Goal: Communication & Community: Connect with others

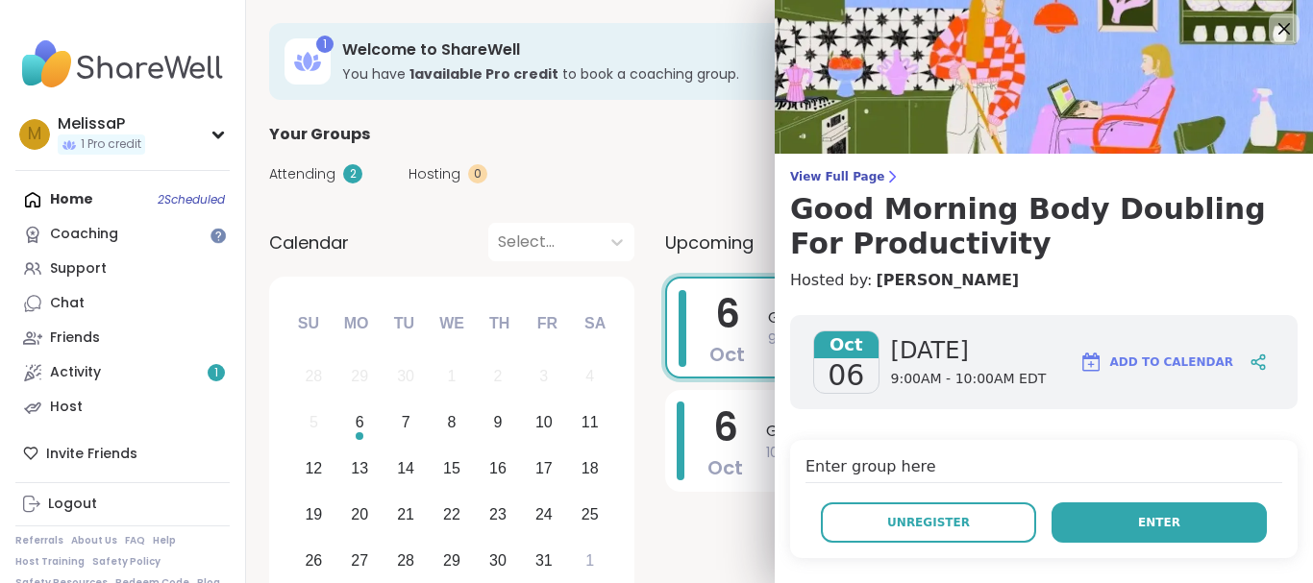
click at [1138, 526] on span "Enter" at bounding box center [1159, 522] width 42 height 17
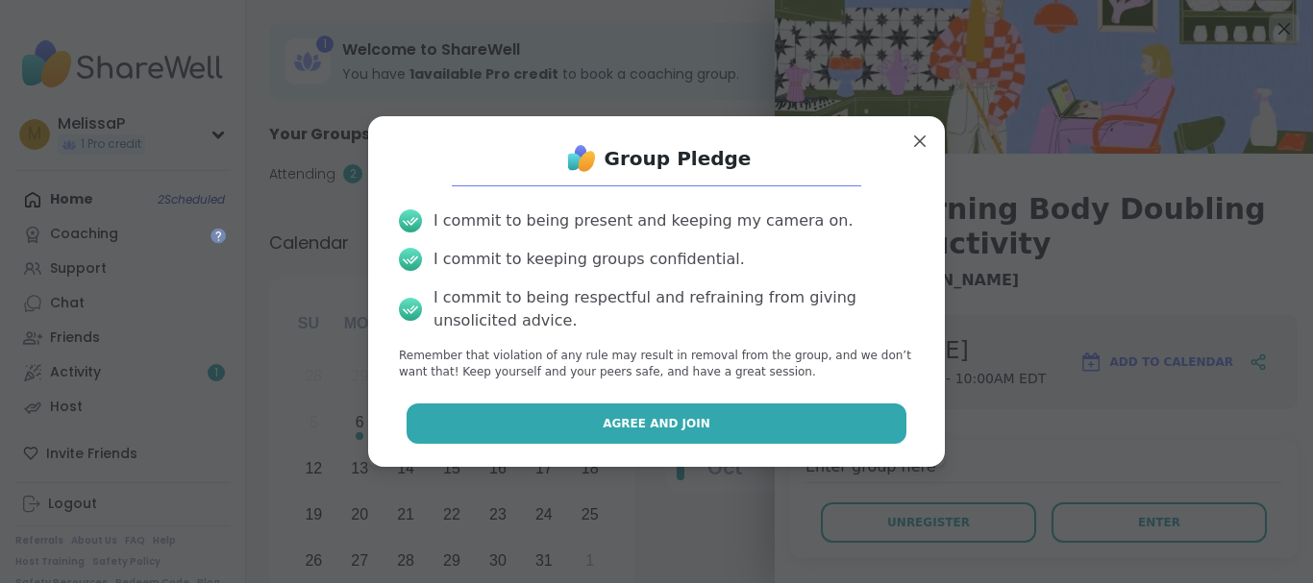
click at [771, 422] on button "Agree and Join" at bounding box center [657, 424] width 501 height 40
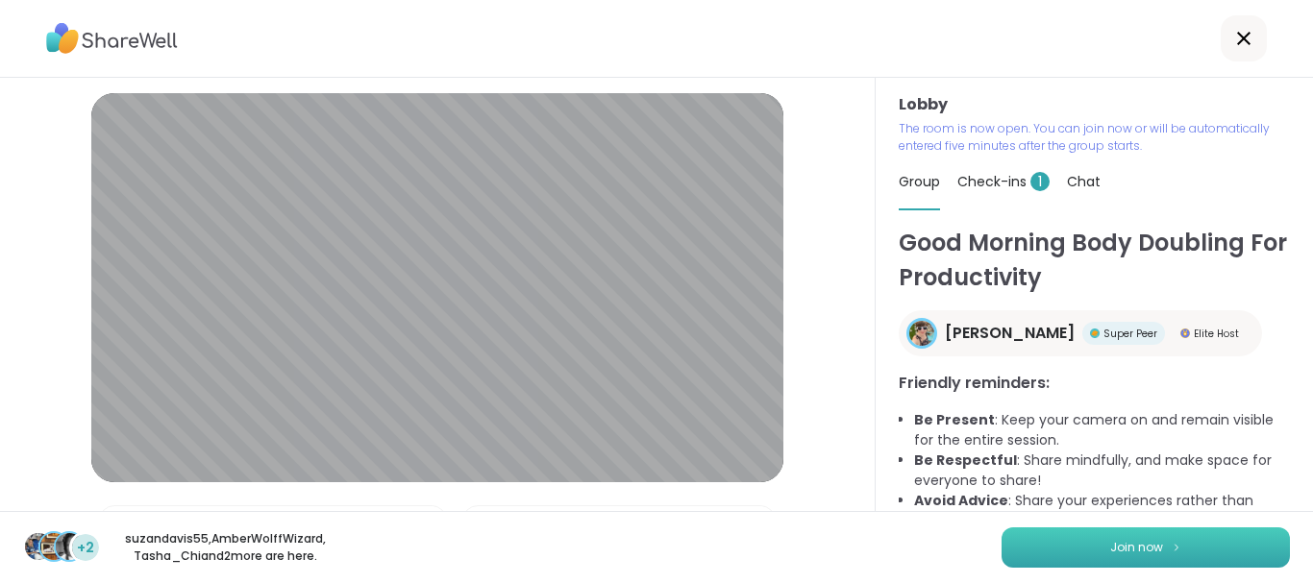
click at [1081, 541] on button "Join now" at bounding box center [1146, 548] width 288 height 40
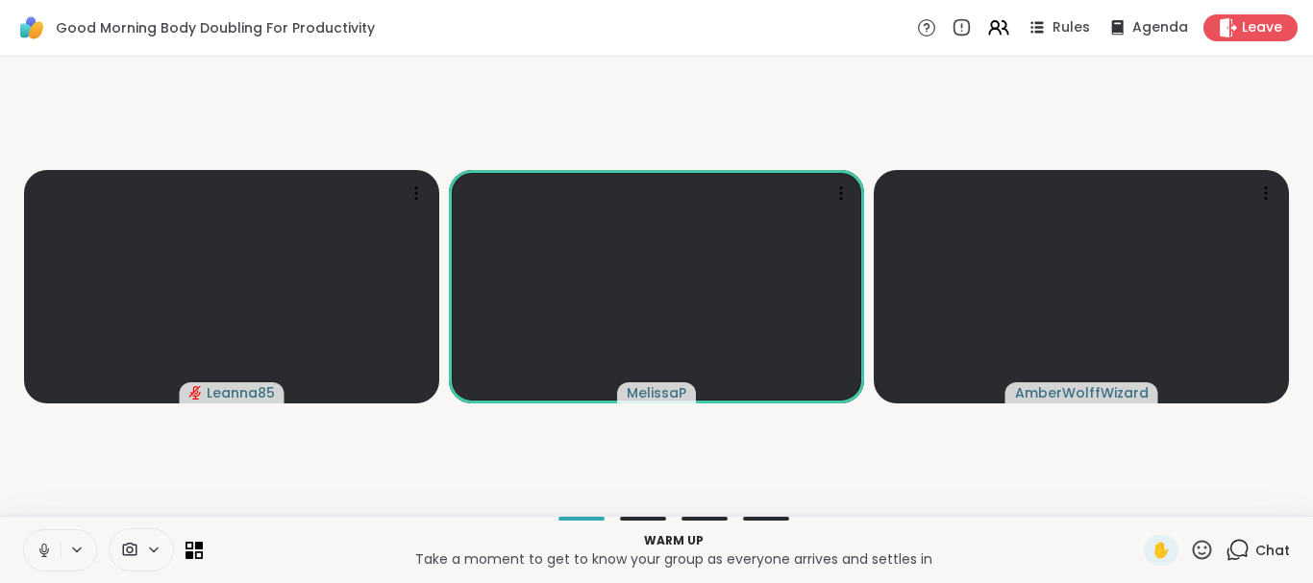
click at [44, 561] on button at bounding box center [42, 551] width 37 height 40
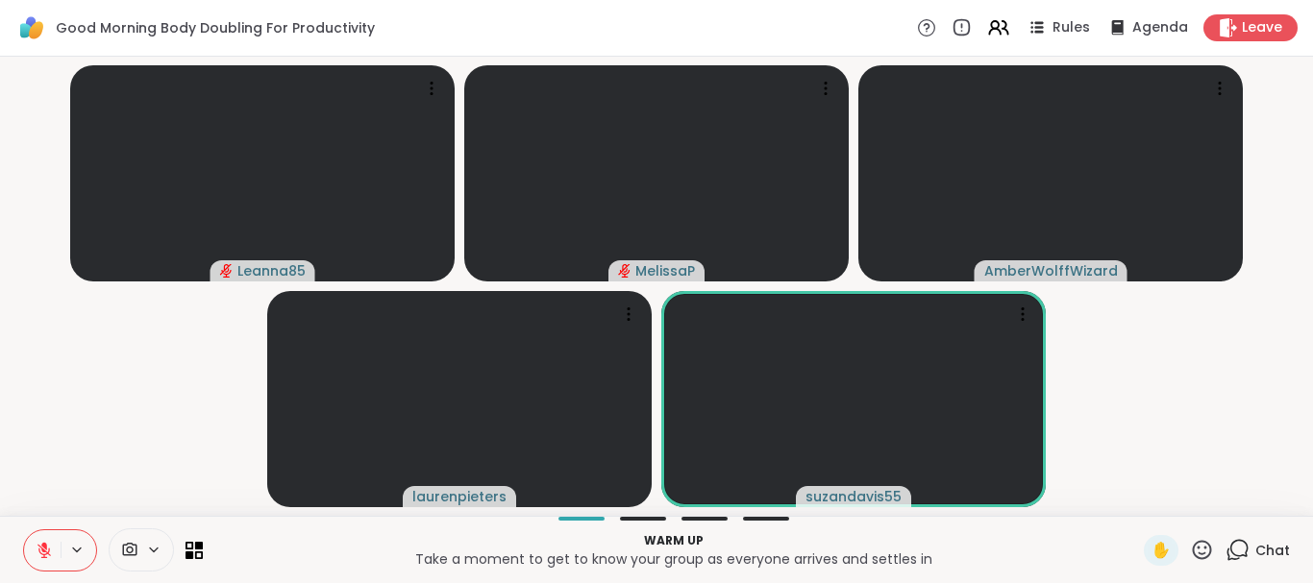
click at [44, 561] on button at bounding box center [42, 551] width 37 height 40
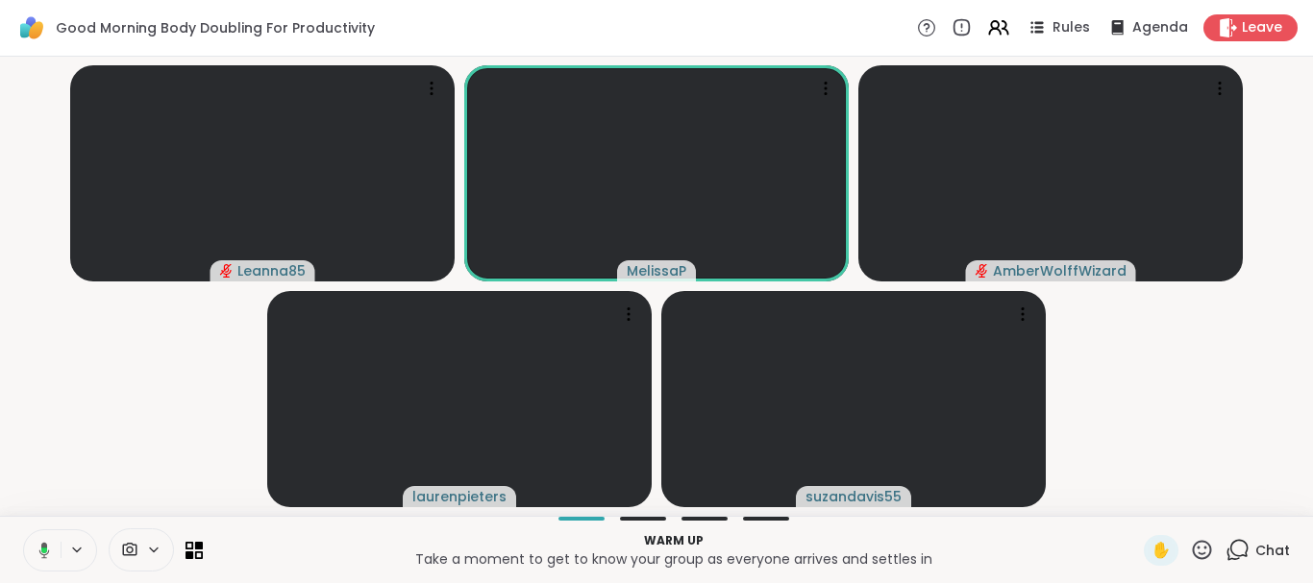
click at [44, 561] on button at bounding box center [40, 551] width 39 height 40
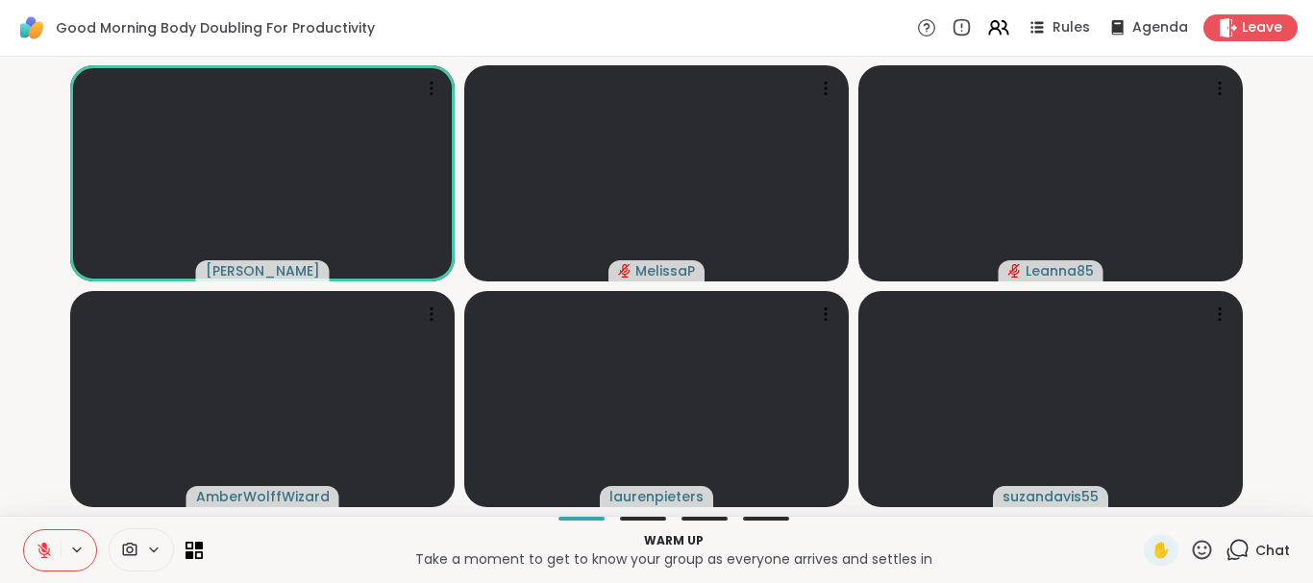
click at [44, 561] on button at bounding box center [42, 551] width 37 height 40
click at [44, 555] on icon at bounding box center [43, 556] width 1 height 4
click at [44, 555] on icon at bounding box center [43, 550] width 13 height 13
click at [44, 555] on icon at bounding box center [43, 556] width 1 height 4
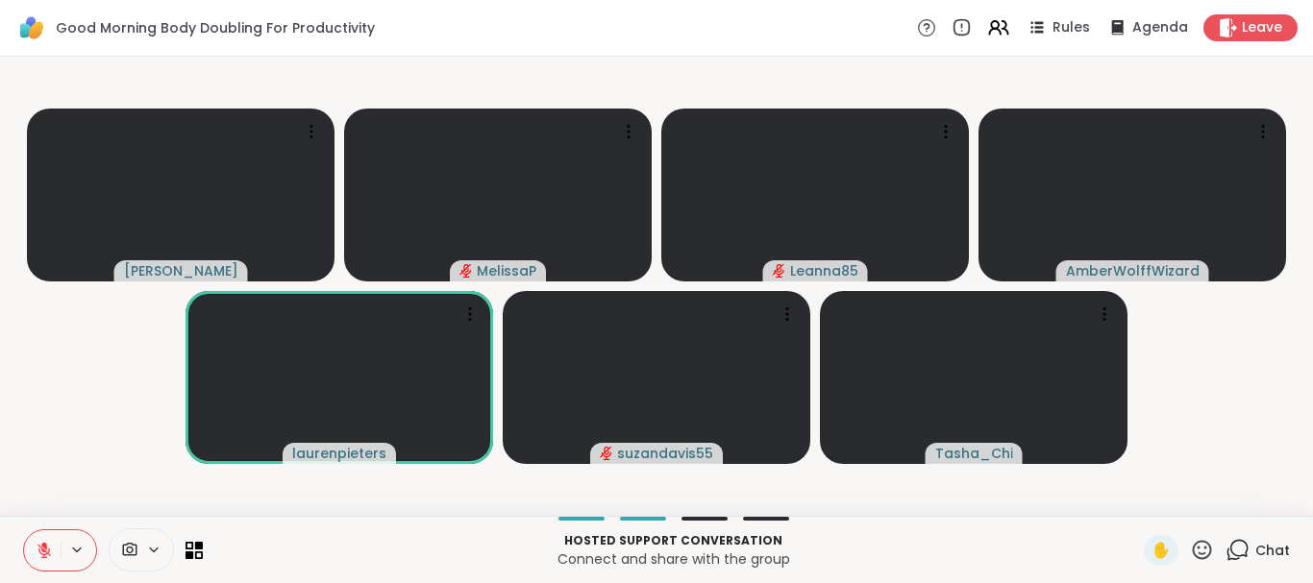
click at [44, 555] on icon at bounding box center [43, 550] width 13 height 13
click at [44, 555] on icon at bounding box center [43, 556] width 1 height 4
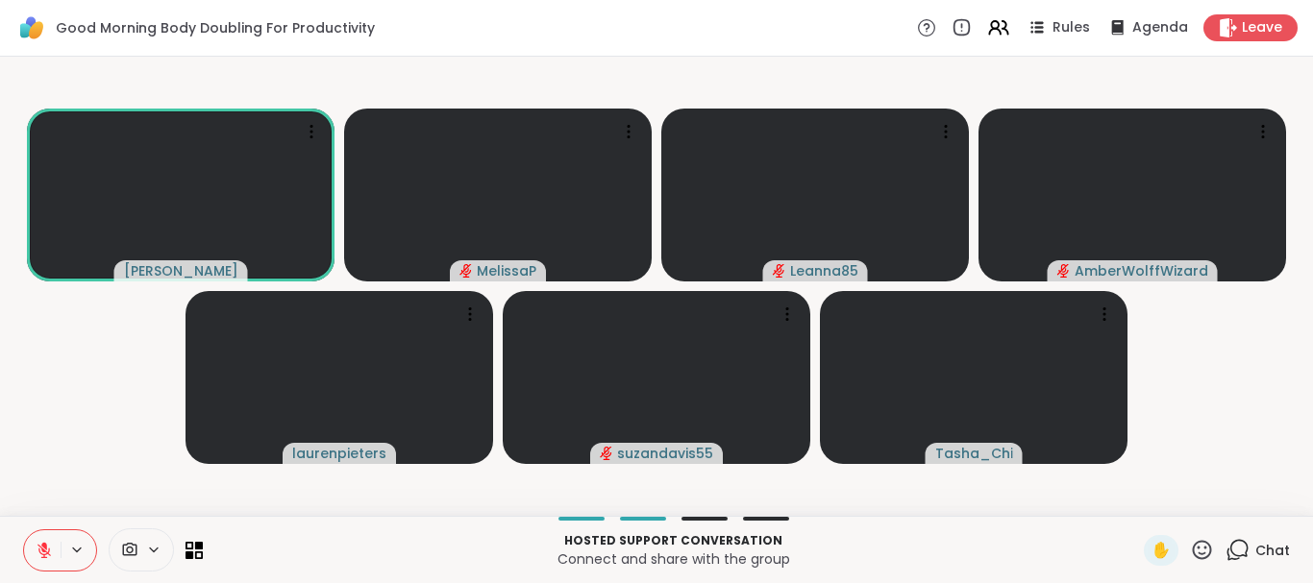
click at [1193, 548] on icon at bounding box center [1202, 549] width 19 height 19
click at [1263, 488] on span "🎉" at bounding box center [1272, 499] width 19 height 23
click at [1190, 552] on icon at bounding box center [1202, 550] width 24 height 24
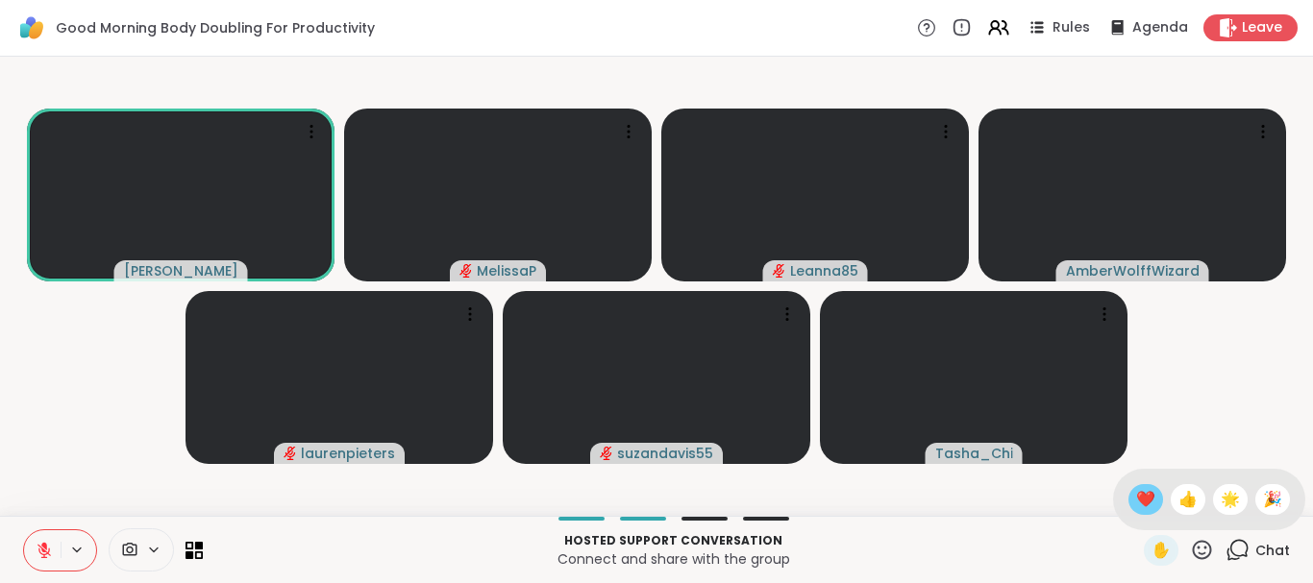
click at [1136, 507] on span "❤️" at bounding box center [1145, 499] width 19 height 23
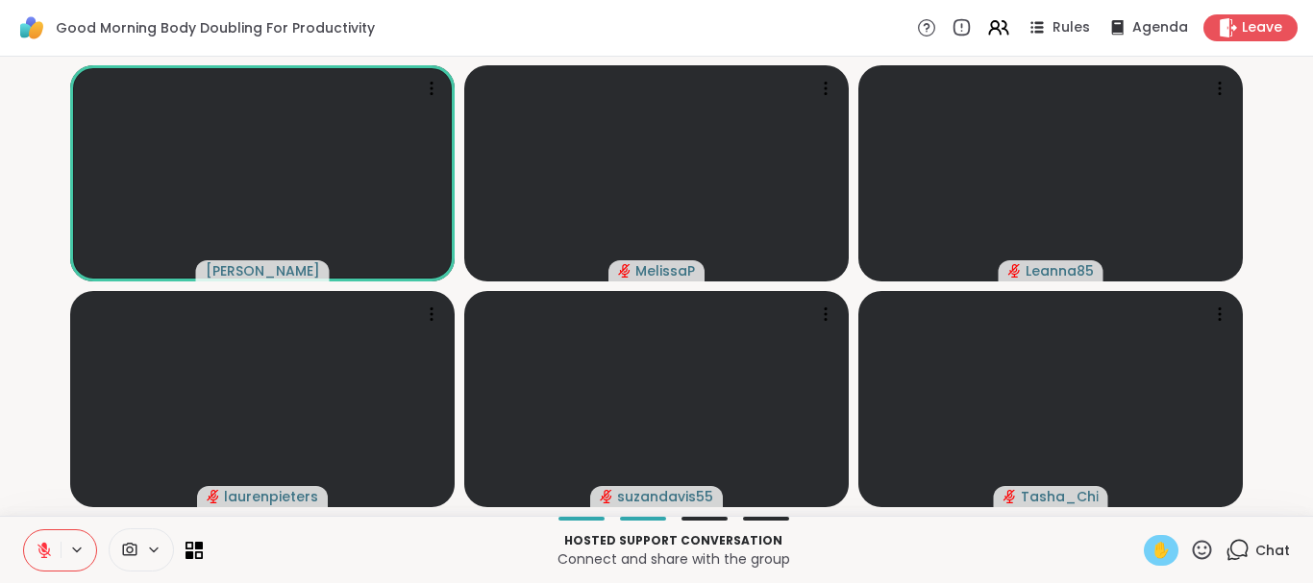
click at [1152, 557] on span "✋" at bounding box center [1161, 550] width 19 height 23
click at [43, 555] on icon at bounding box center [43, 550] width 13 height 13
click at [47, 556] on icon at bounding box center [44, 550] width 17 height 17
click at [1190, 553] on icon at bounding box center [1202, 550] width 24 height 24
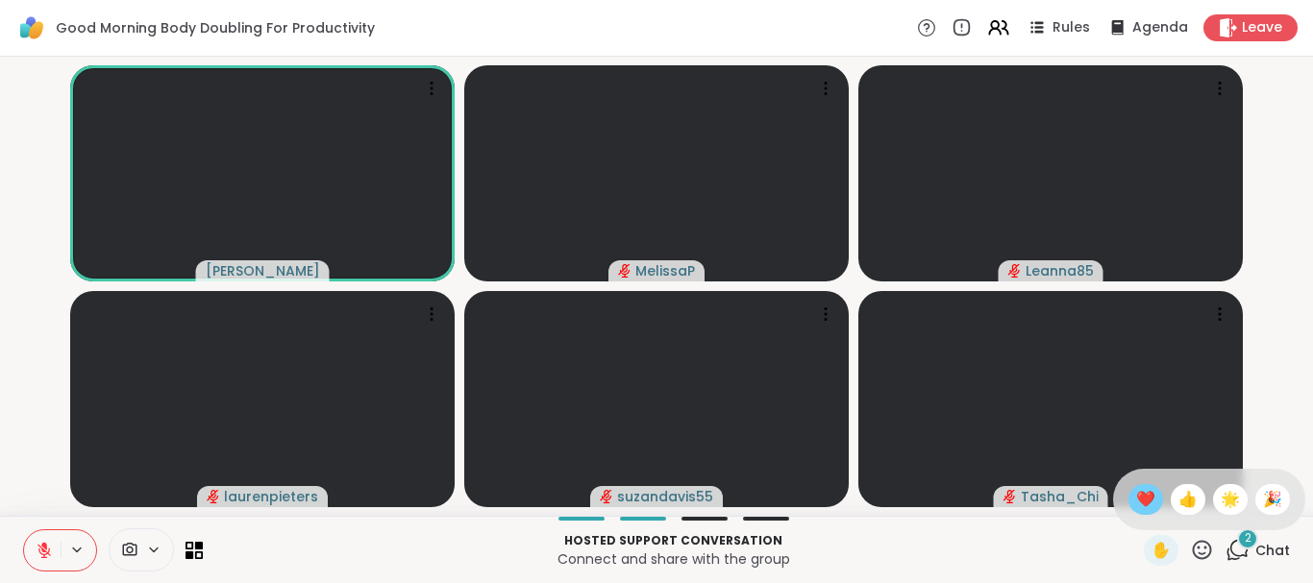
click at [1136, 506] on span "❤️" at bounding box center [1145, 499] width 19 height 23
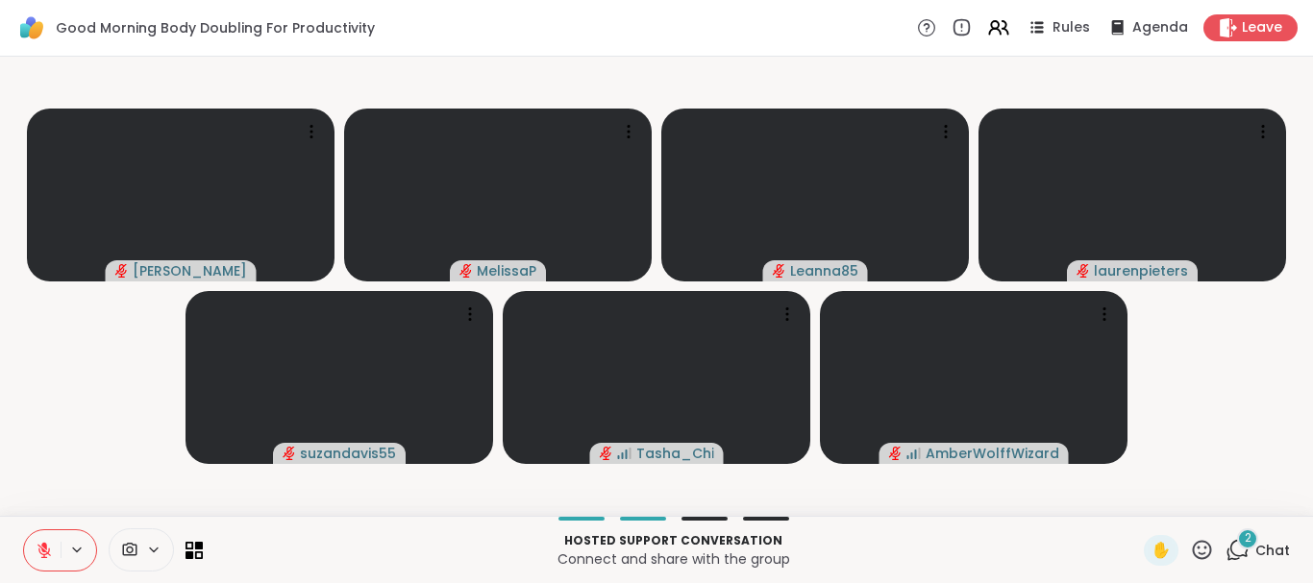
click at [43, 554] on icon at bounding box center [44, 550] width 17 height 17
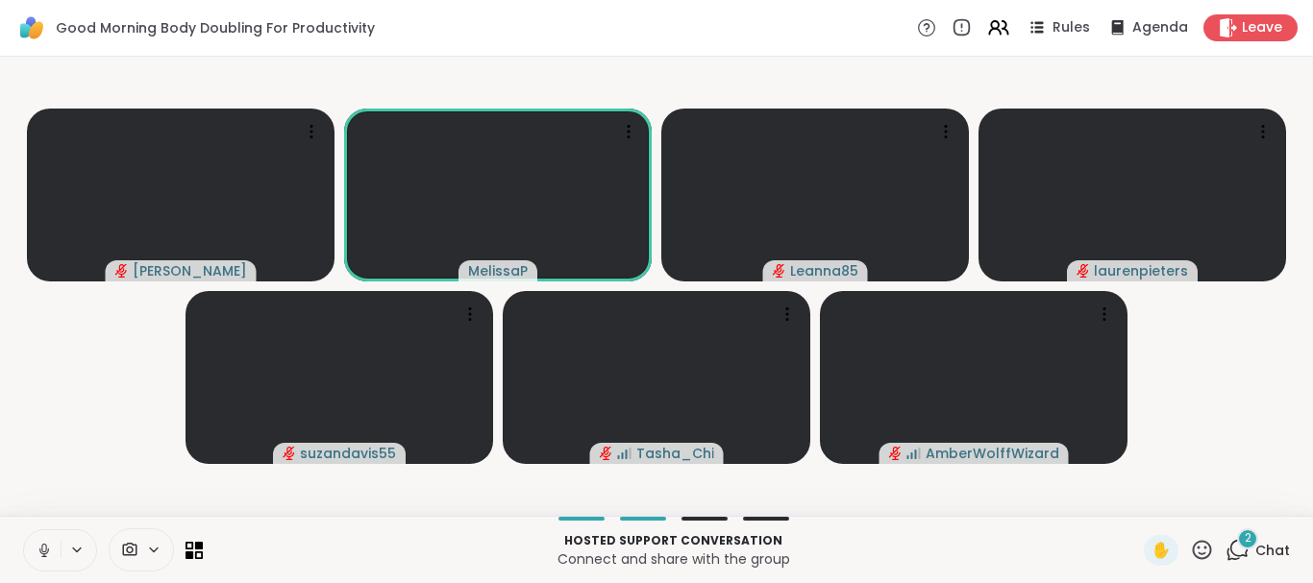
click at [49, 558] on icon at bounding box center [44, 550] width 17 height 17
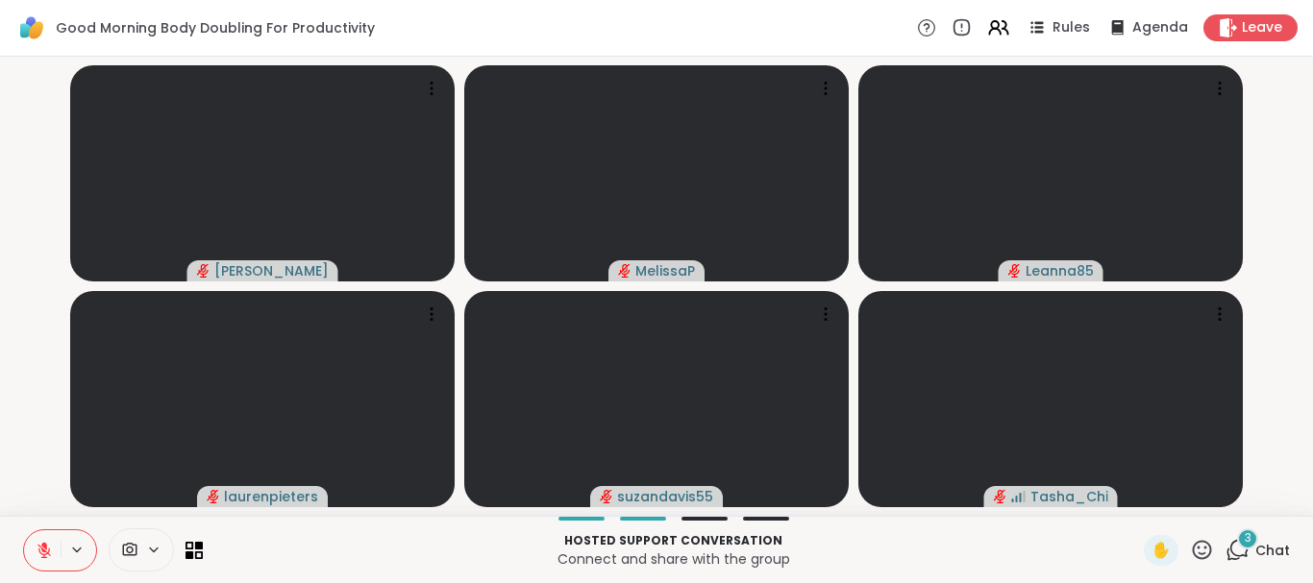
click at [1229, 557] on icon at bounding box center [1238, 550] width 24 height 24
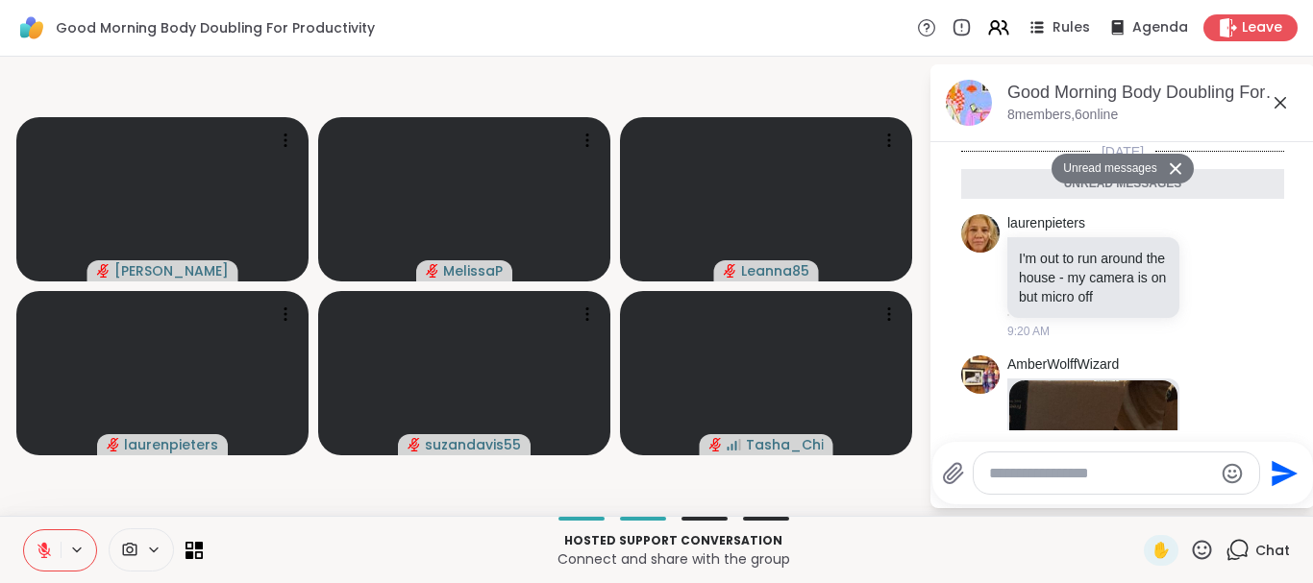
scroll to position [722, 0]
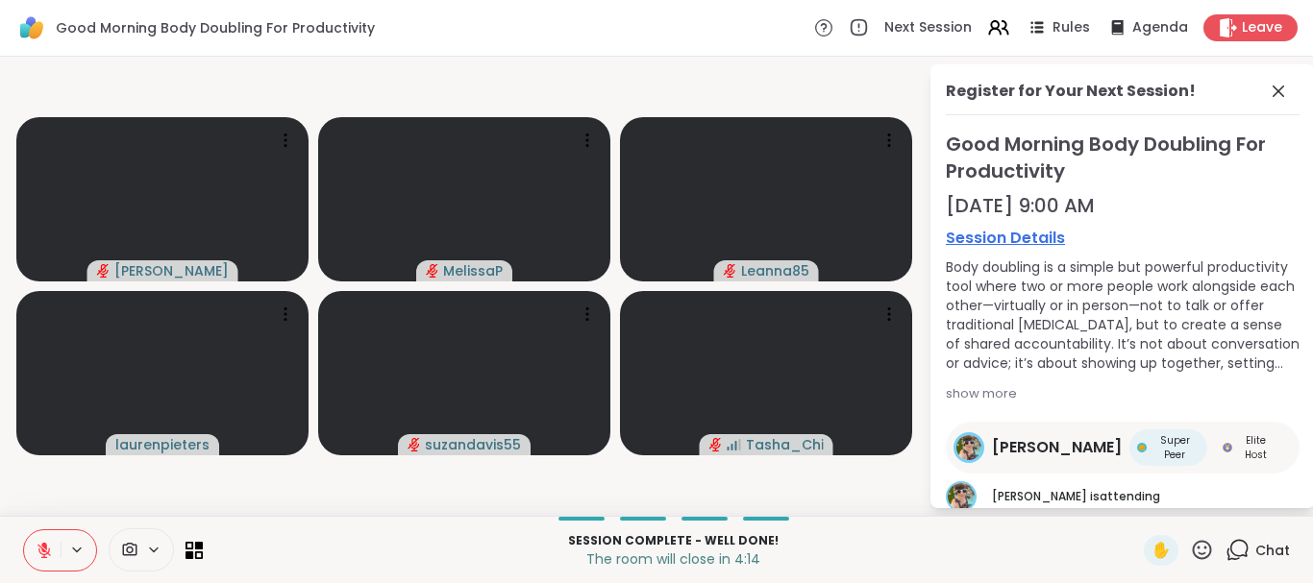
click at [41, 549] on icon at bounding box center [44, 550] width 17 height 17
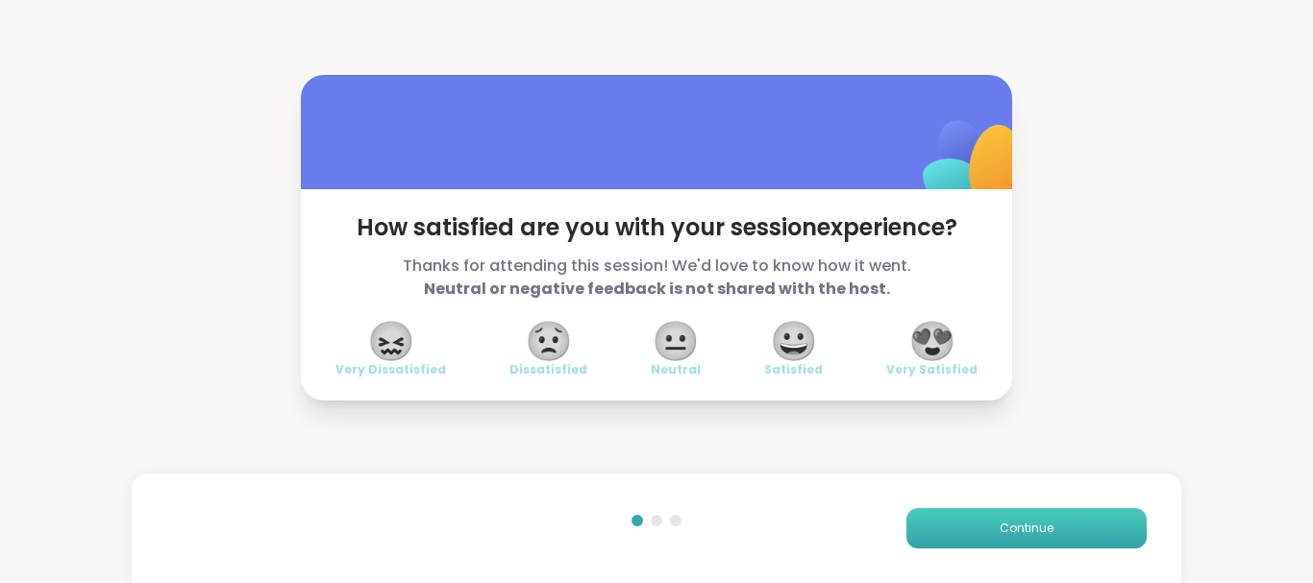
click at [1026, 520] on span "Continue" at bounding box center [1027, 528] width 54 height 17
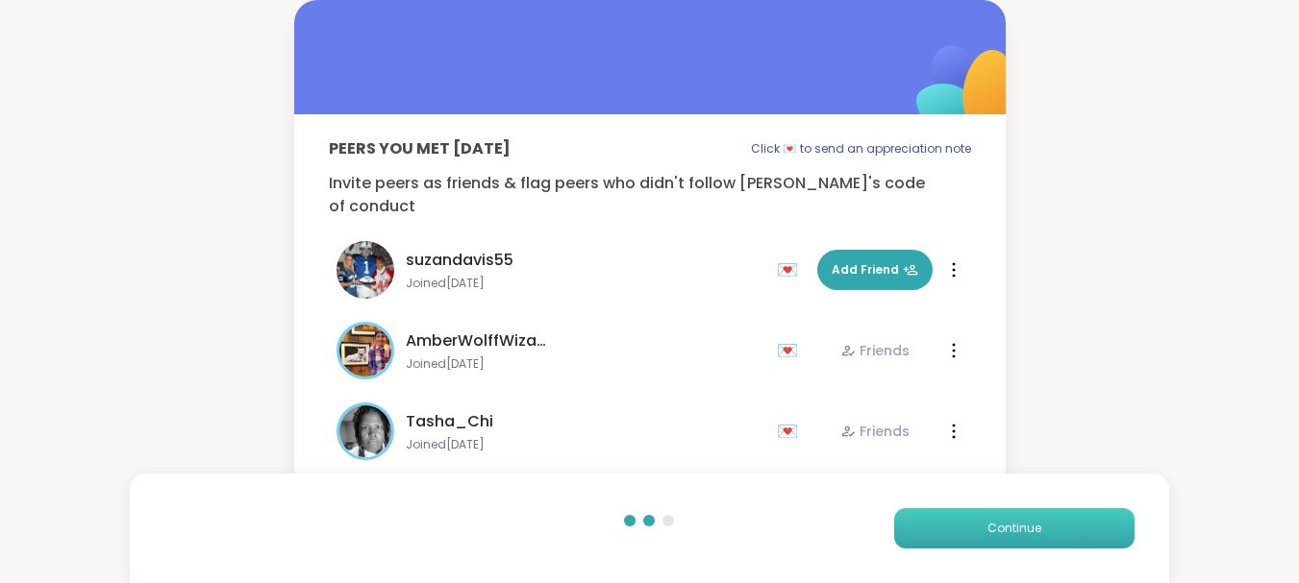
click at [1026, 520] on span "Continue" at bounding box center [1014, 528] width 54 height 17
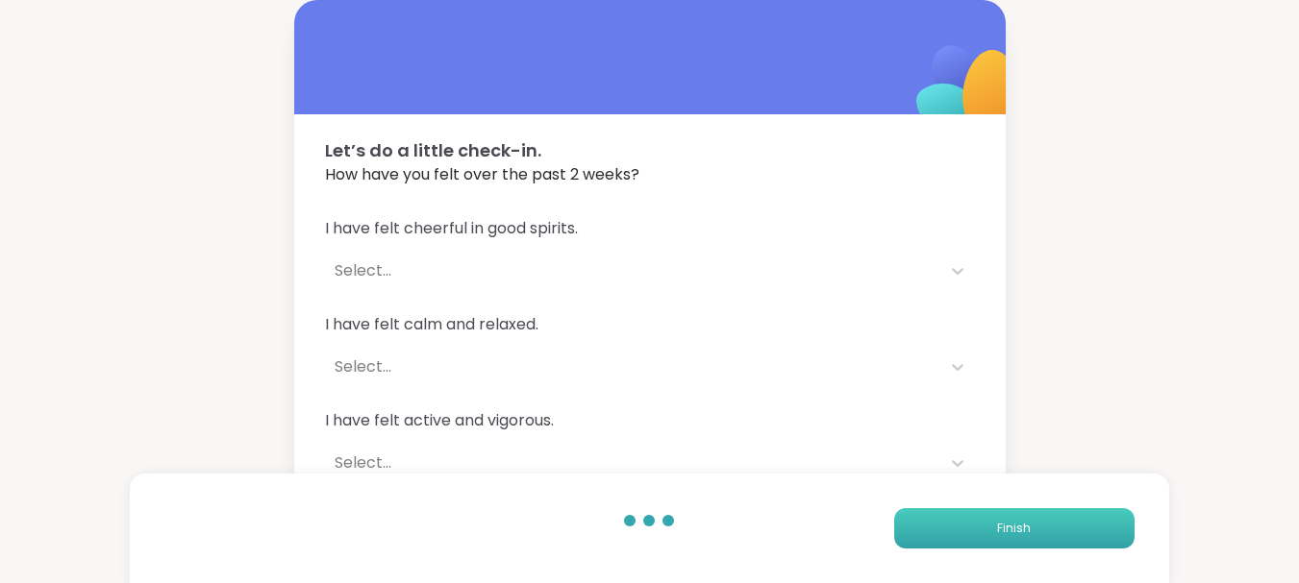
click at [1026, 520] on span "Finish" at bounding box center [1014, 528] width 34 height 17
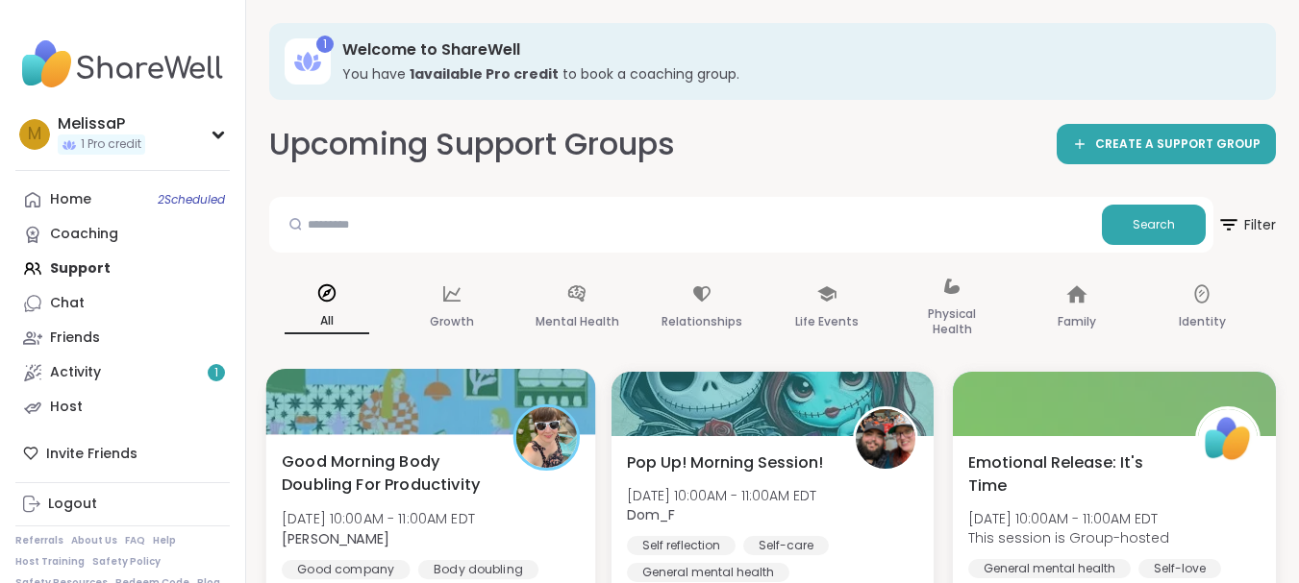
click at [374, 474] on span "Good Morning Body Doubling For Productivity" at bounding box center [387, 473] width 210 height 47
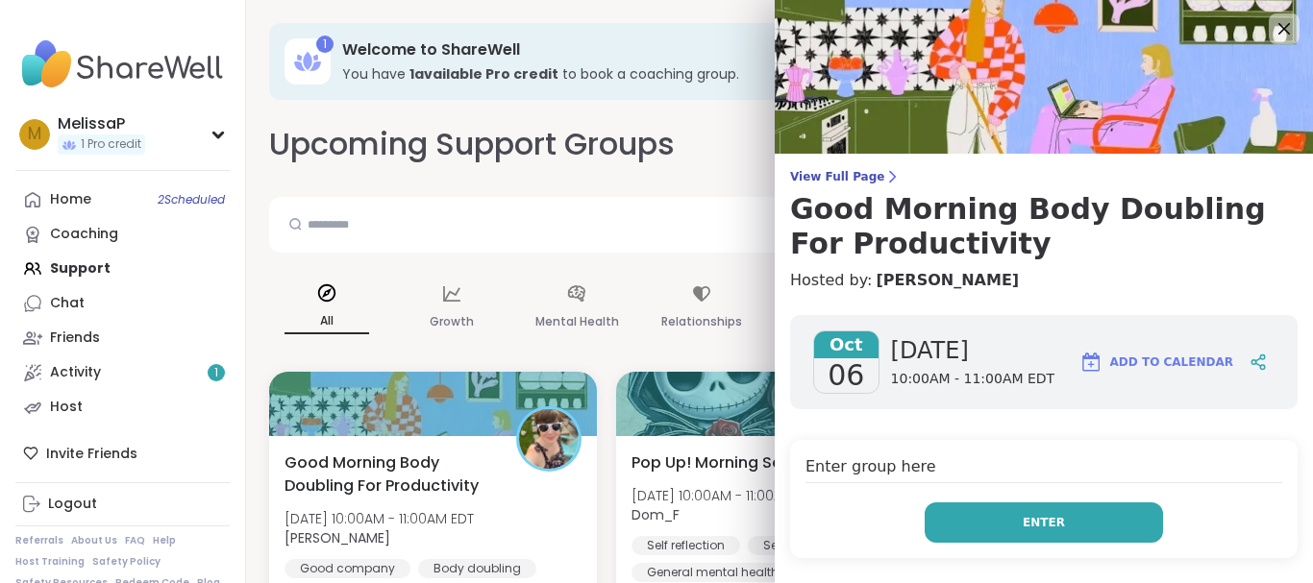
click at [1079, 526] on button "Enter" at bounding box center [1044, 523] width 238 height 40
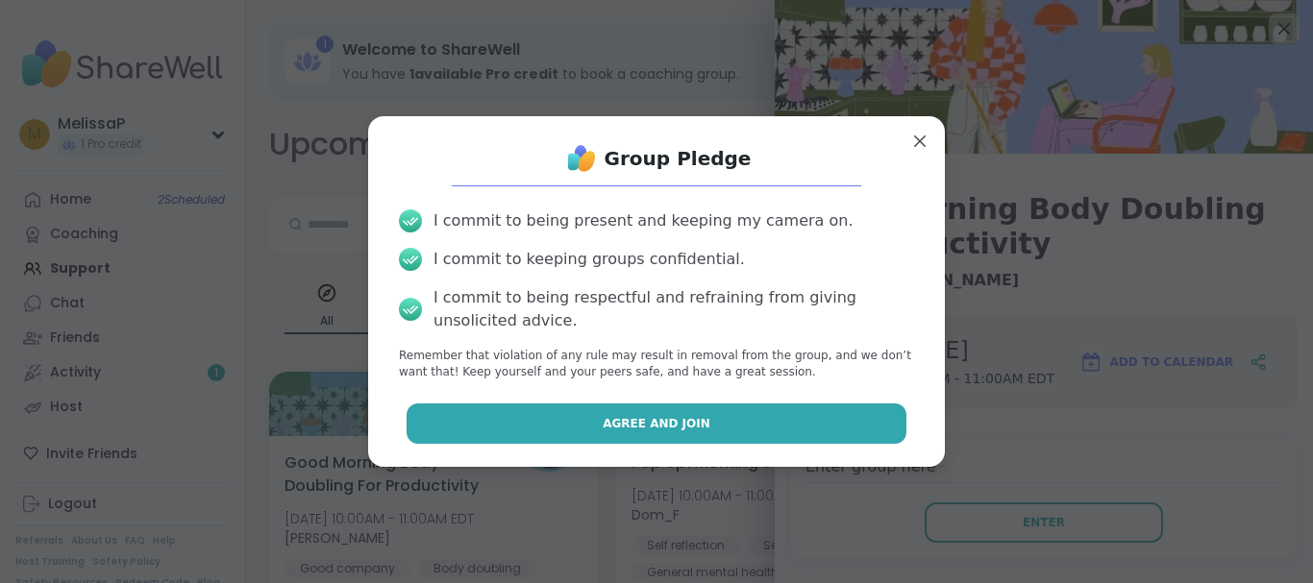
click at [657, 409] on button "Agree and Join" at bounding box center [657, 424] width 501 height 40
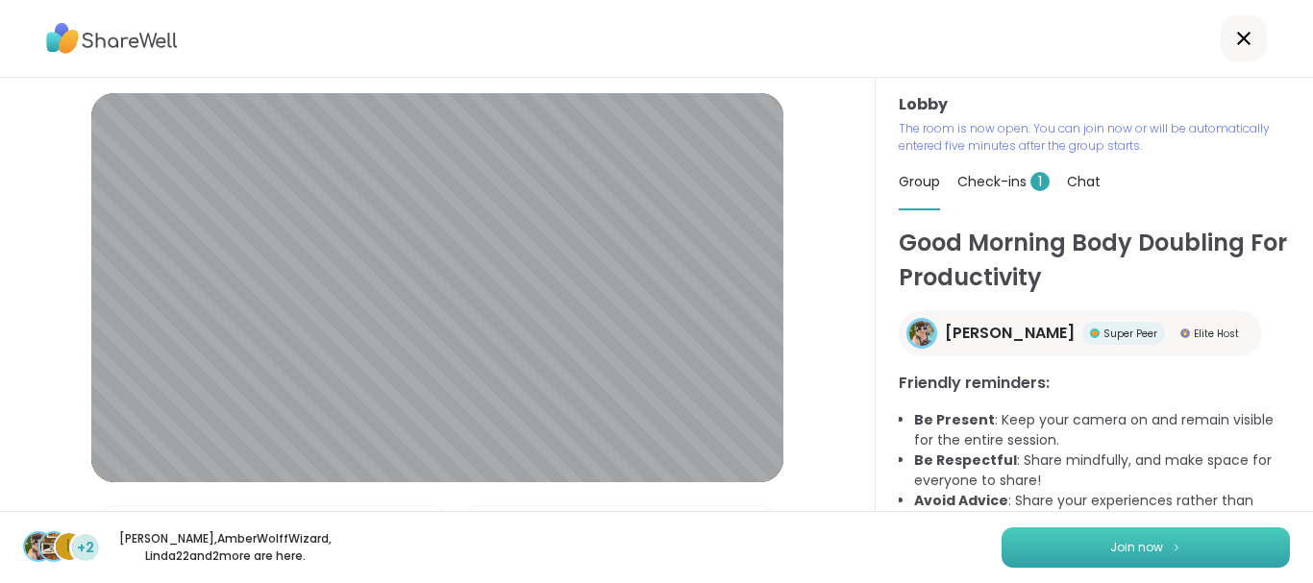
click at [1091, 544] on button "Join now" at bounding box center [1146, 548] width 288 height 40
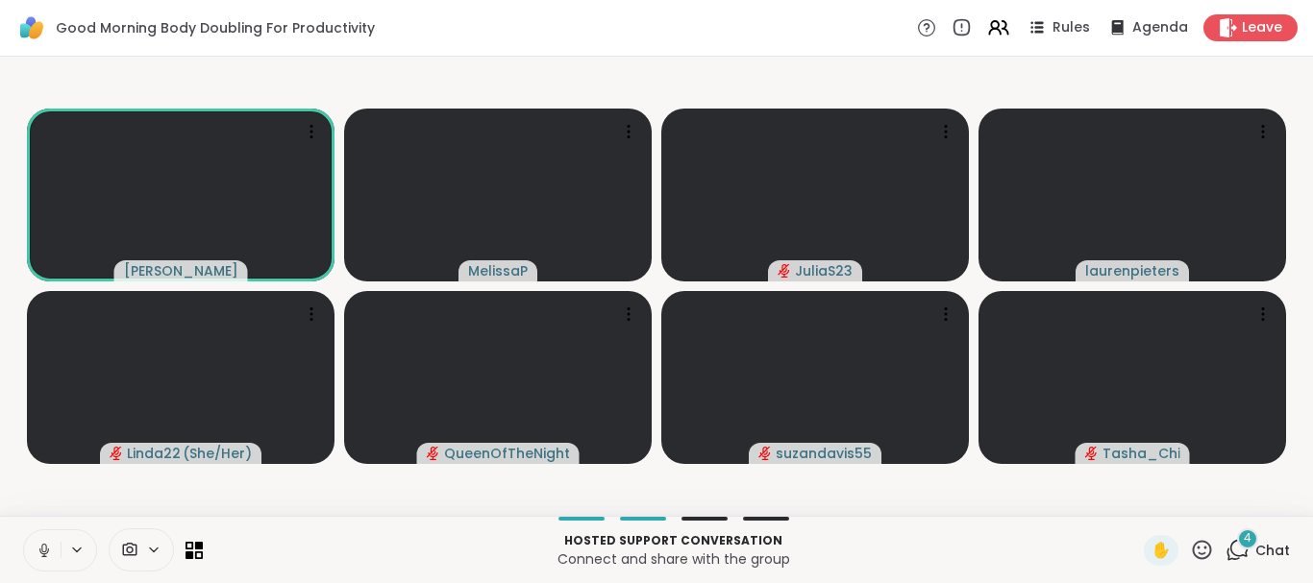
click at [43, 557] on icon at bounding box center [43, 556] width 5 height 1
click at [39, 555] on icon at bounding box center [44, 550] width 17 height 17
click at [45, 554] on icon at bounding box center [44, 551] width 10 height 6
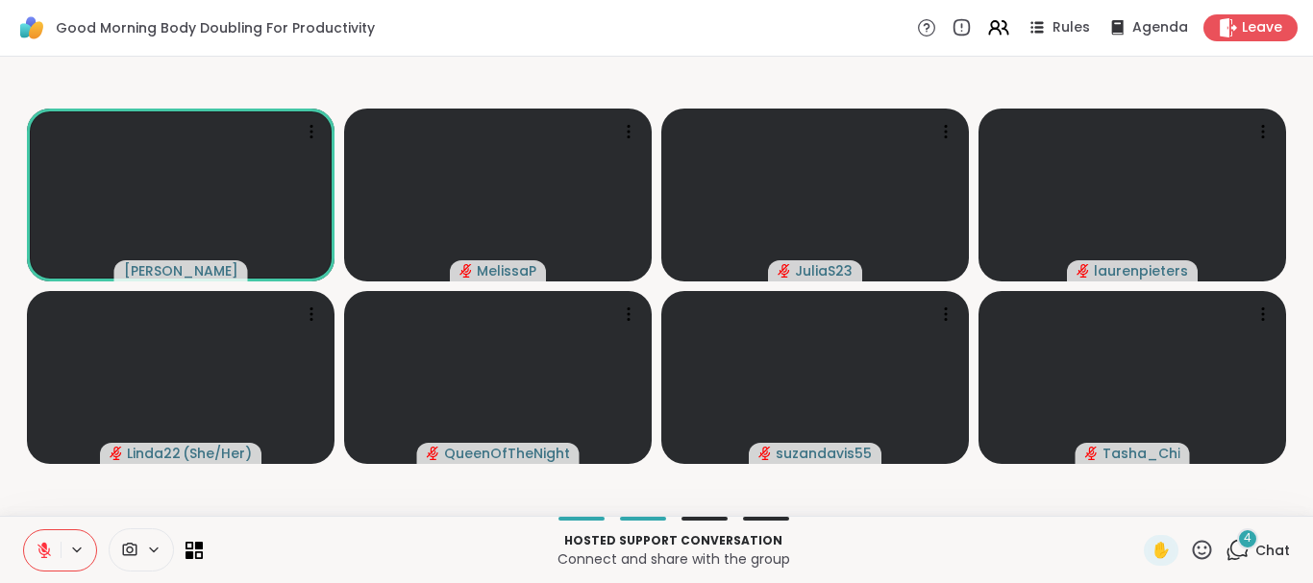
click at [1190, 552] on icon at bounding box center [1202, 550] width 24 height 24
click at [1136, 499] on span "❤️" at bounding box center [1145, 499] width 19 height 23
click at [1226, 554] on icon at bounding box center [1238, 550] width 24 height 24
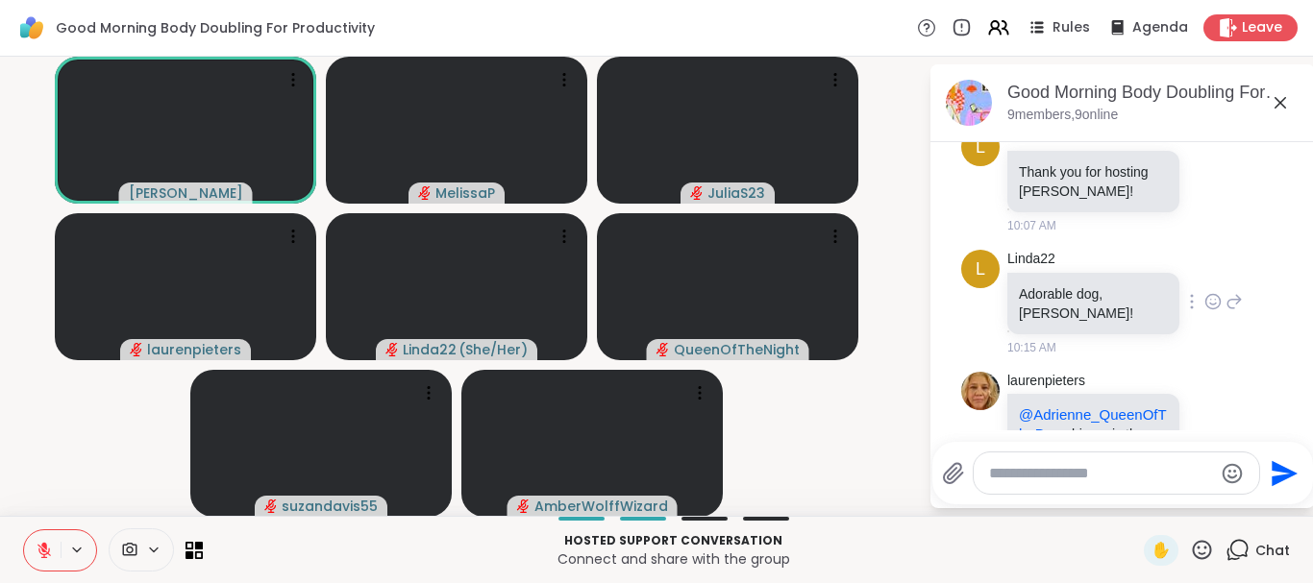
scroll to position [628, 0]
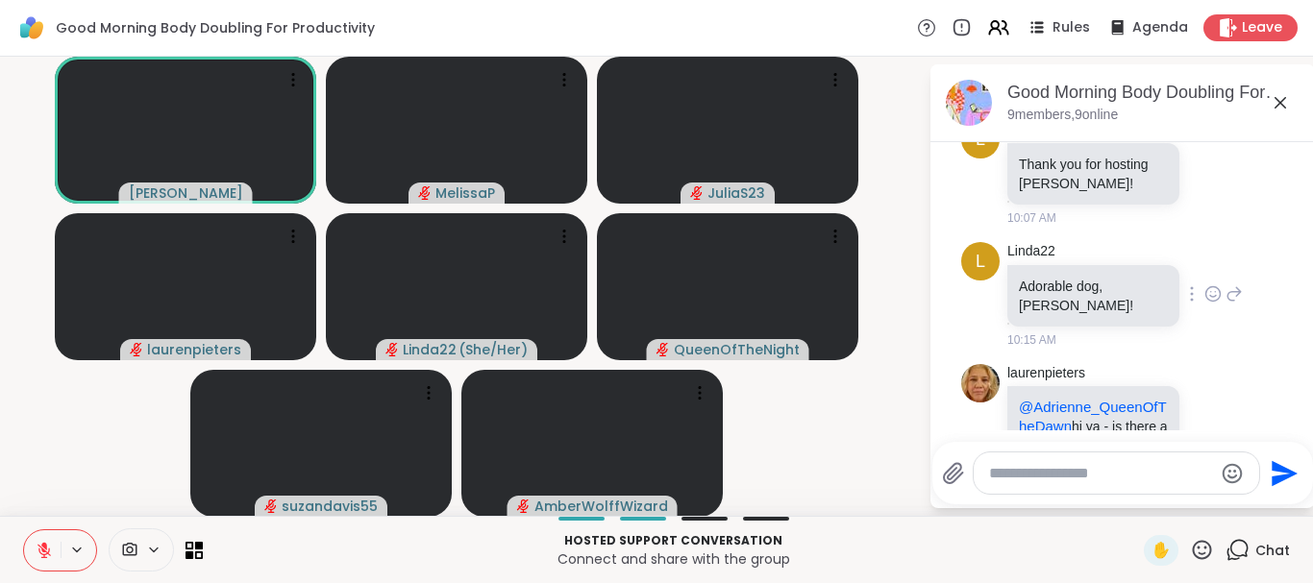
click at [1216, 292] on icon at bounding box center [1216, 292] width 0 height 0
click at [1204, 255] on div "Select Reaction: Heart" at bounding box center [1212, 263] width 17 height 17
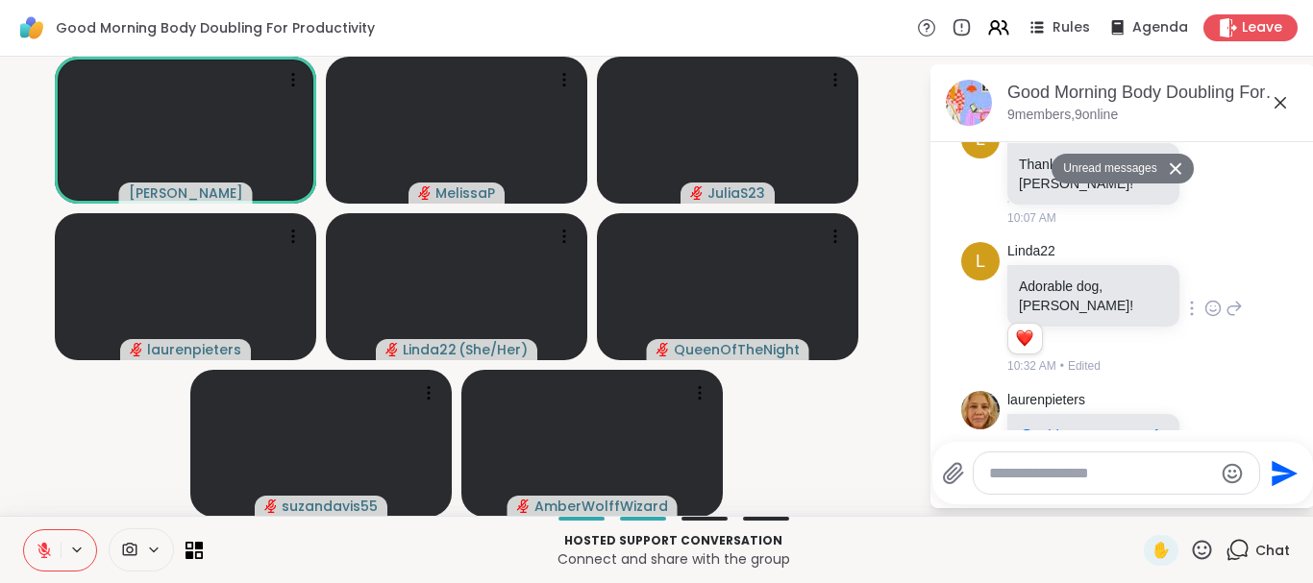
click at [1228, 302] on icon at bounding box center [1234, 308] width 13 height 13
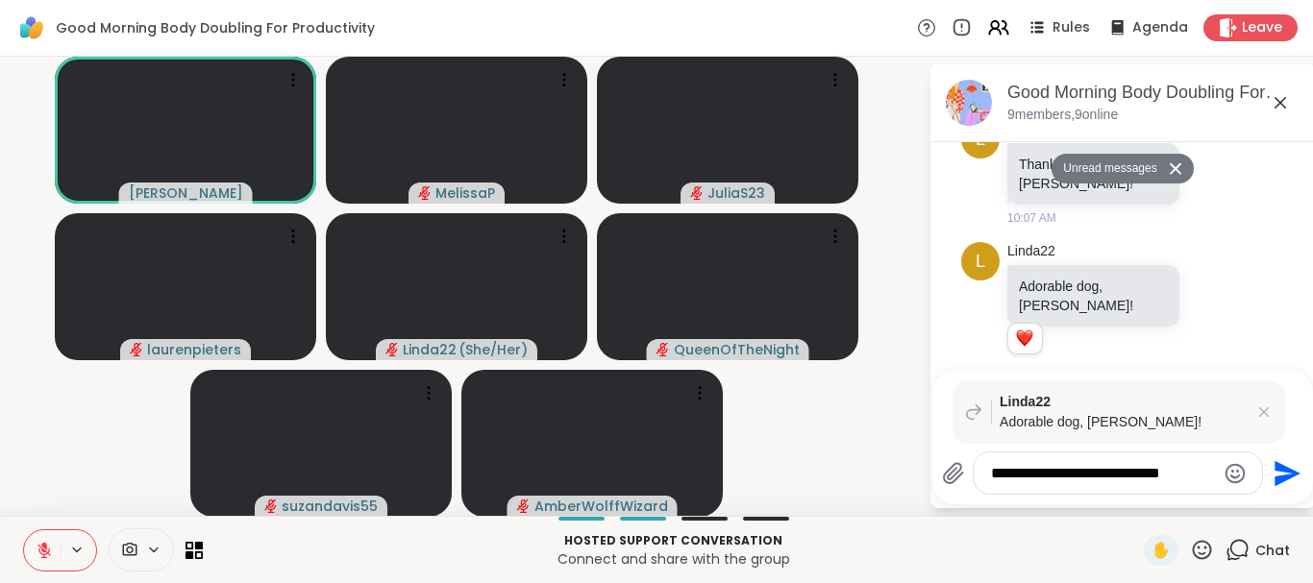
click at [1226, 478] on icon "Emoji picker" at bounding box center [1236, 473] width 20 height 20
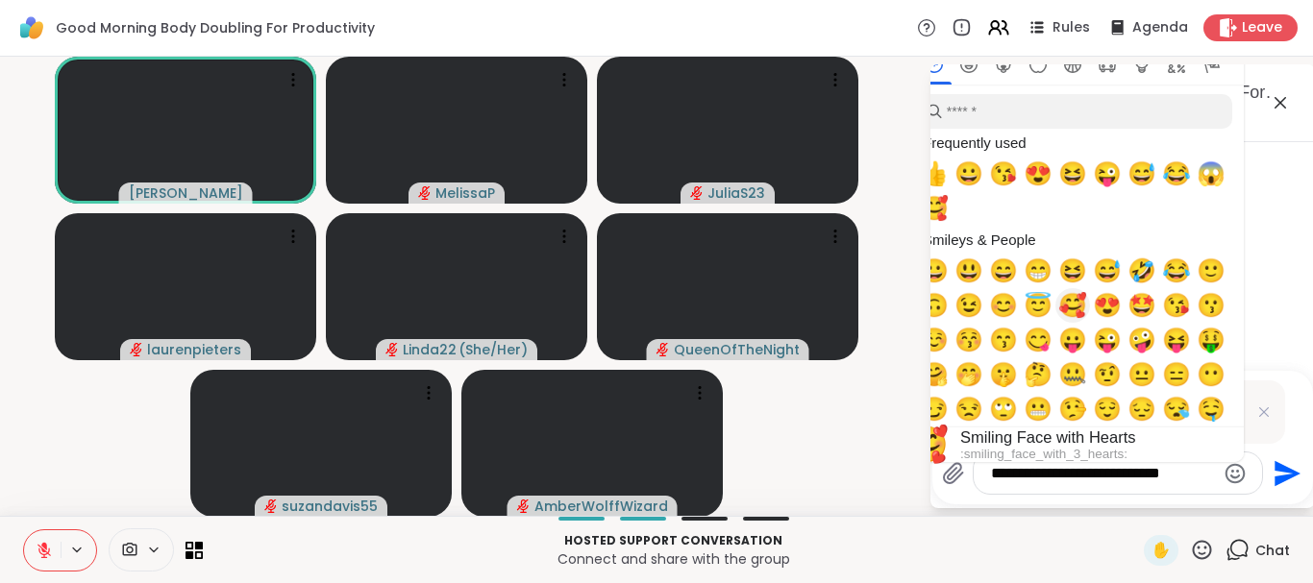
click at [1062, 309] on span "🥰" at bounding box center [1072, 305] width 29 height 27
type textarea "**********"
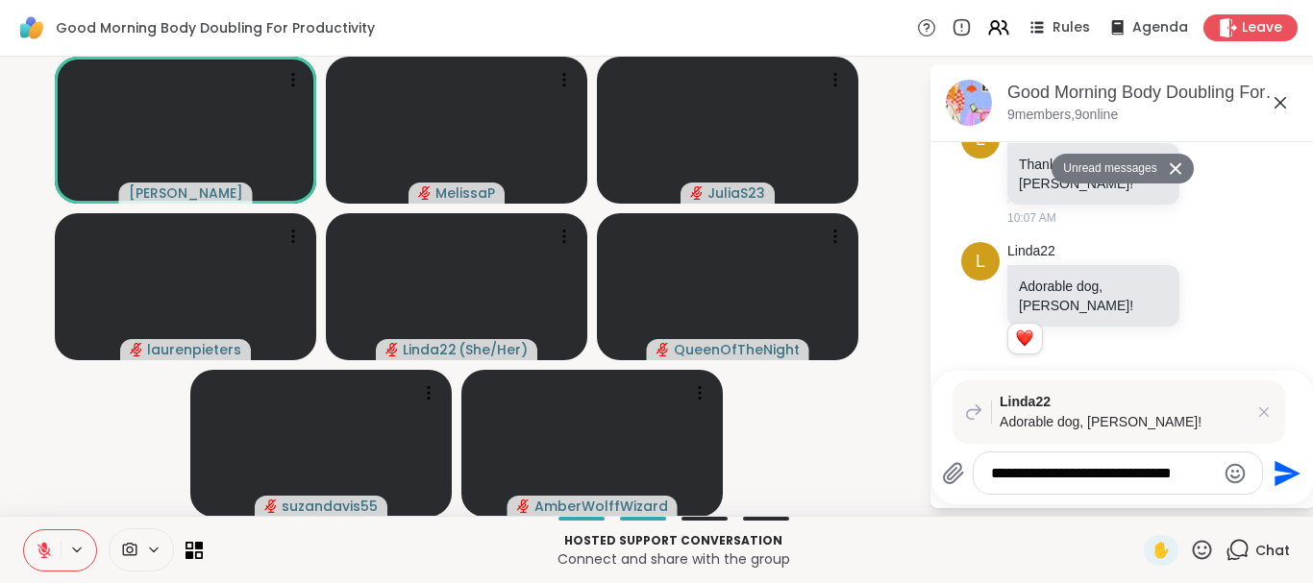
click at [1275, 469] on icon "Send" at bounding box center [1288, 473] width 26 height 26
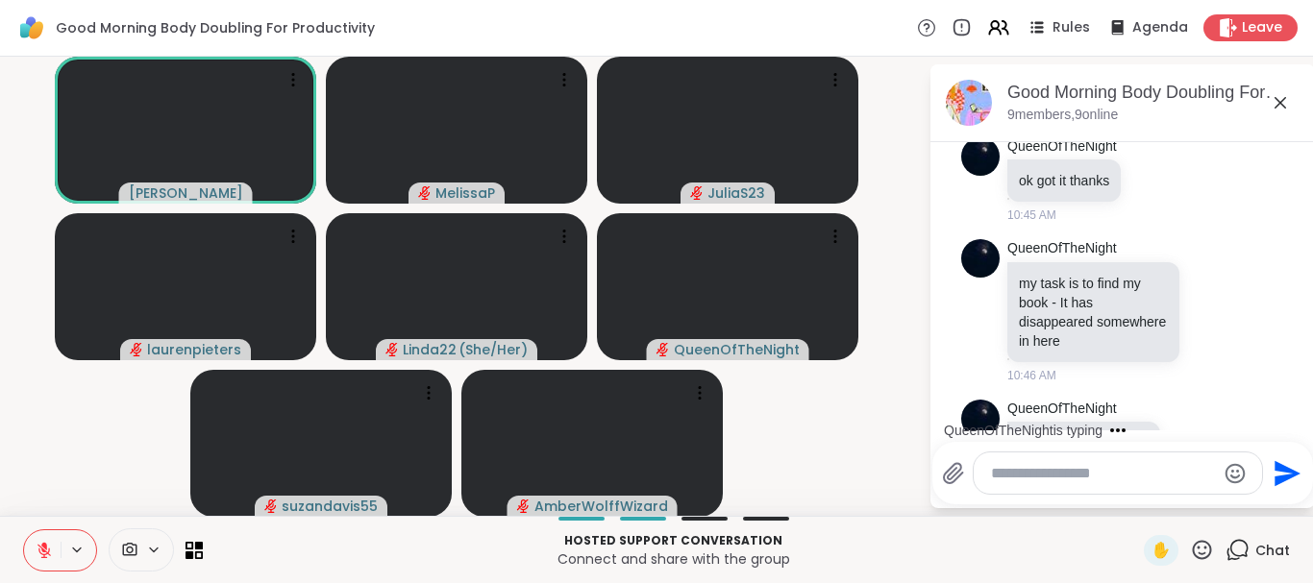
scroll to position [3085, 0]
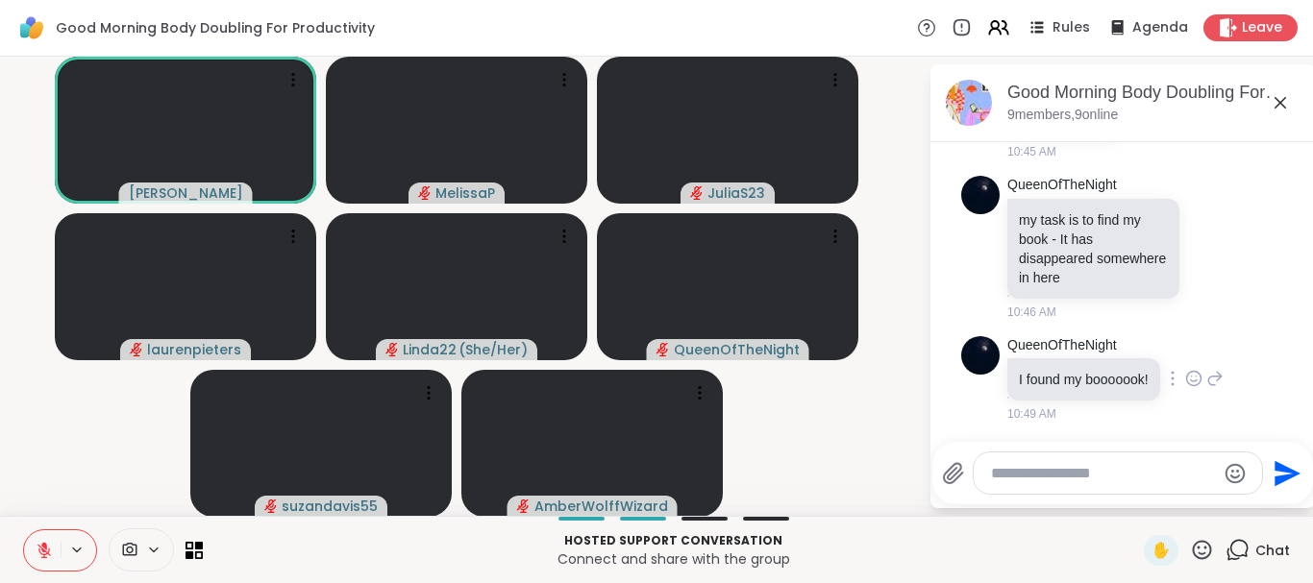
click at [1185, 369] on icon at bounding box center [1193, 378] width 17 height 19
click at [1185, 339] on div "Select Reaction: Heart" at bounding box center [1193, 347] width 17 height 17
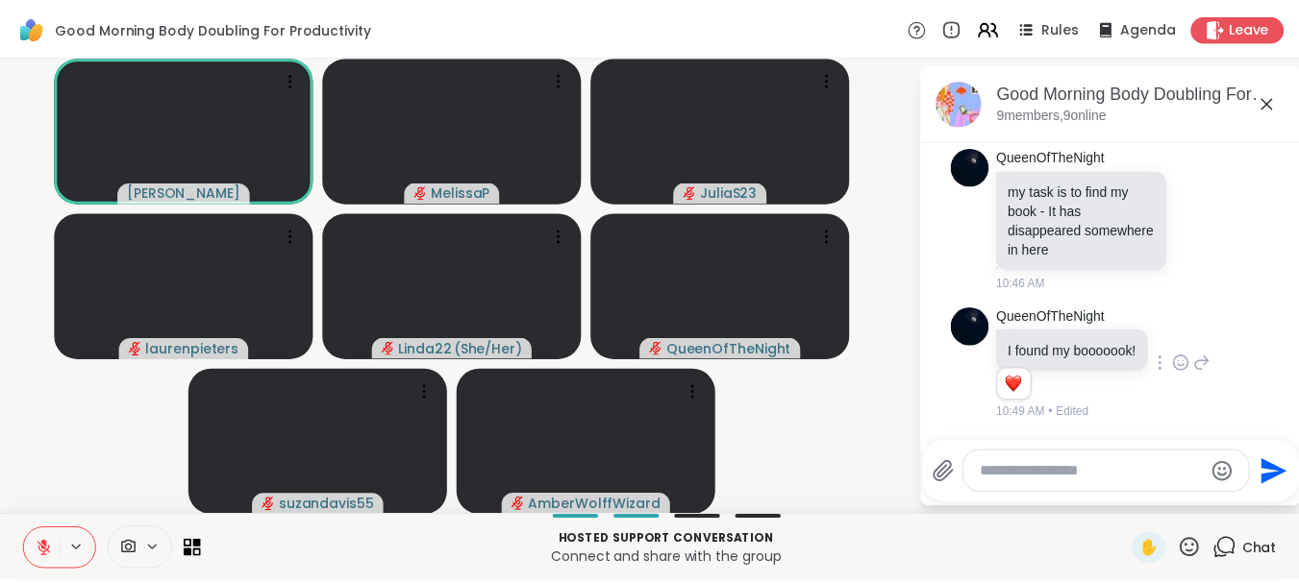
scroll to position [3113, 0]
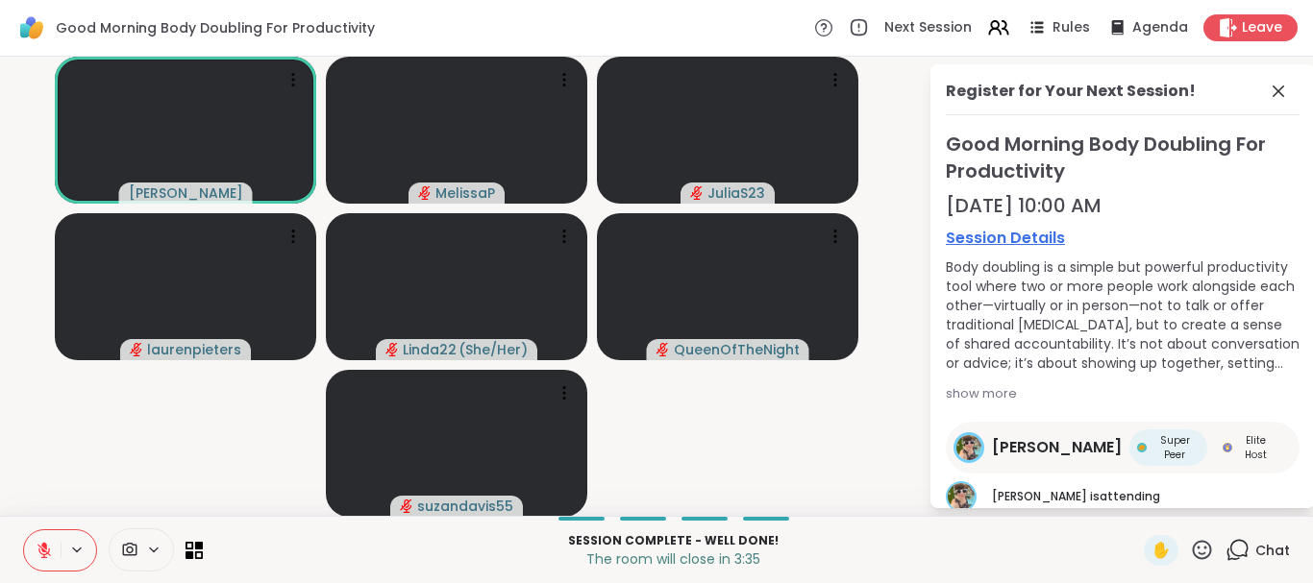
click at [37, 556] on icon at bounding box center [44, 550] width 17 height 17
click at [1253, 18] on span "Leave" at bounding box center [1263, 28] width 42 height 20
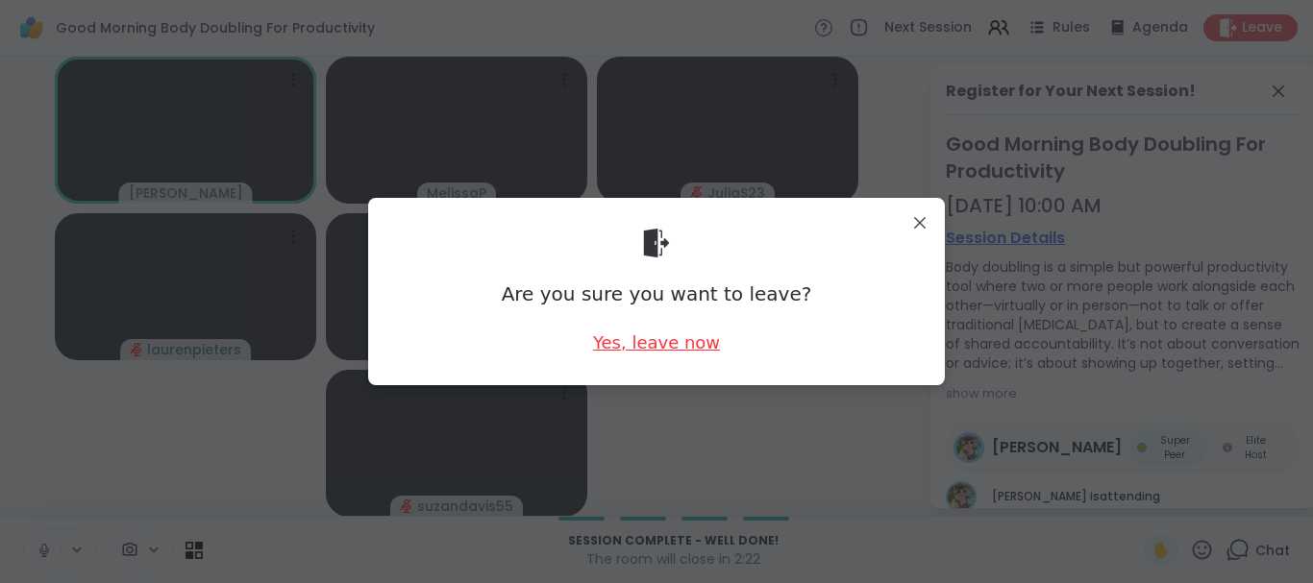
click at [674, 342] on div "Yes, leave now" at bounding box center [656, 343] width 127 height 24
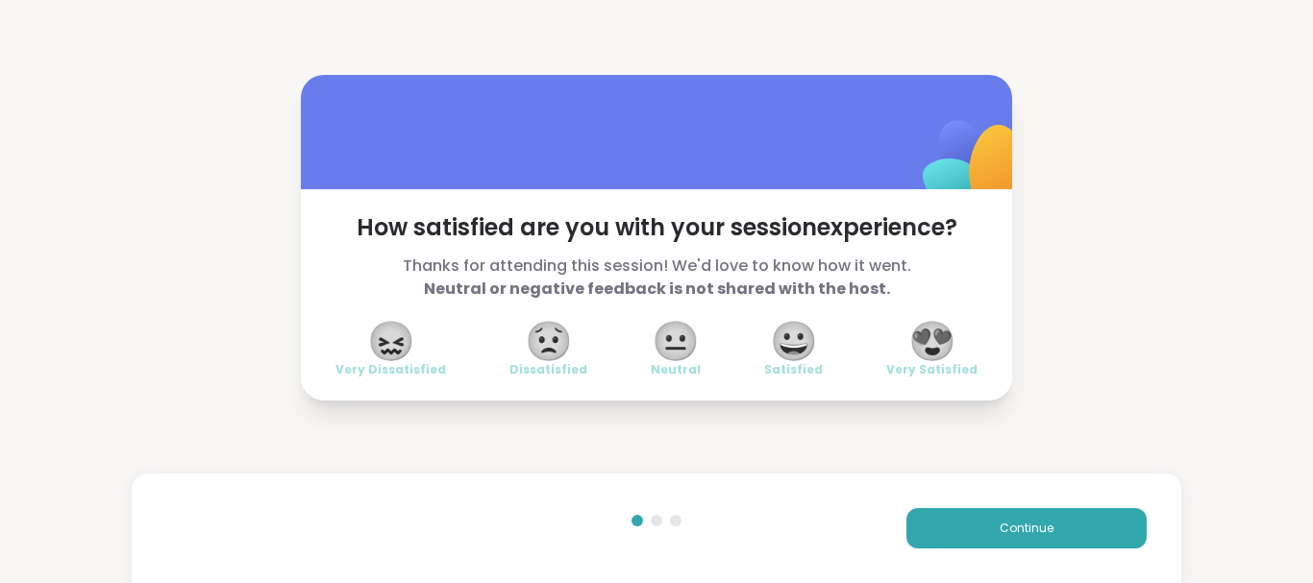
click at [917, 348] on span "😍" at bounding box center [932, 341] width 48 height 35
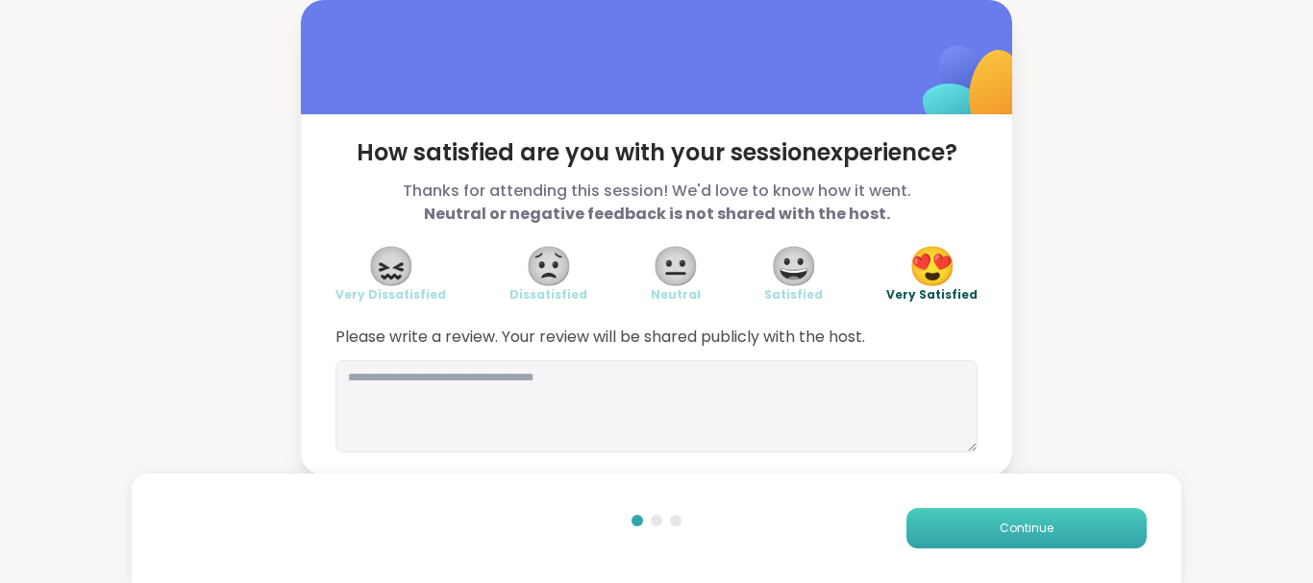
click at [969, 530] on button "Continue" at bounding box center [1026, 528] width 240 height 40
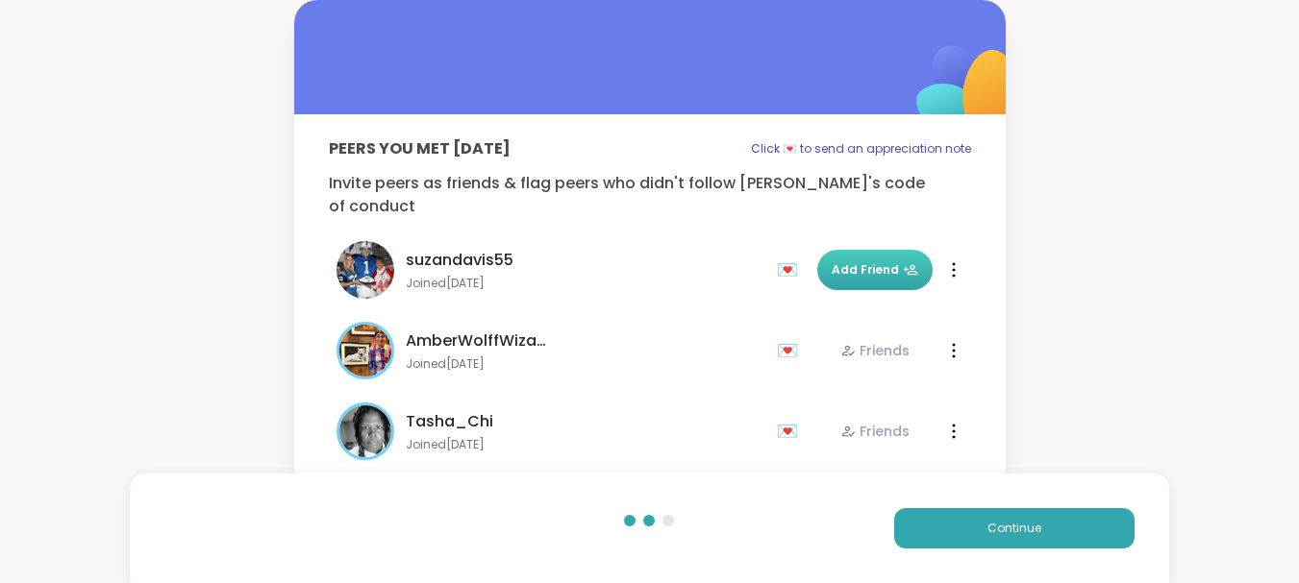
click at [855, 261] on span "Add Friend" at bounding box center [874, 269] width 87 height 17
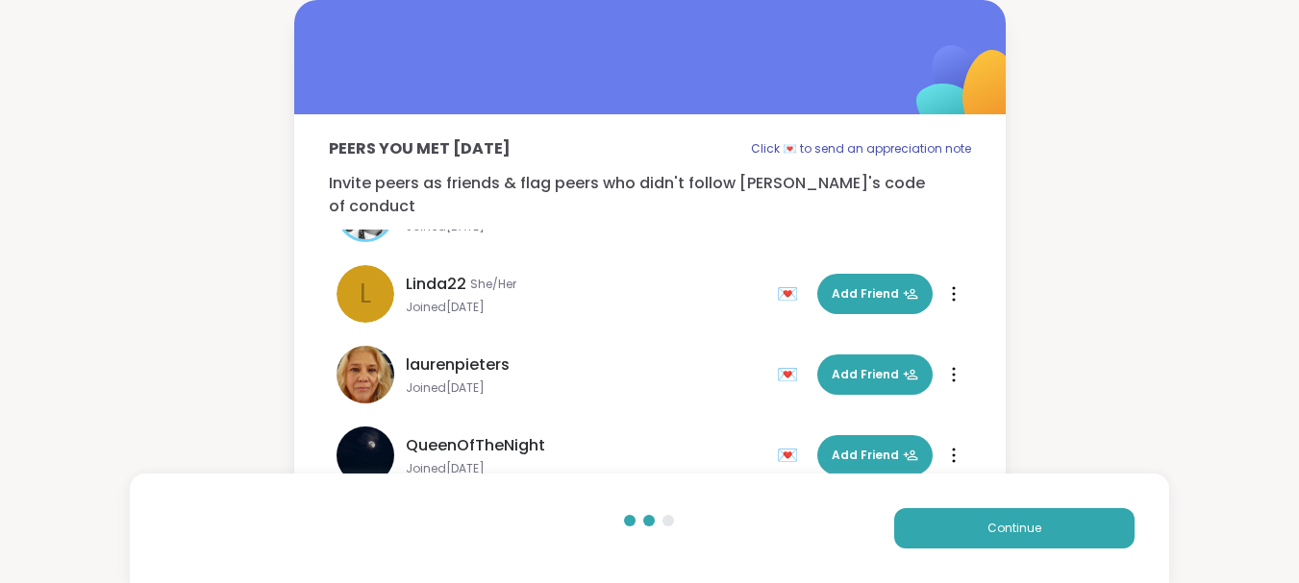
scroll to position [220, 0]
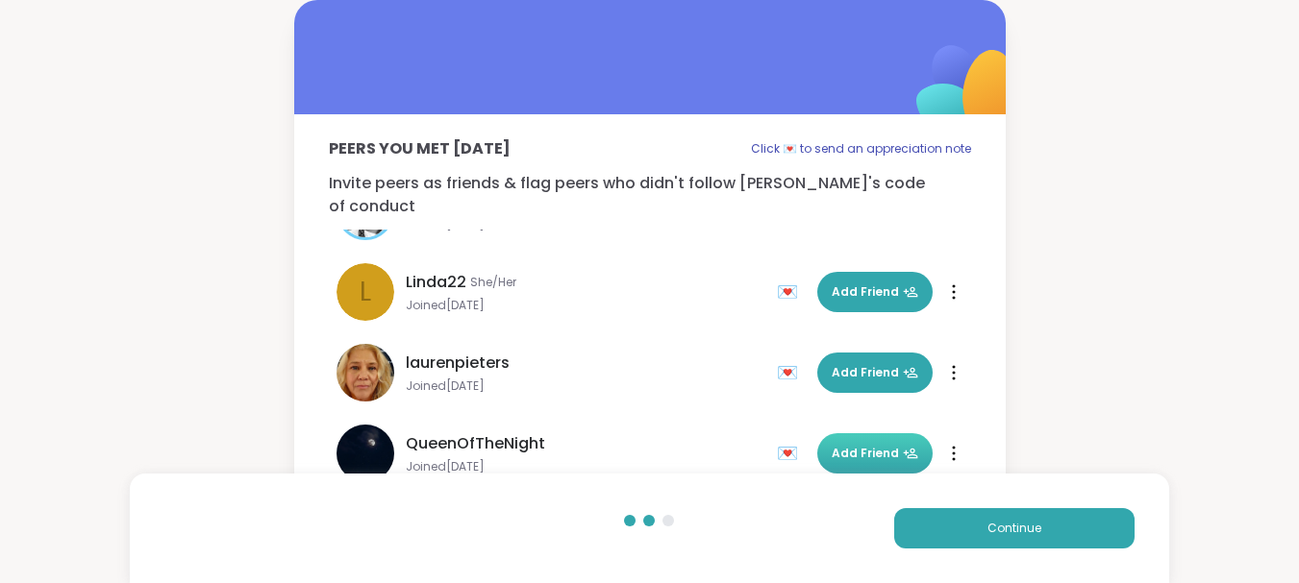
click at [847, 441] on button "Add Friend" at bounding box center [874, 454] width 115 height 40
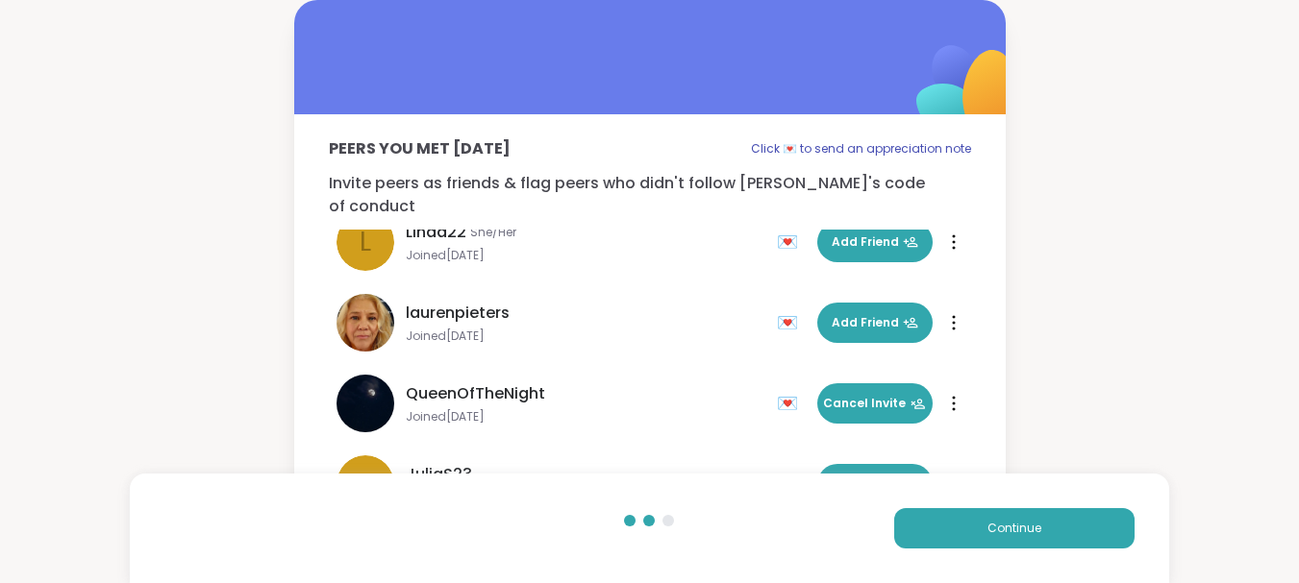
scroll to position [300, 0]
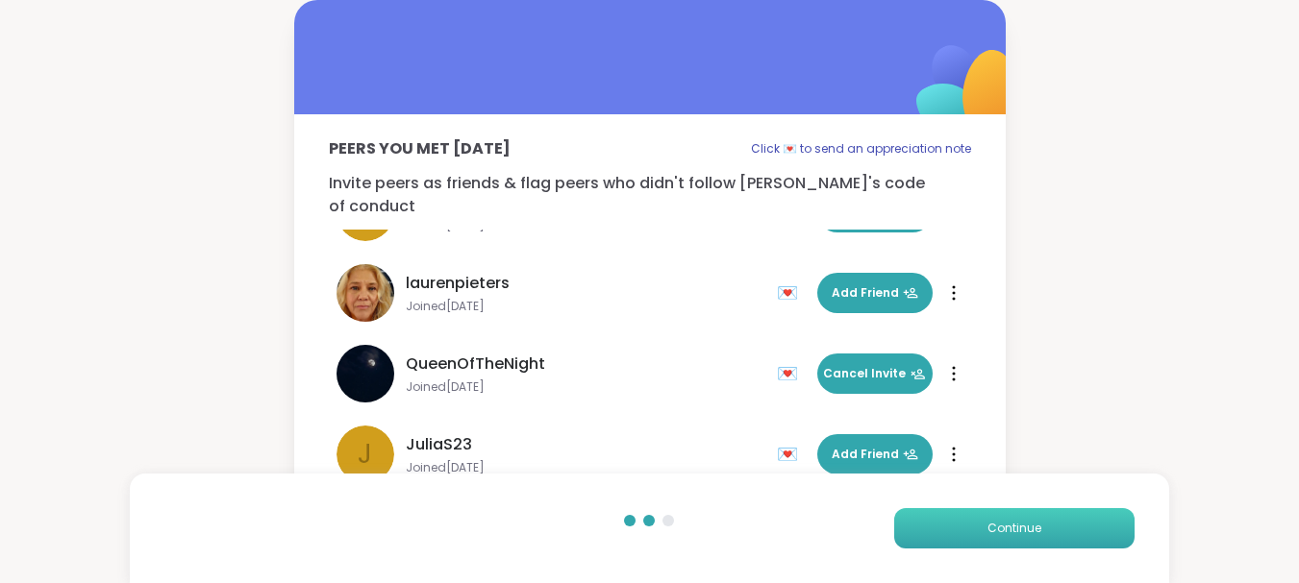
click at [1005, 516] on button "Continue" at bounding box center [1014, 528] width 240 height 40
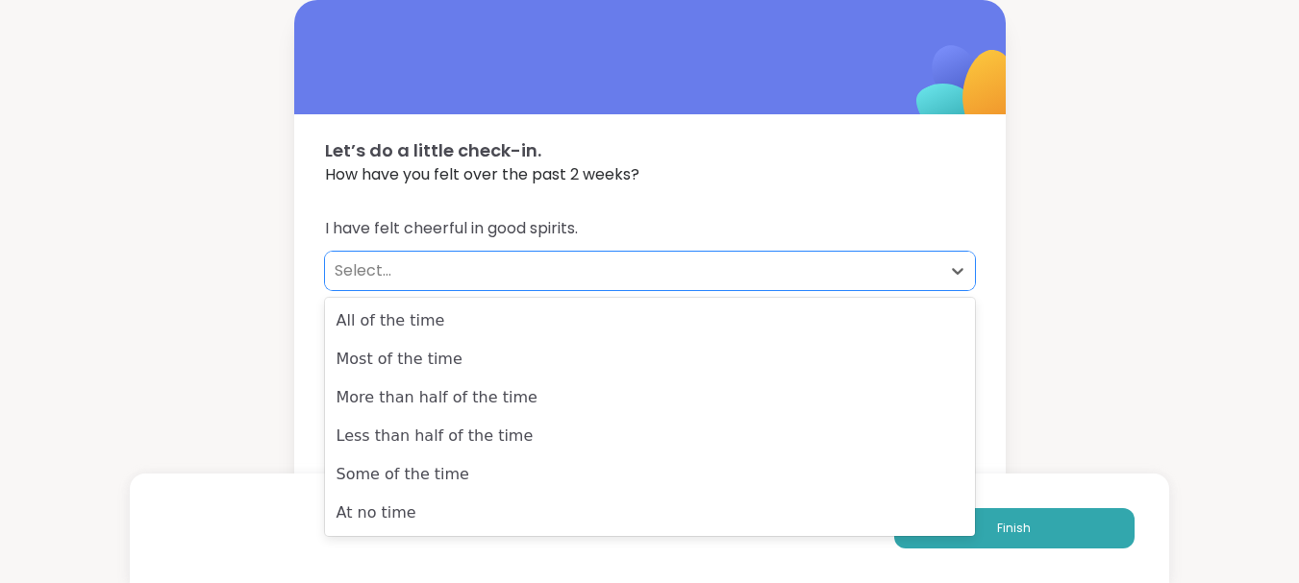
click at [366, 271] on div "Select..." at bounding box center [633, 271] width 596 height 23
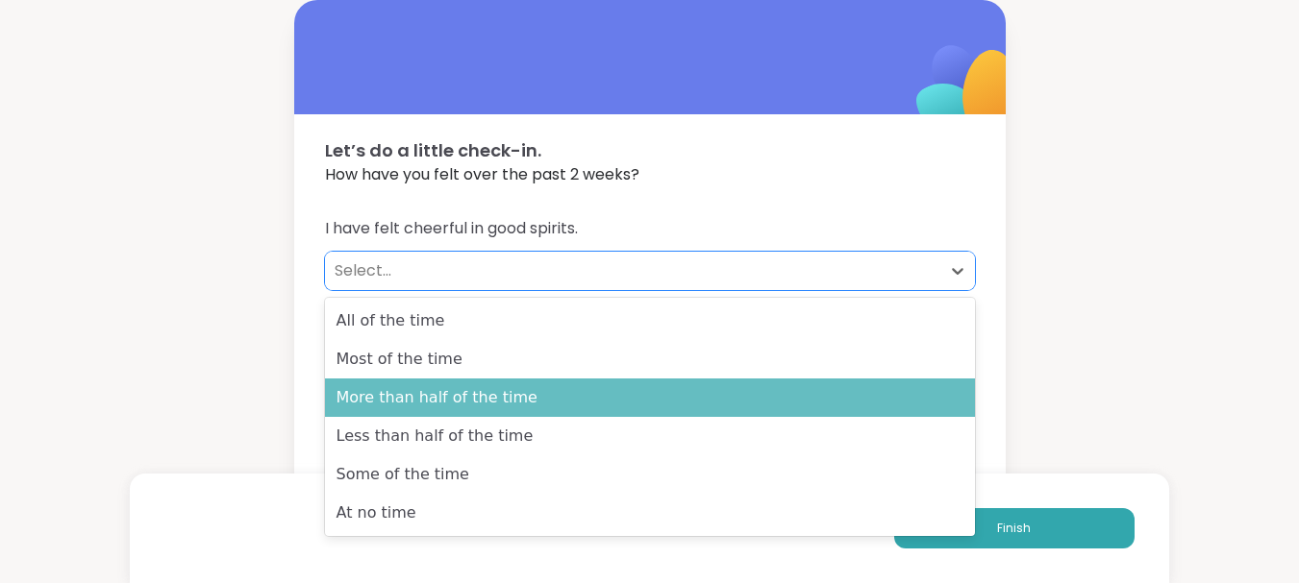
click at [421, 406] on div "More than half of the time" at bounding box center [650, 398] width 650 height 38
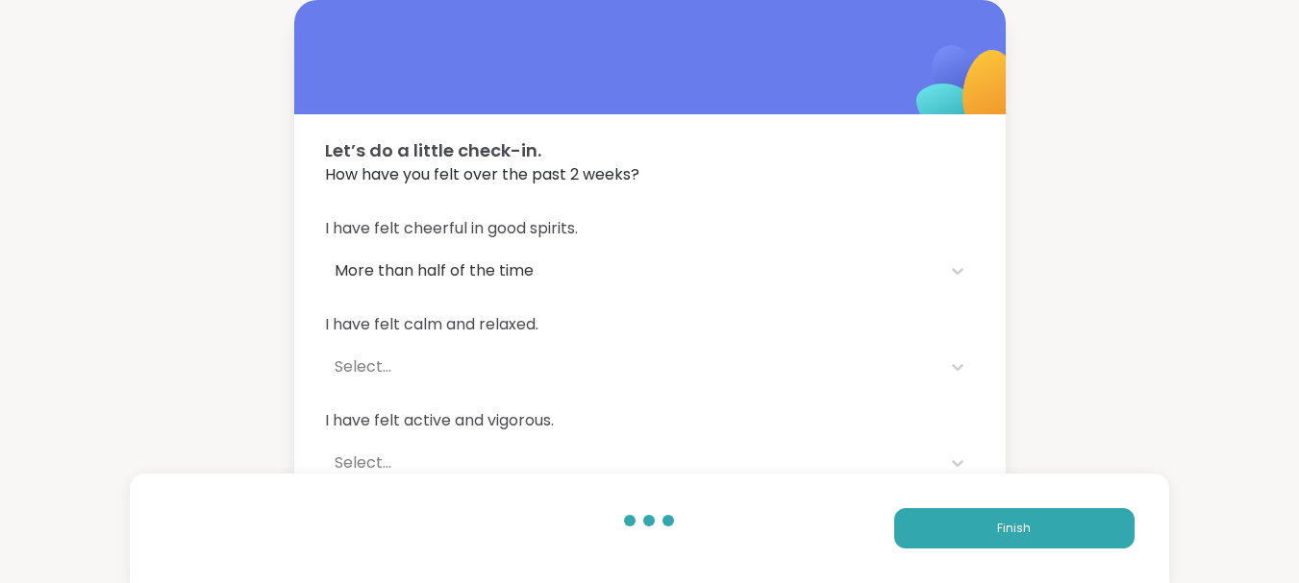
click at [471, 327] on span "I have felt calm and relaxed." at bounding box center [650, 324] width 650 height 23
click at [358, 376] on div "Select..." at bounding box center [633, 367] width 596 height 23
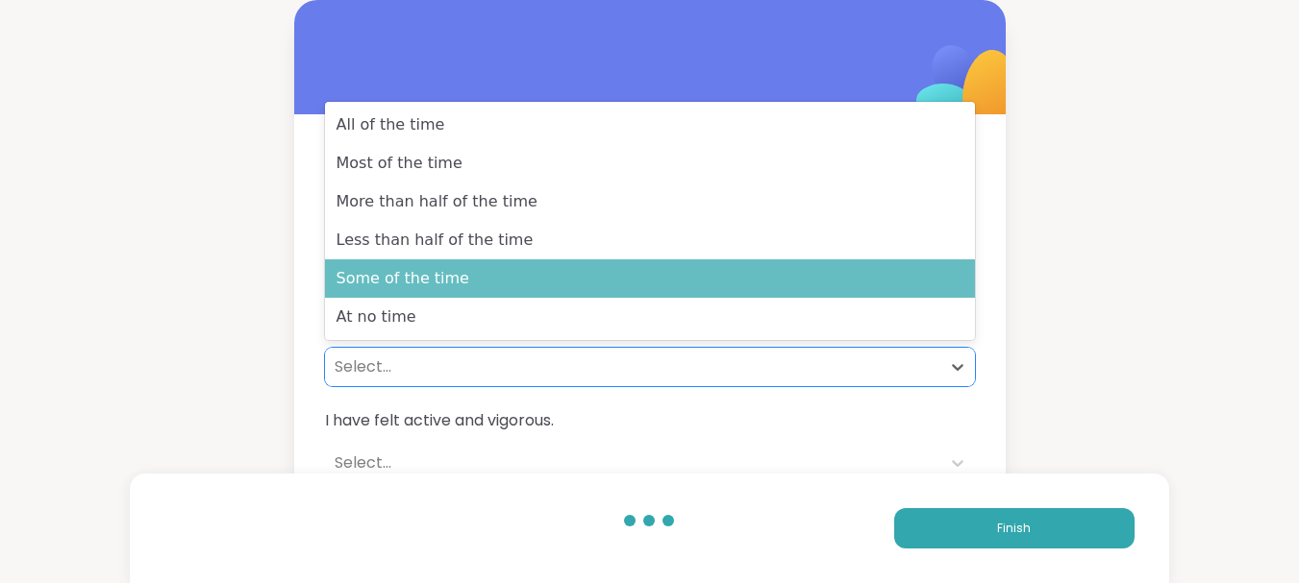
click at [415, 274] on div "Some of the time" at bounding box center [650, 279] width 650 height 38
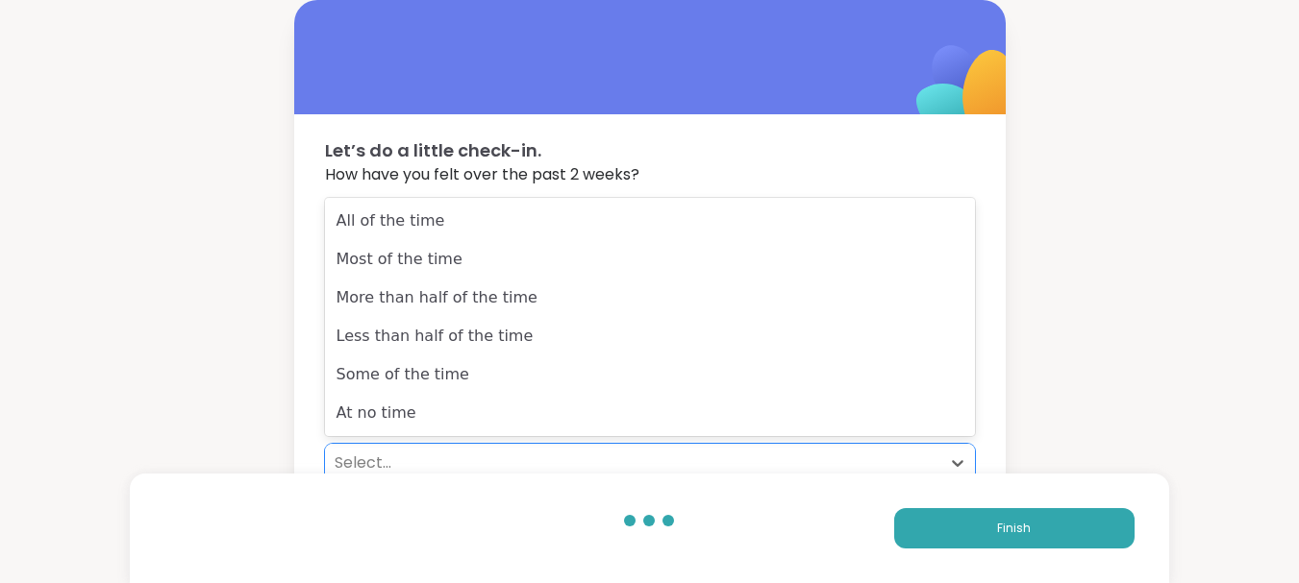
click at [373, 458] on div "Select..." at bounding box center [633, 463] width 596 height 23
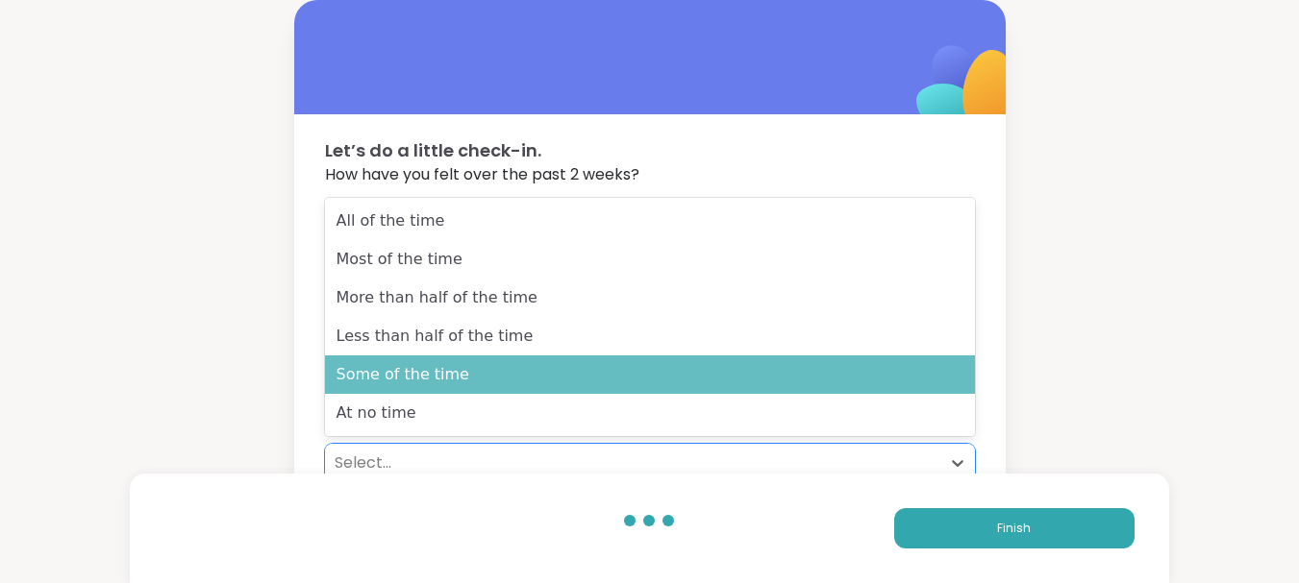
click at [395, 389] on div "Some of the time" at bounding box center [650, 375] width 650 height 38
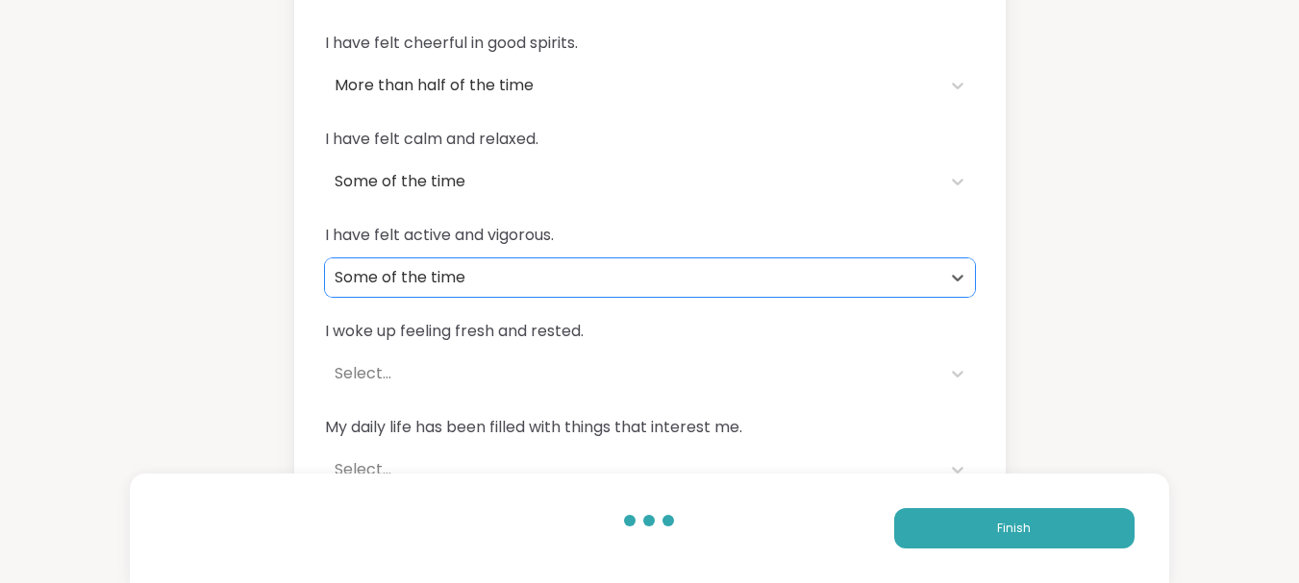
scroll to position [186, 0]
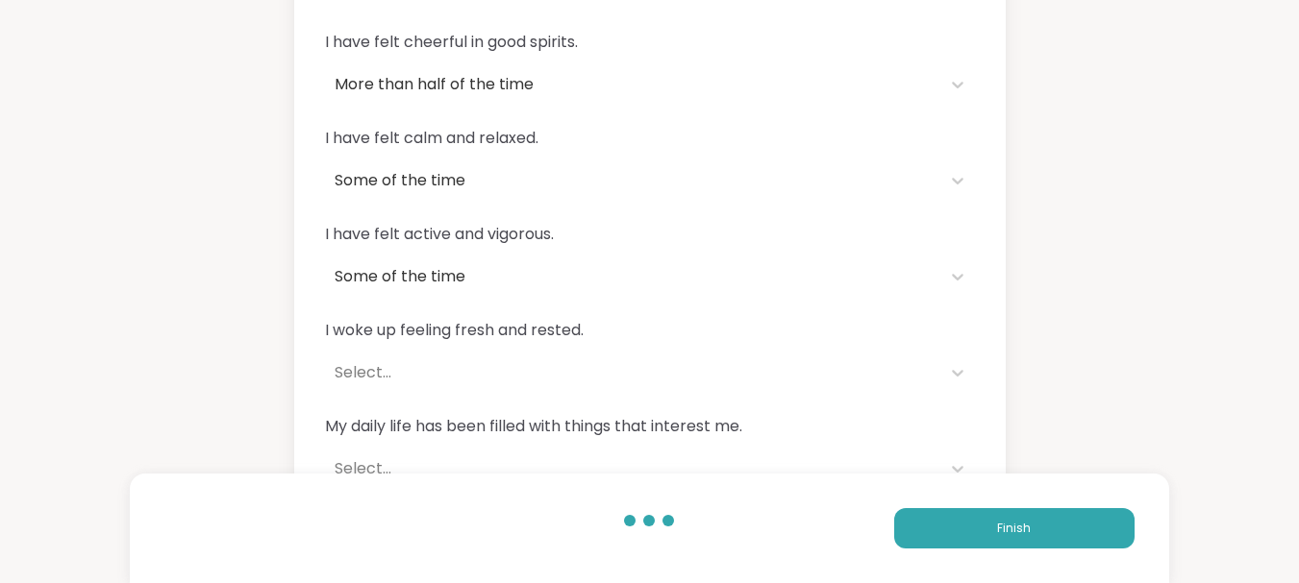
click at [496, 335] on span "I woke up feeling fresh and rested." at bounding box center [650, 330] width 650 height 23
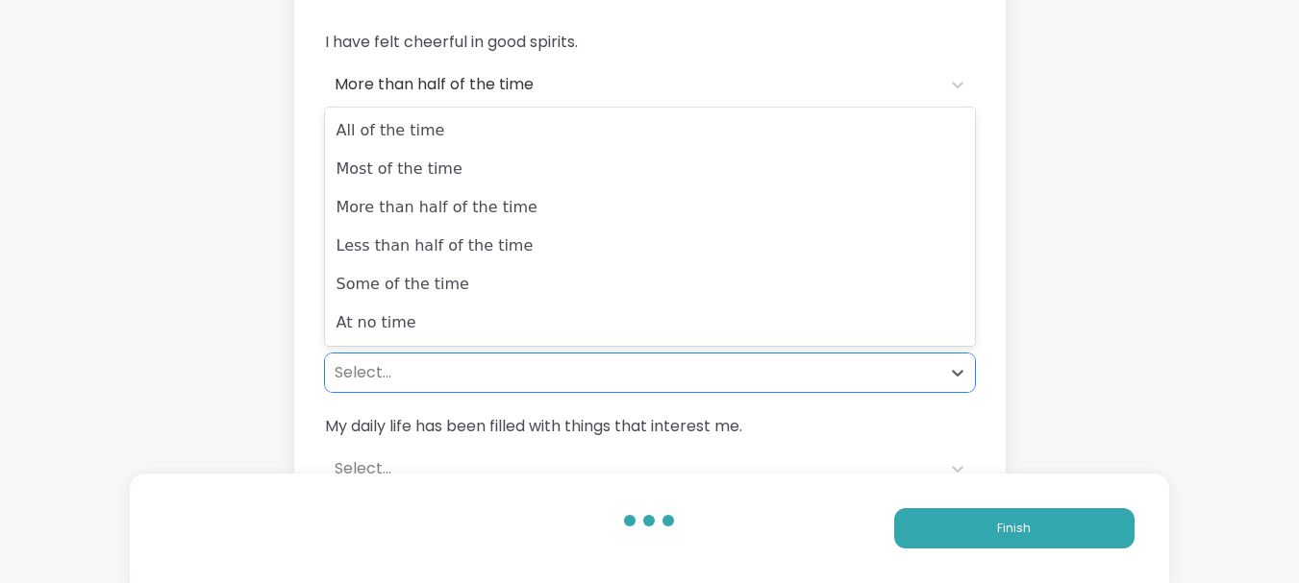
click at [345, 371] on div "Select..." at bounding box center [633, 372] width 596 height 23
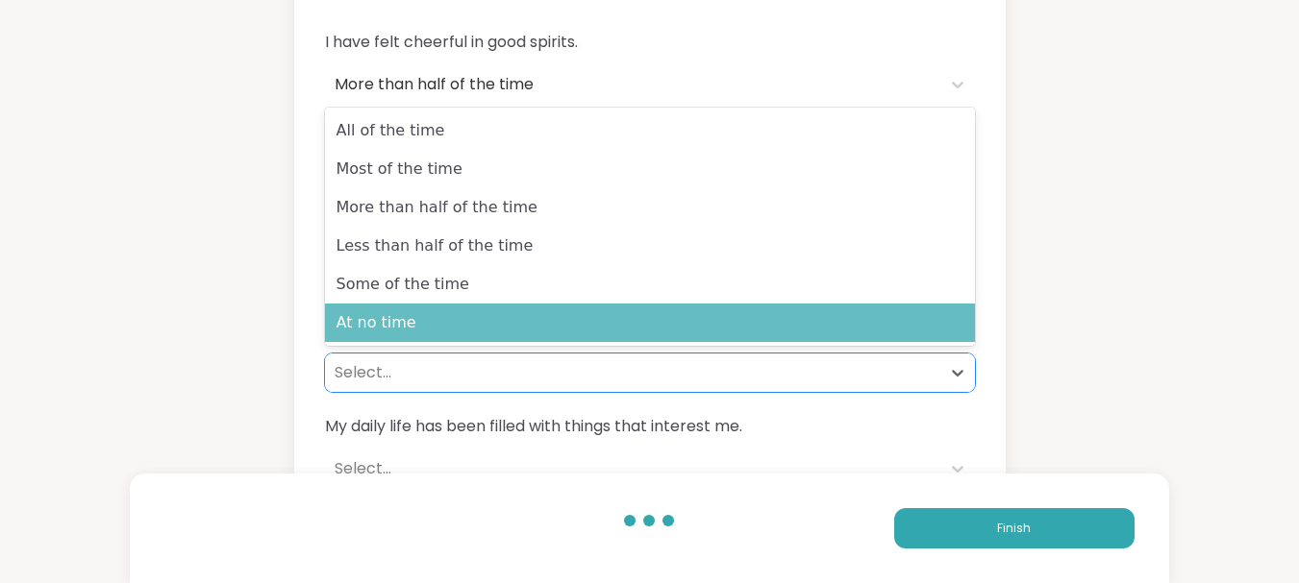
click at [370, 329] on div "At no time" at bounding box center [650, 323] width 650 height 38
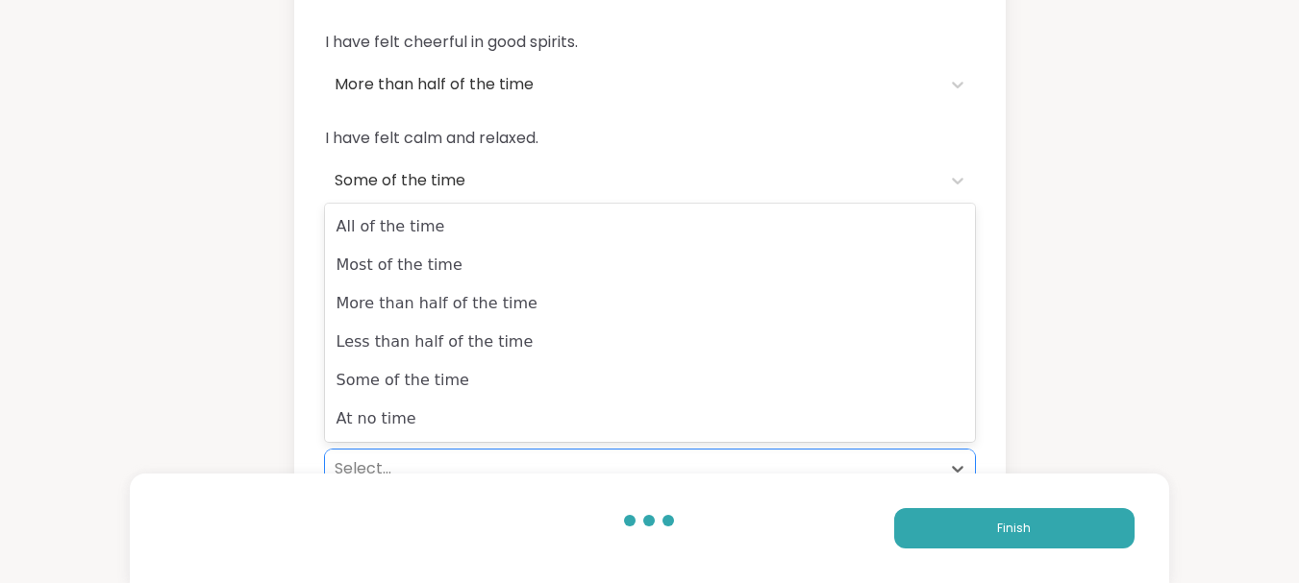
click at [389, 473] on div "Select..." at bounding box center [633, 469] width 596 height 23
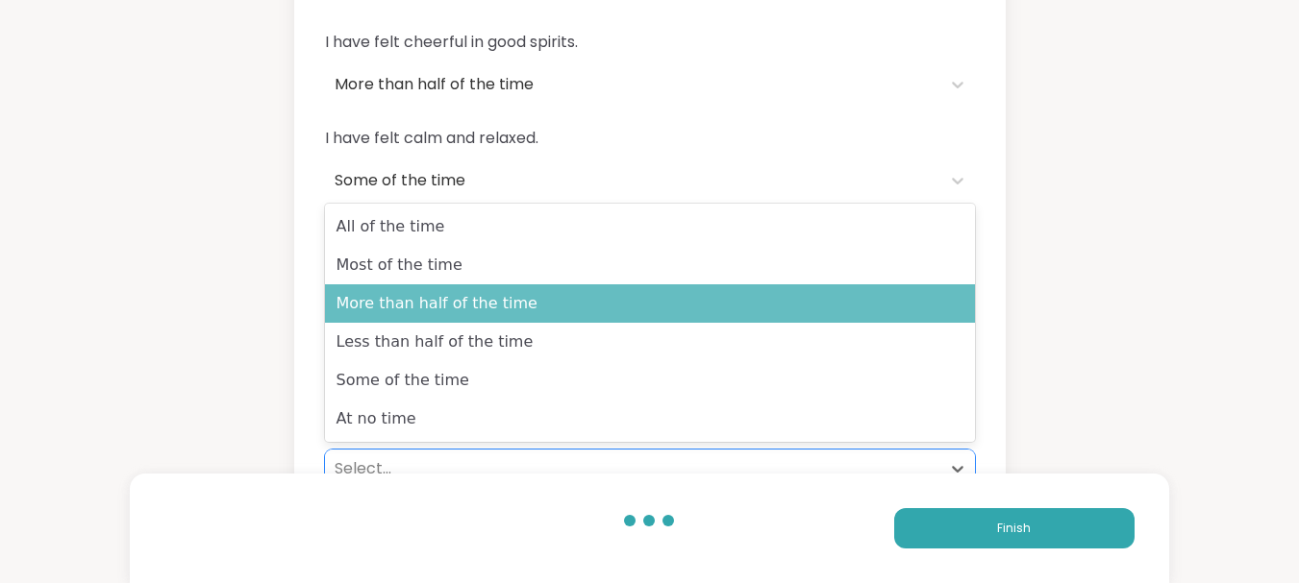
click at [409, 308] on div "More than half of the time" at bounding box center [650, 304] width 650 height 38
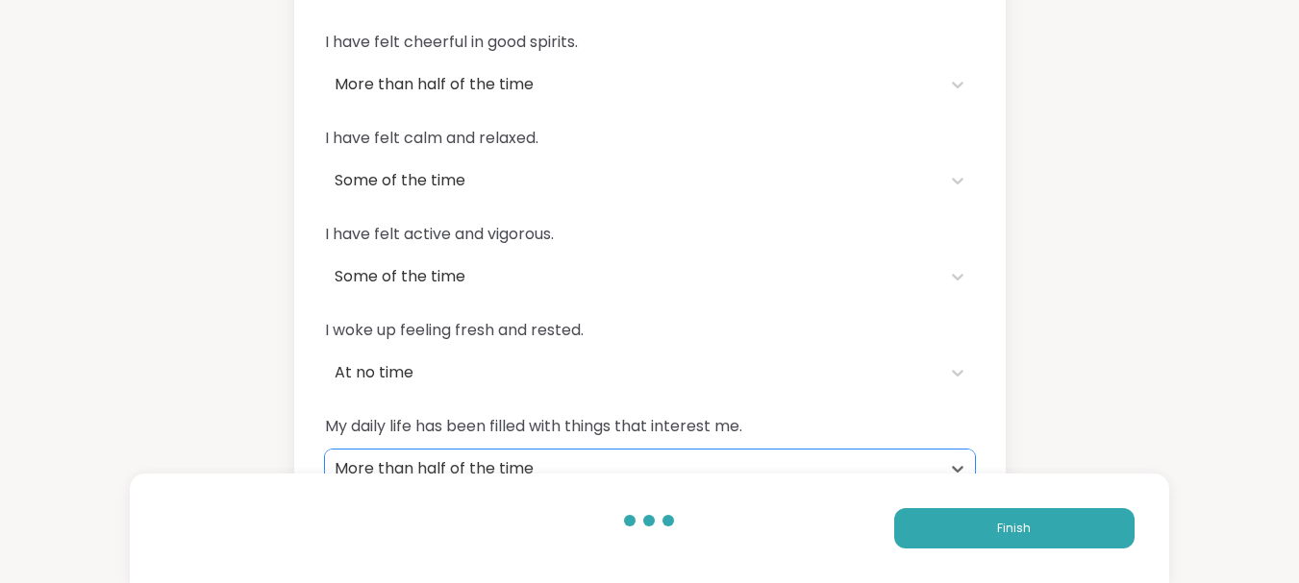
scroll to position [222, 0]
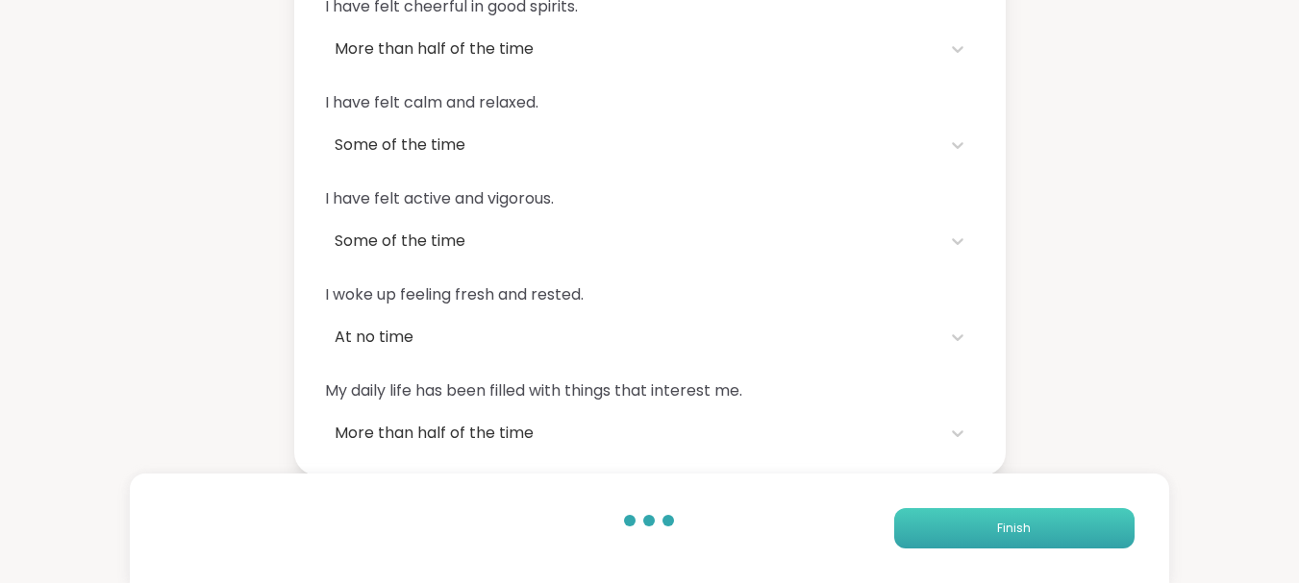
click at [1060, 527] on button "Finish" at bounding box center [1014, 528] width 240 height 40
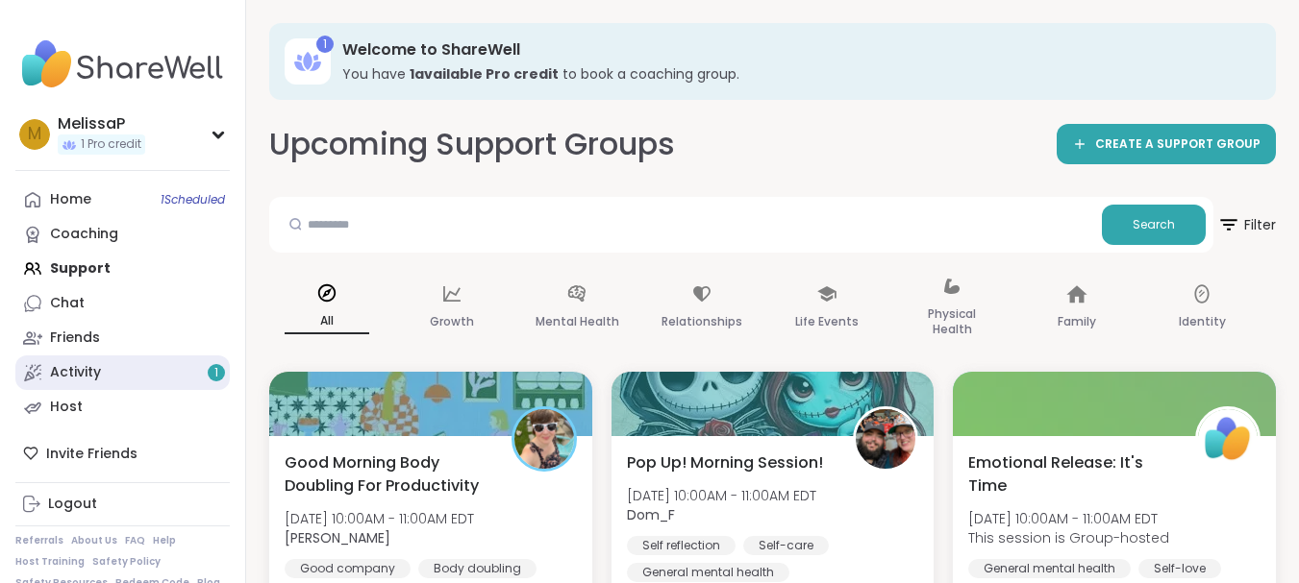
click at [105, 373] on link "Activity 1" at bounding box center [122, 373] width 214 height 35
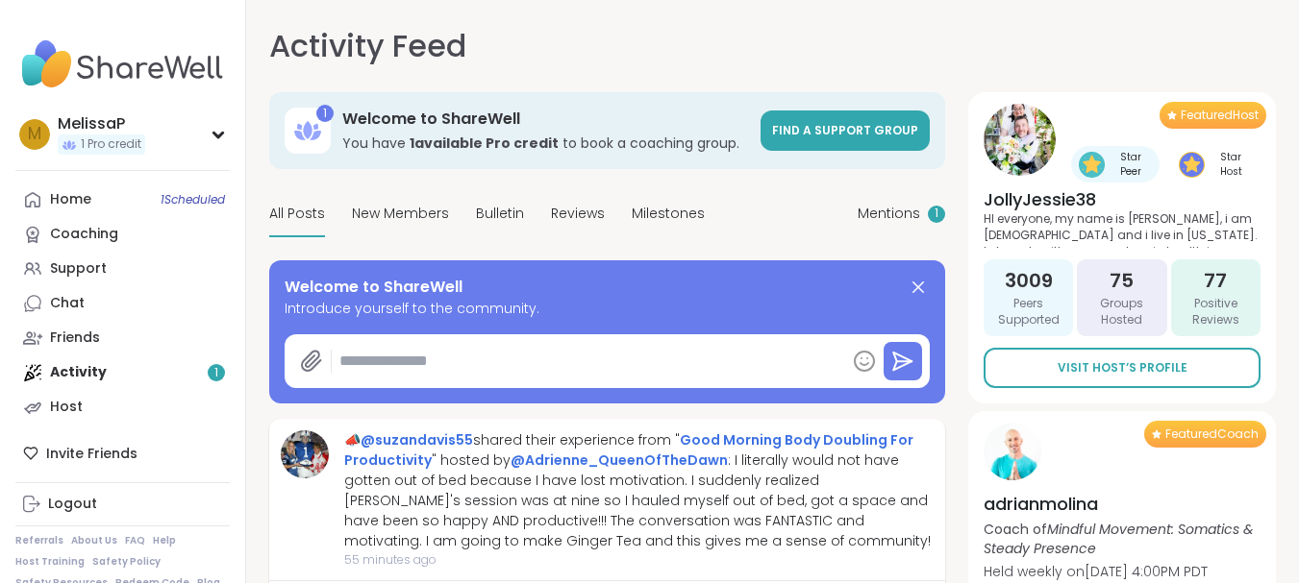
type textarea "*"
click at [116, 329] on link "Friends" at bounding box center [122, 338] width 214 height 35
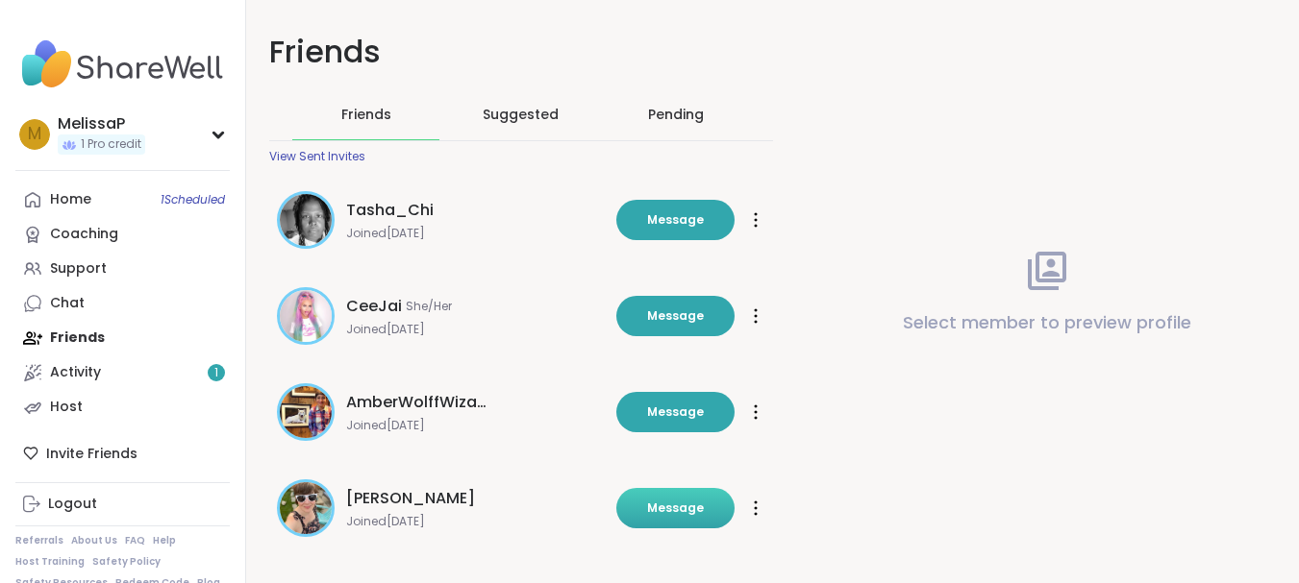
click at [660, 507] on span "Message" at bounding box center [675, 508] width 57 height 17
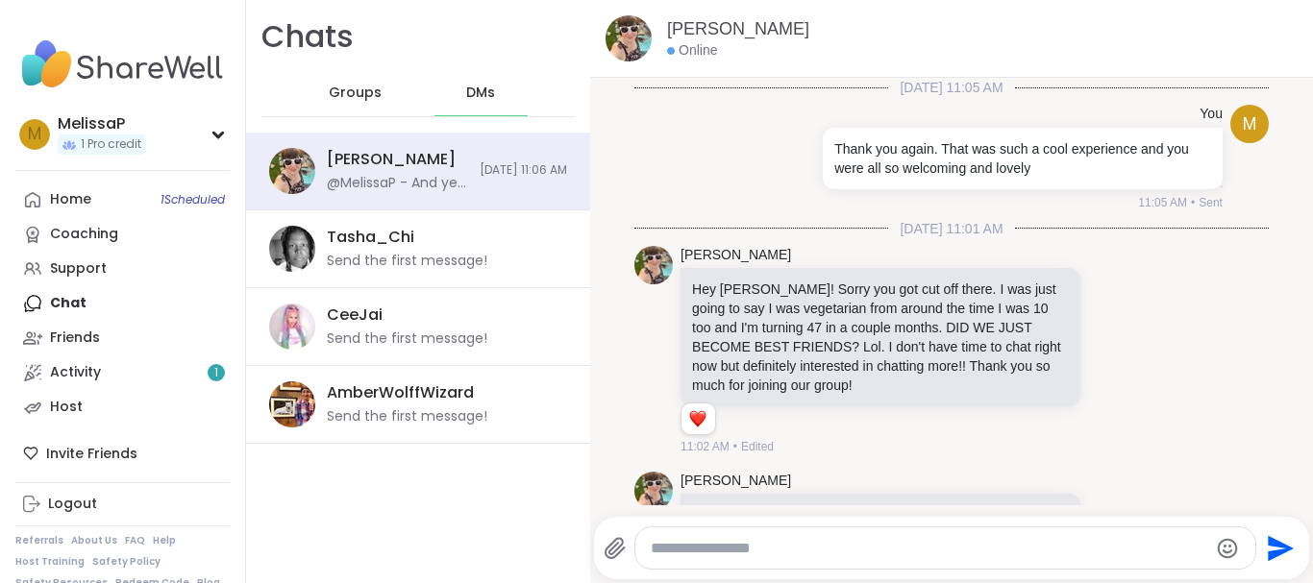
scroll to position [389, 0]
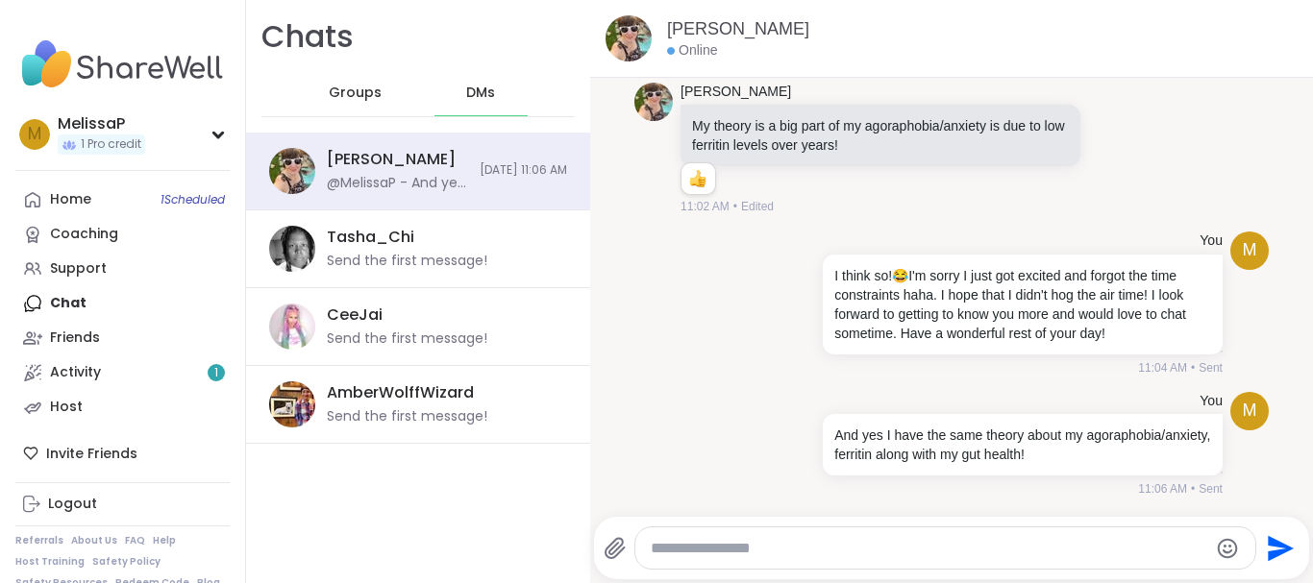
click at [793, 550] on textarea "Type your message" at bounding box center [930, 548] width 558 height 19
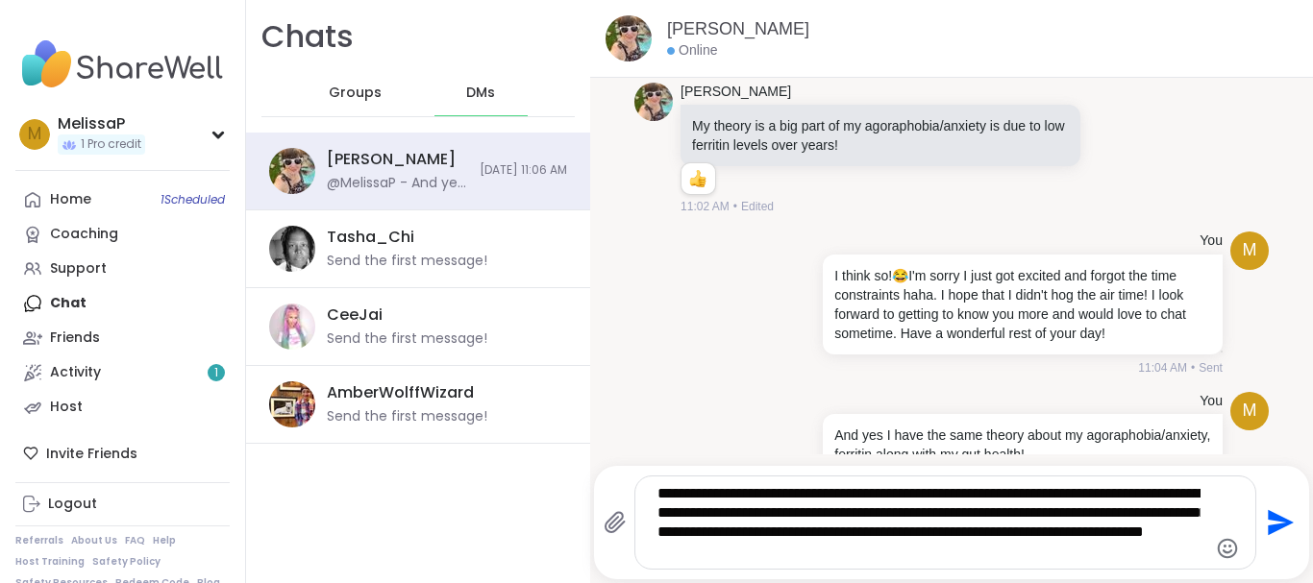
click at [936, 557] on textarea "**********" at bounding box center [928, 522] width 543 height 77
click at [1104, 551] on textarea "**********" at bounding box center [928, 522] width 543 height 77
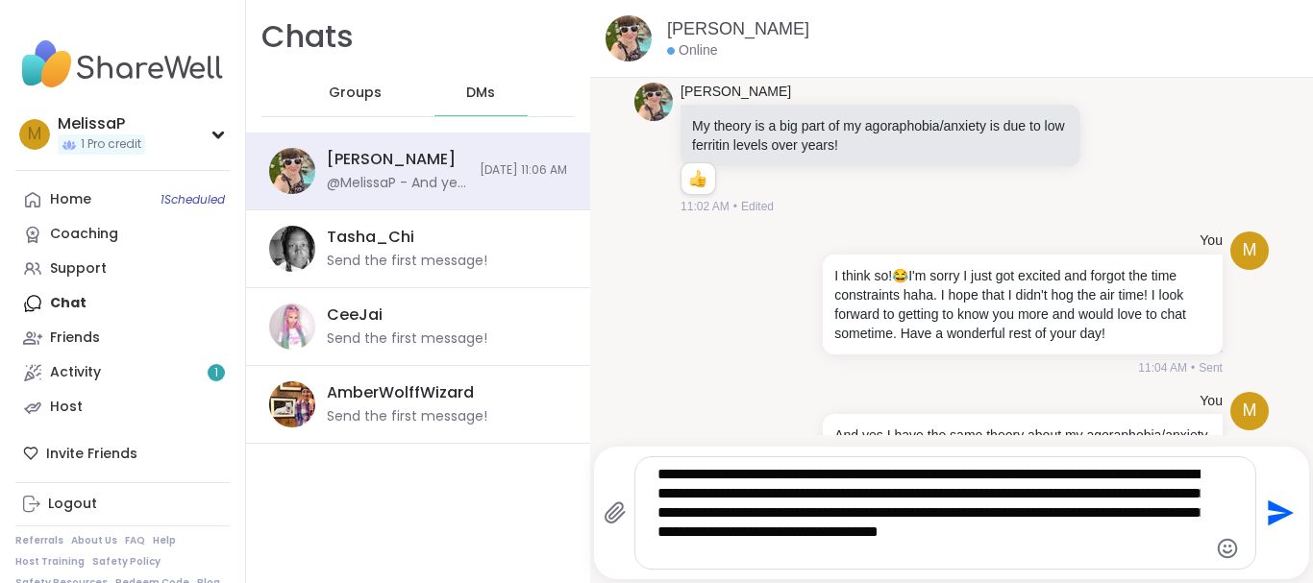
click at [745, 554] on textarea "**********" at bounding box center [928, 513] width 543 height 96
type textarea "**********"
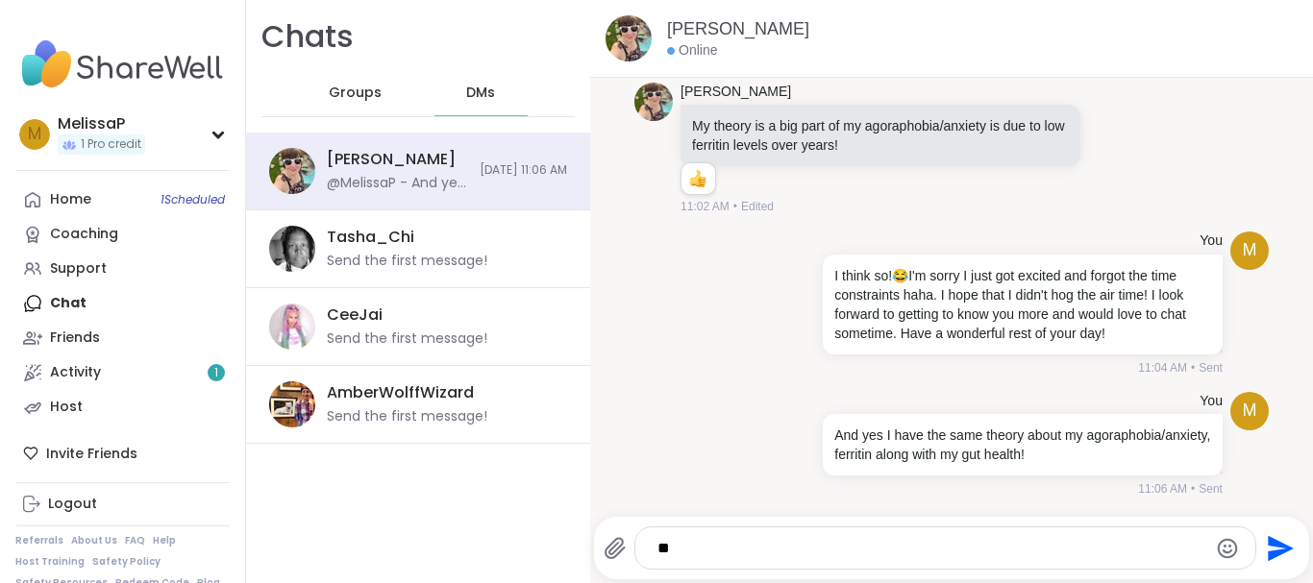
click at [1005, 558] on textarea "*" at bounding box center [928, 548] width 543 height 19
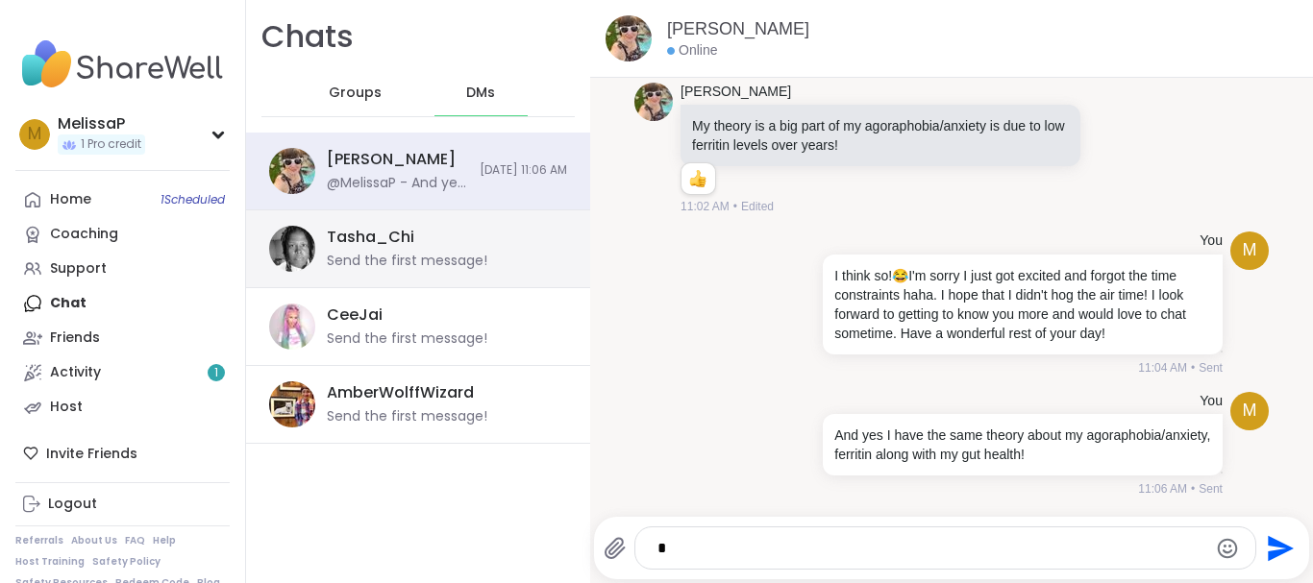
type textarea "*"
click at [411, 242] on div "Tasha_Chi" at bounding box center [370, 237] width 87 height 21
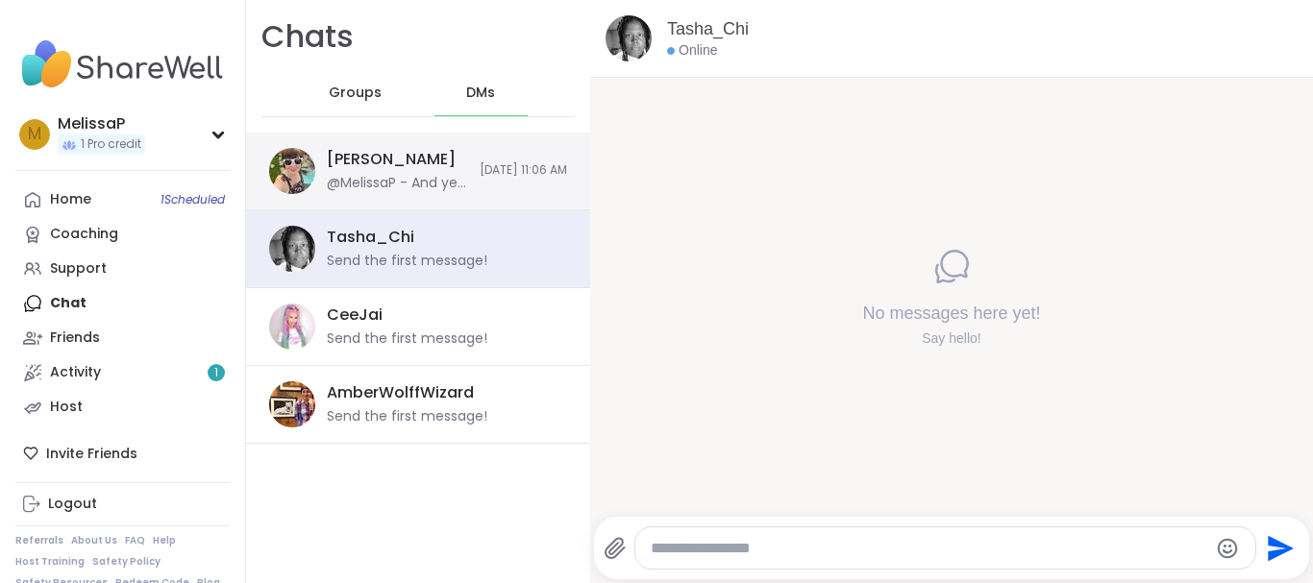
click at [392, 179] on div "@MelissaP - And yes I have the same theory about my agoraphobia/anxiety, ferrit…" at bounding box center [397, 183] width 141 height 19
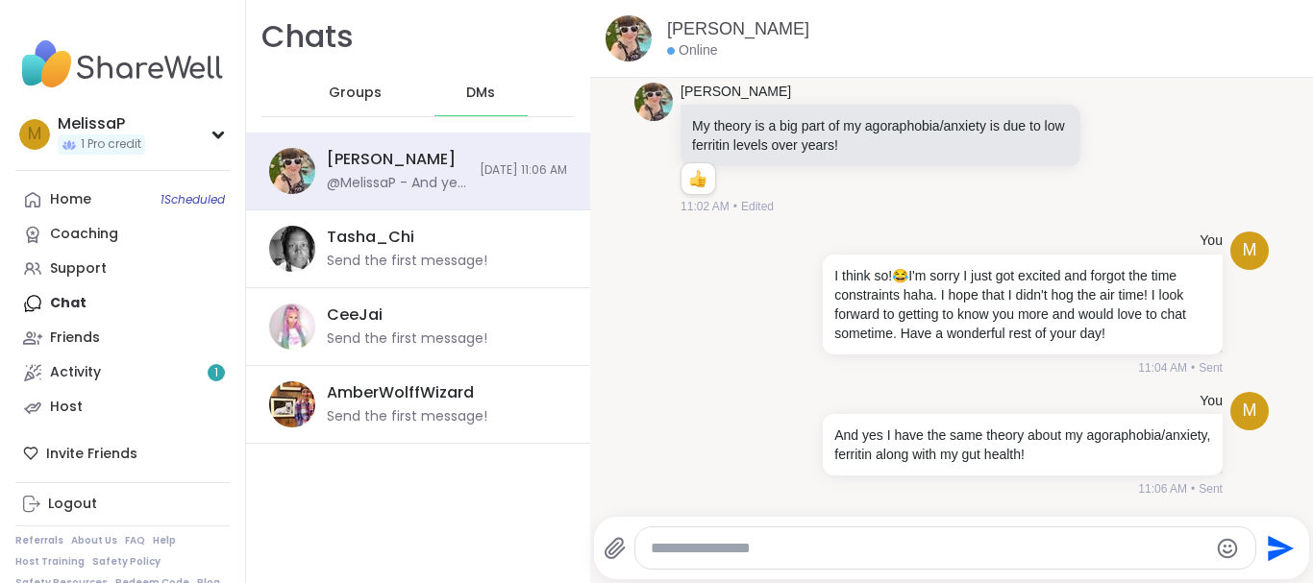
scroll to position [4, 0]
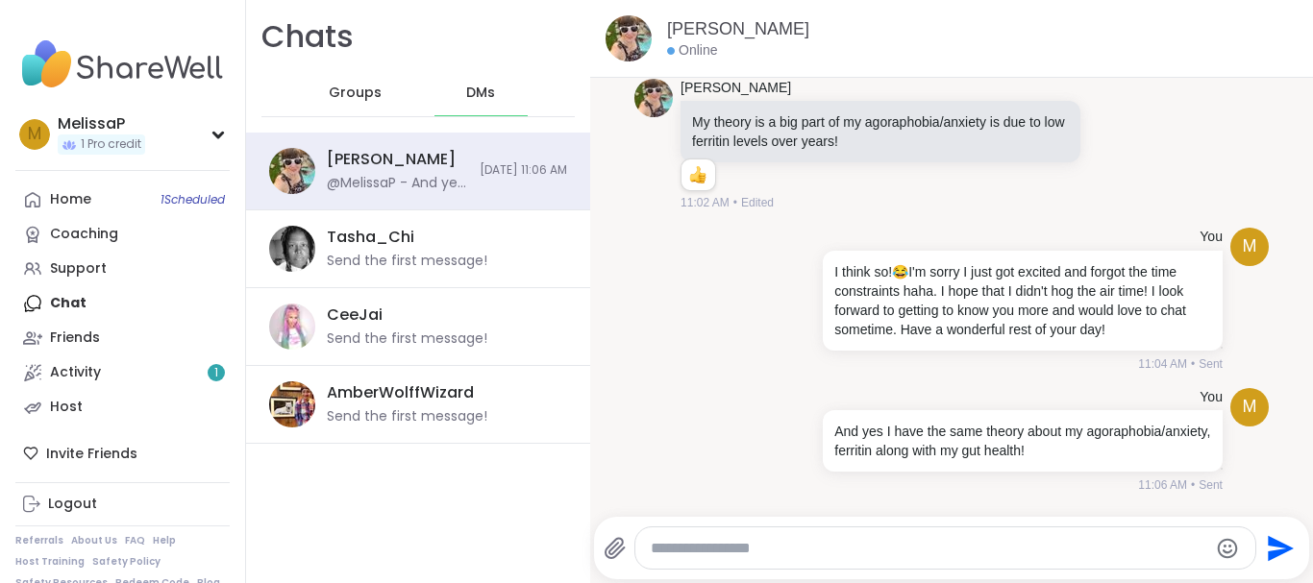
click at [904, 551] on textarea "Type your message" at bounding box center [930, 548] width 558 height 19
click at [978, 547] on textarea "**********" at bounding box center [928, 548] width 543 height 19
click at [980, 548] on textarea "**********" at bounding box center [928, 548] width 543 height 19
click at [1102, 551] on textarea "**********" at bounding box center [928, 548] width 543 height 19
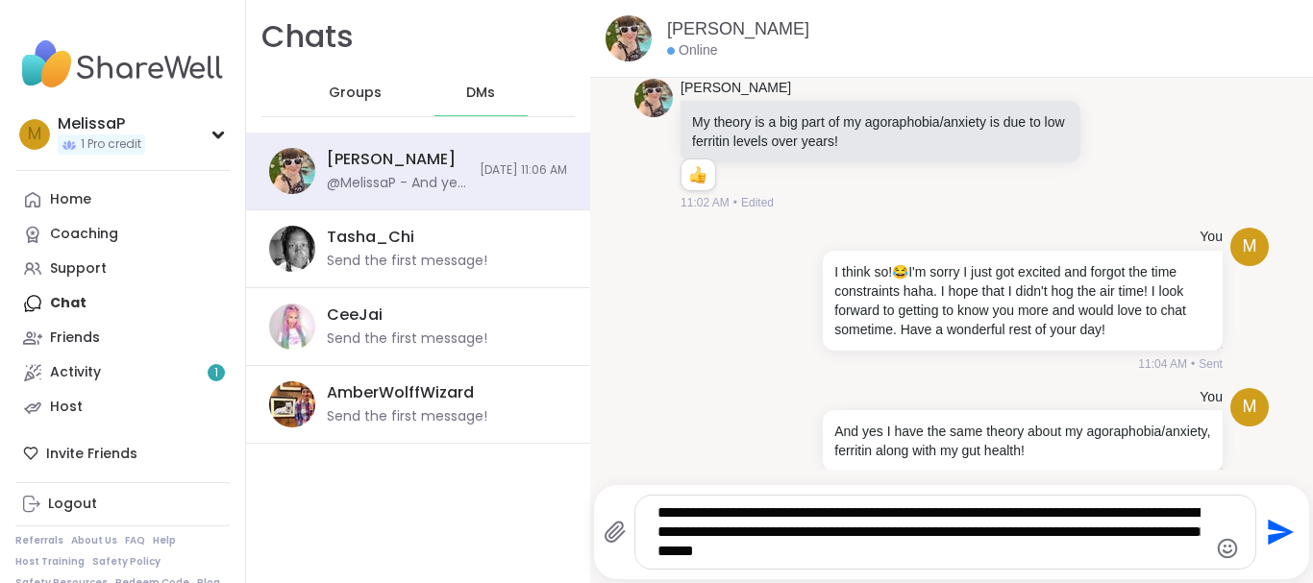
click at [932, 546] on textarea "**********" at bounding box center [928, 533] width 543 height 58
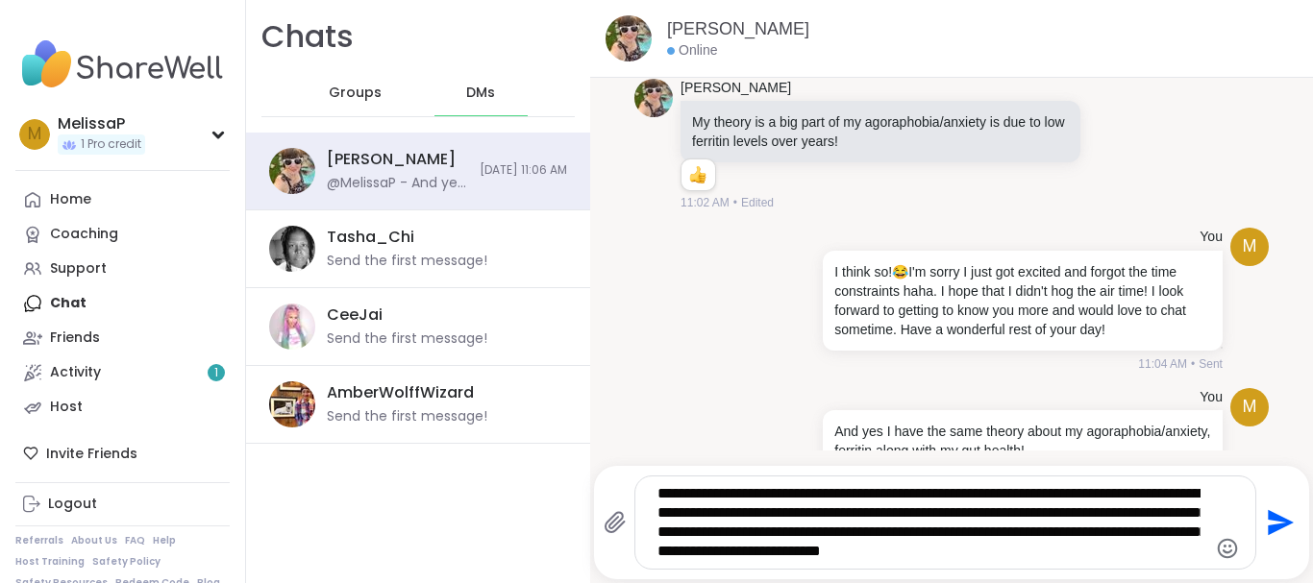
click at [1088, 536] on textarea "**********" at bounding box center [928, 522] width 543 height 77
click at [1177, 555] on textarea "**********" at bounding box center [928, 522] width 543 height 77
click at [1218, 553] on icon "Emoji picker" at bounding box center [1228, 548] width 20 height 20
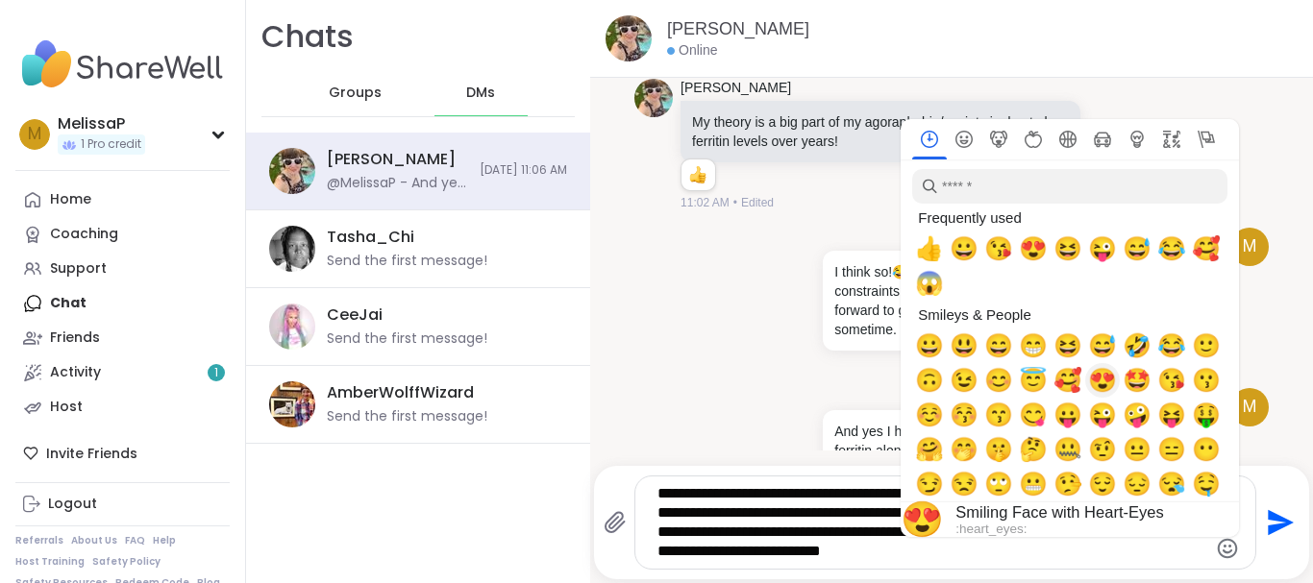
click at [1100, 387] on span "😍" at bounding box center [1102, 380] width 29 height 27
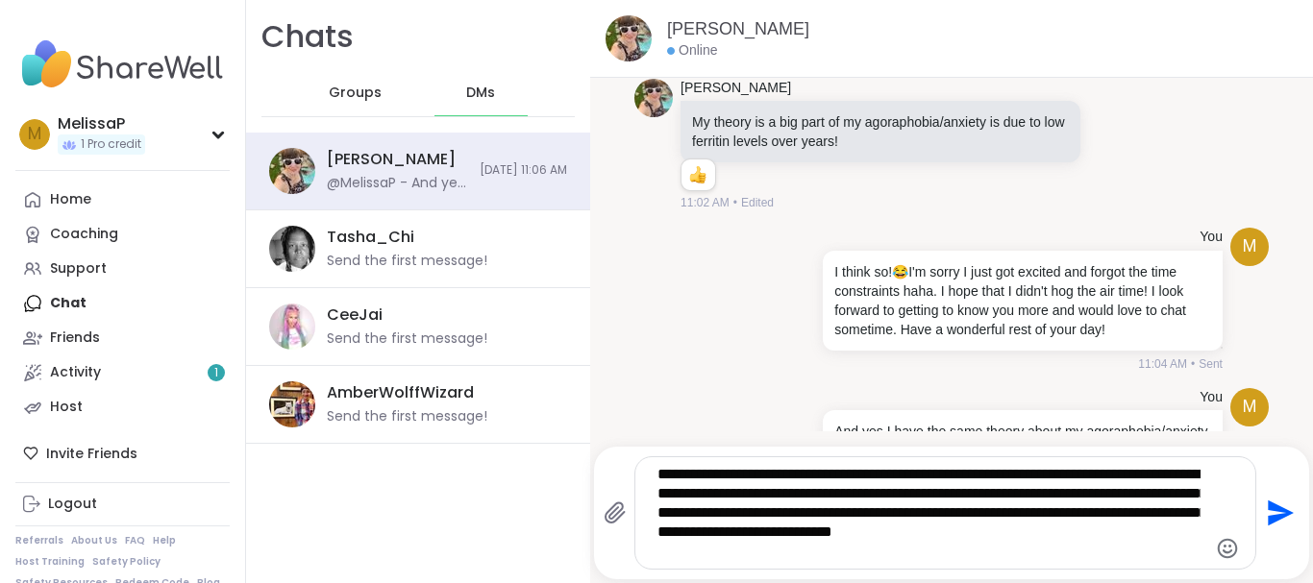
click at [744, 555] on textarea "**********" at bounding box center [928, 513] width 543 height 96
click at [680, 545] on textarea "**********" at bounding box center [928, 513] width 543 height 96
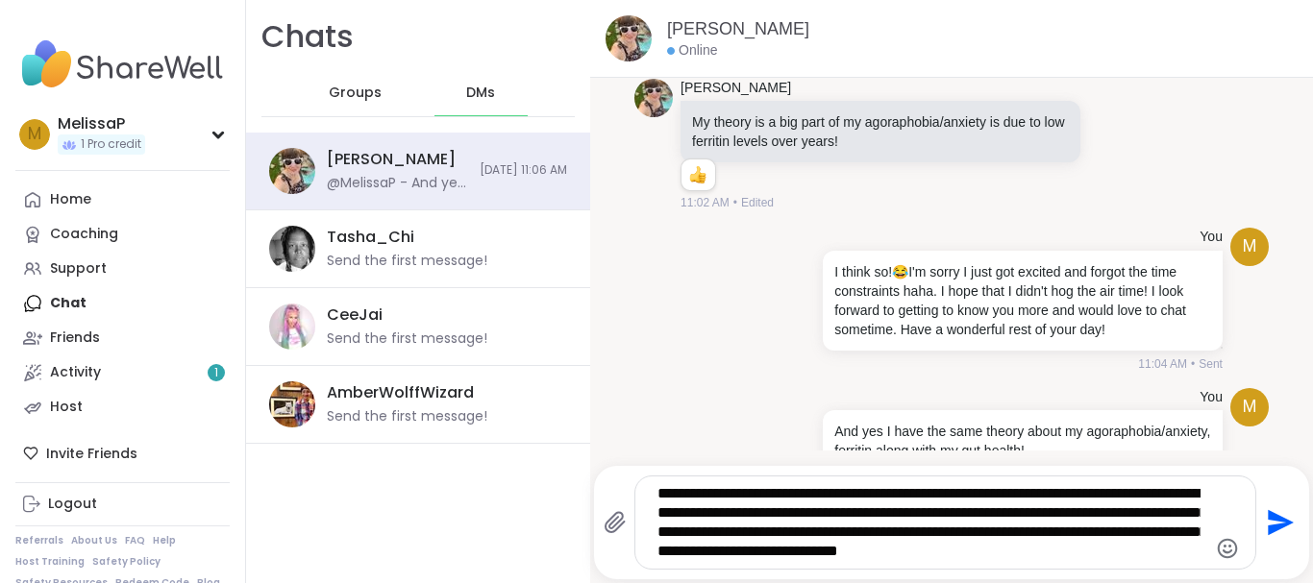
paste textarea "**********"
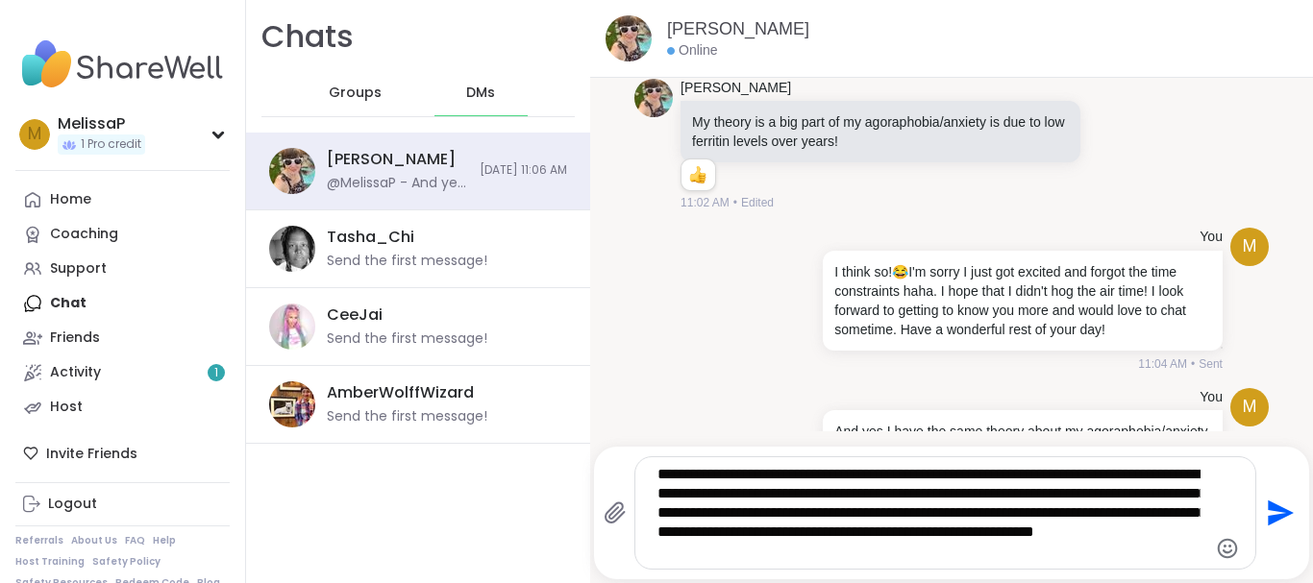
drag, startPoint x: 889, startPoint y: 551, endPoint x: 640, endPoint y: 436, distance: 274.0
click at [640, 436] on div "[PERSON_NAME] Online [DATE] 11:05 AM M You Thank you again. That was such a coo…" at bounding box center [951, 291] width 723 height 583
click at [938, 555] on textarea "**********" at bounding box center [928, 513] width 543 height 96
click at [1216, 558] on icon "Emoji picker" at bounding box center [1227, 548] width 23 height 23
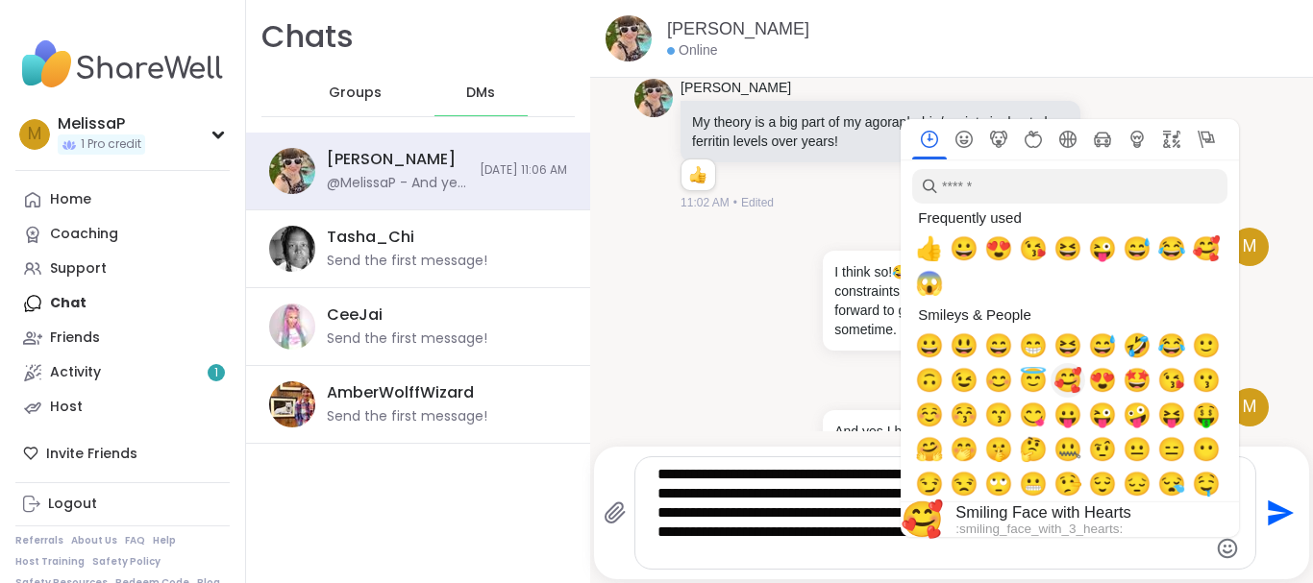
click at [1054, 384] on span "🥰" at bounding box center [1068, 380] width 29 height 27
type textarea "**********"
click at [1275, 510] on icon "Send" at bounding box center [1278, 513] width 31 height 31
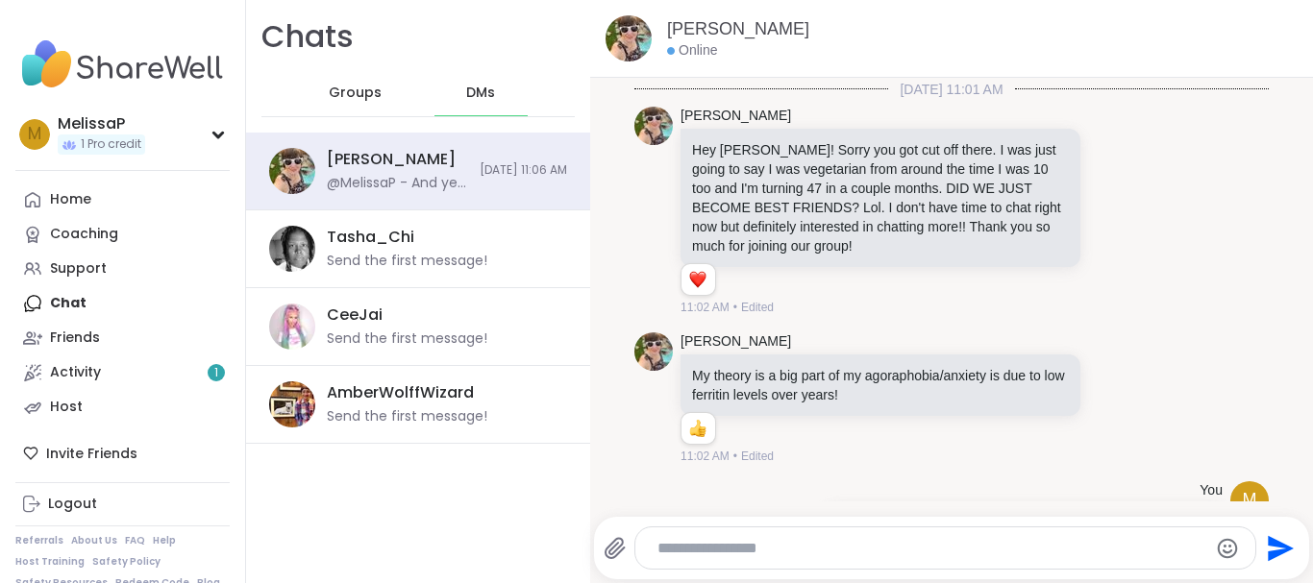
scroll to position [389, 0]
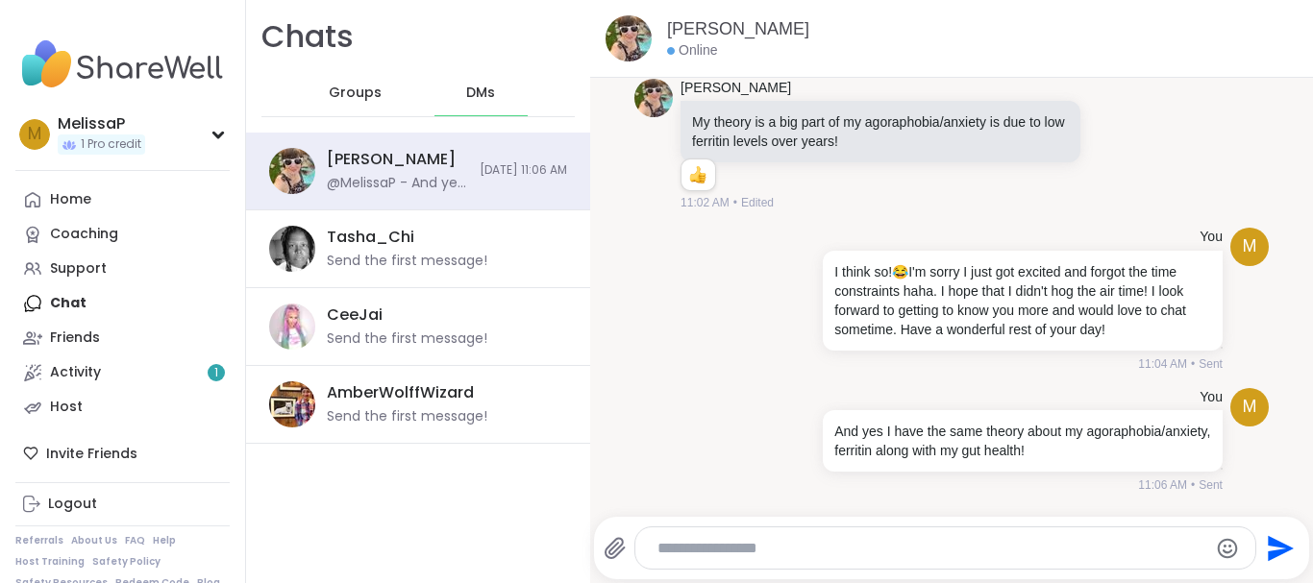
click at [765, 552] on textarea "Type your message" at bounding box center [928, 548] width 543 height 19
click at [819, 535] on div at bounding box center [945, 548] width 620 height 41
click at [807, 550] on textarea "Type your message" at bounding box center [928, 548] width 543 height 19
paste textarea "**********"
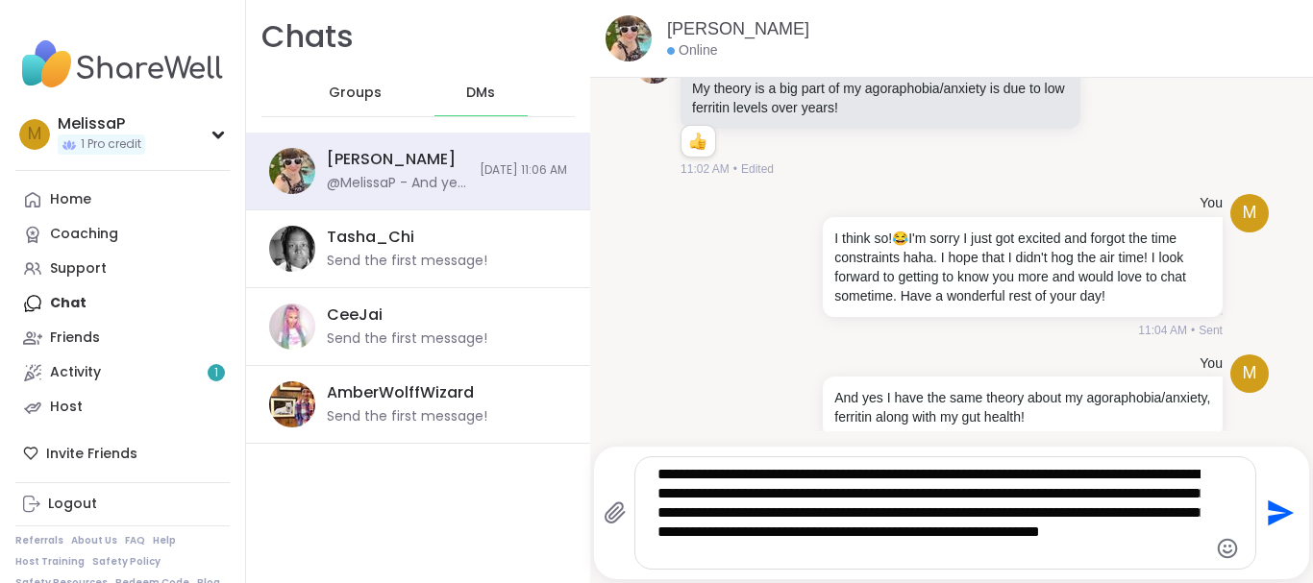
scroll to position [459, 0]
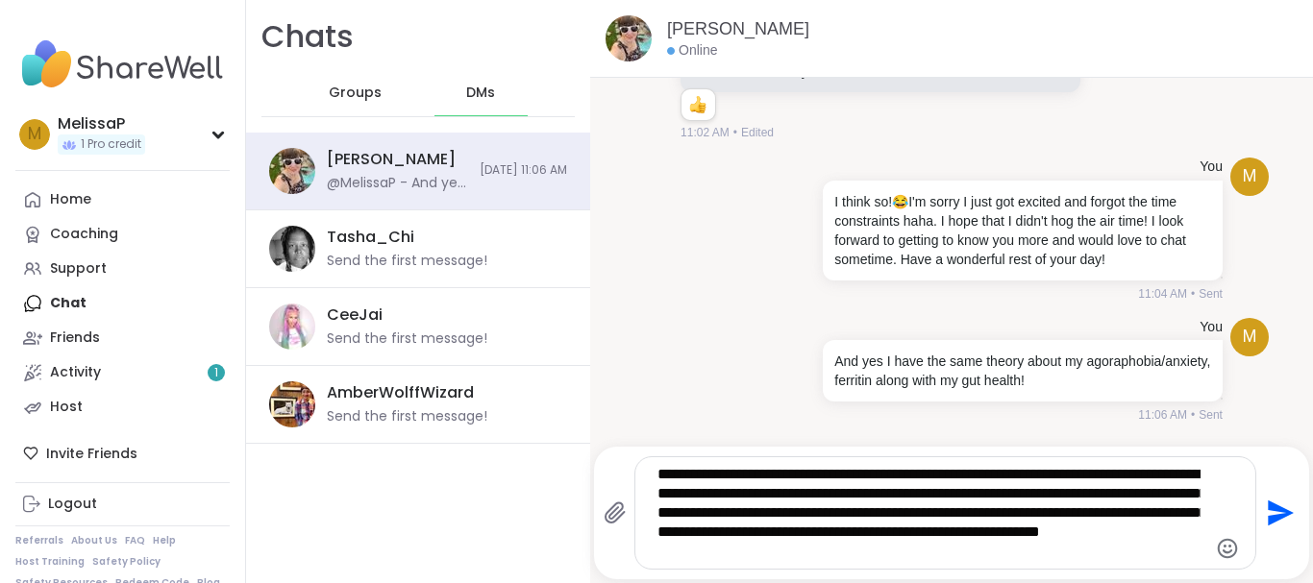
click at [1216, 553] on icon "Emoji picker" at bounding box center [1227, 548] width 23 height 23
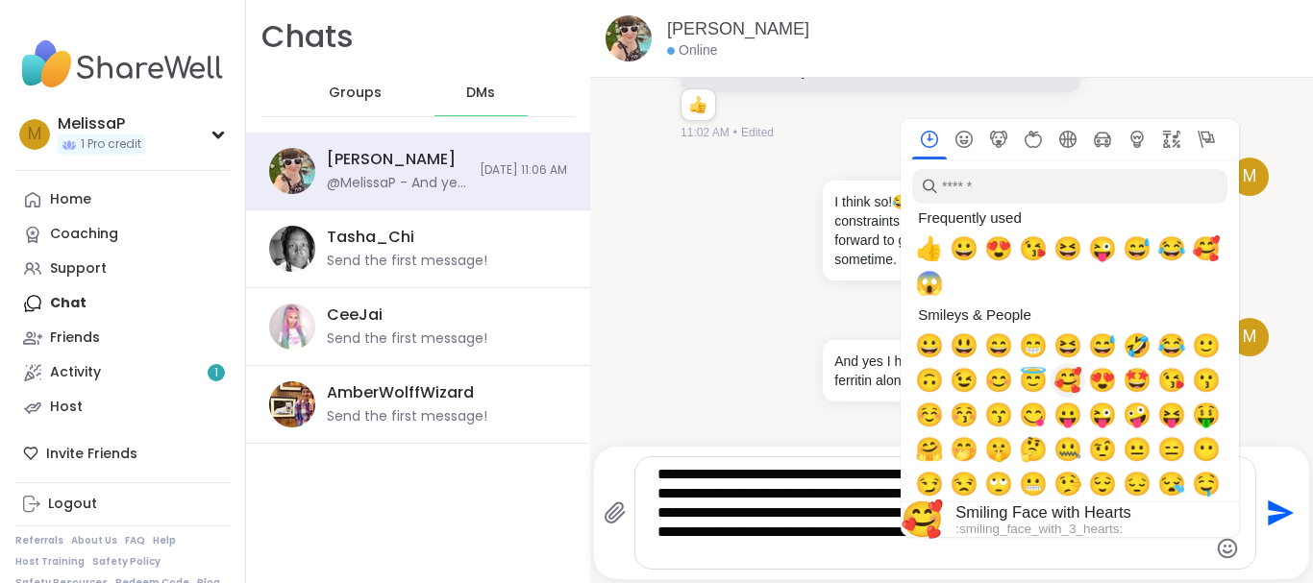
click at [1054, 374] on span "🥰" at bounding box center [1068, 380] width 29 height 27
type textarea "**********"
click at [1269, 546] on div "**********" at bounding box center [952, 513] width 696 height 113
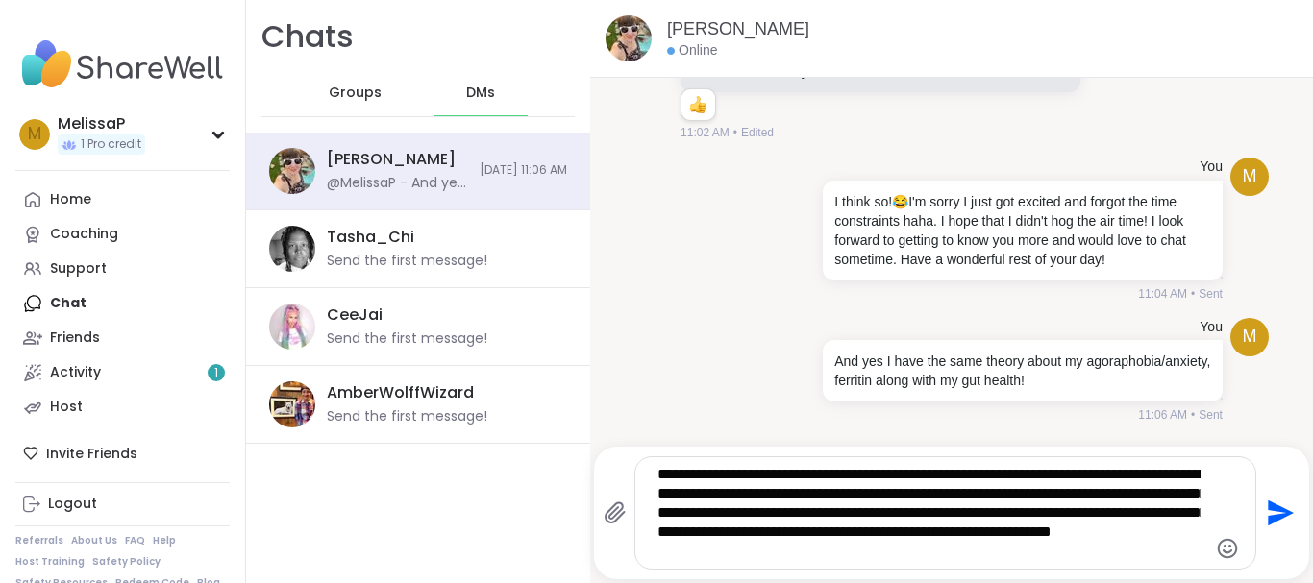
click at [1264, 512] on icon "Send" at bounding box center [1278, 513] width 31 height 31
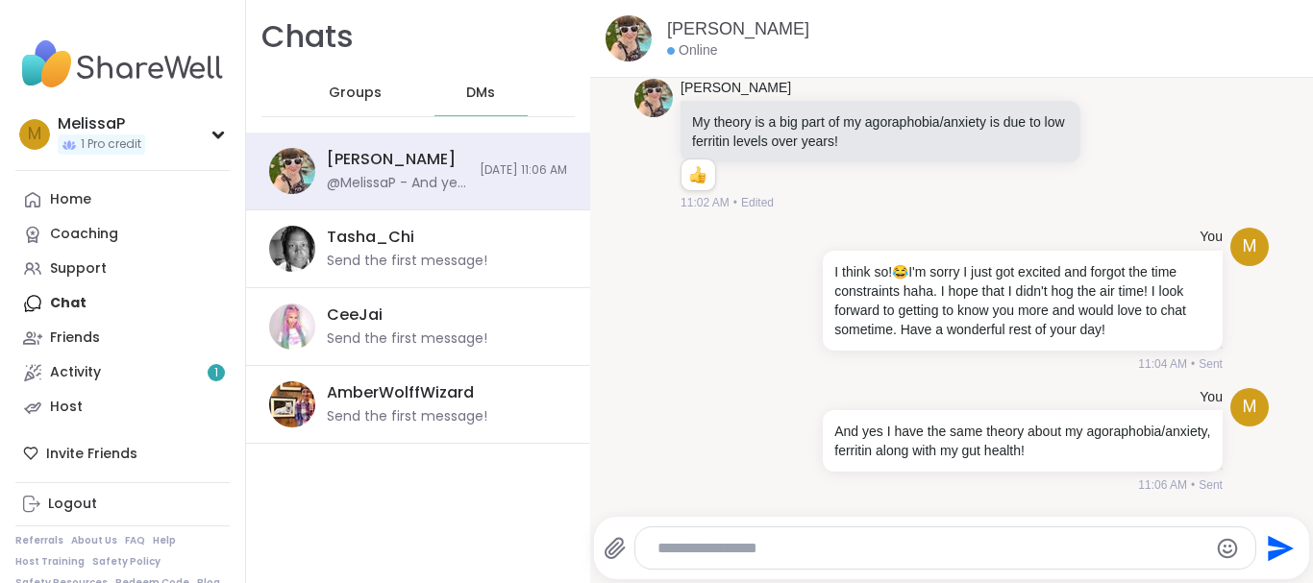
scroll to position [389, 0]
click at [915, 551] on textarea "Type your message" at bounding box center [928, 548] width 543 height 19
click at [1218, 552] on icon "Emoji picker" at bounding box center [1228, 548] width 20 height 20
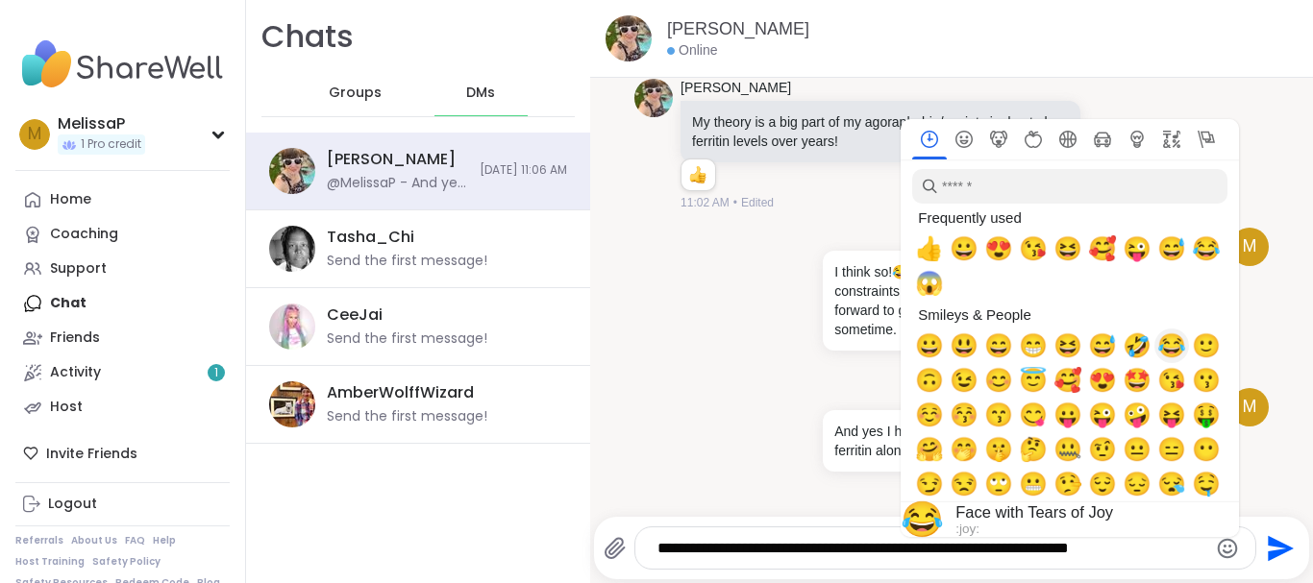
click at [1157, 343] on span "😂" at bounding box center [1171, 346] width 29 height 27
click at [1123, 353] on span "🤣" at bounding box center [1137, 346] width 29 height 27
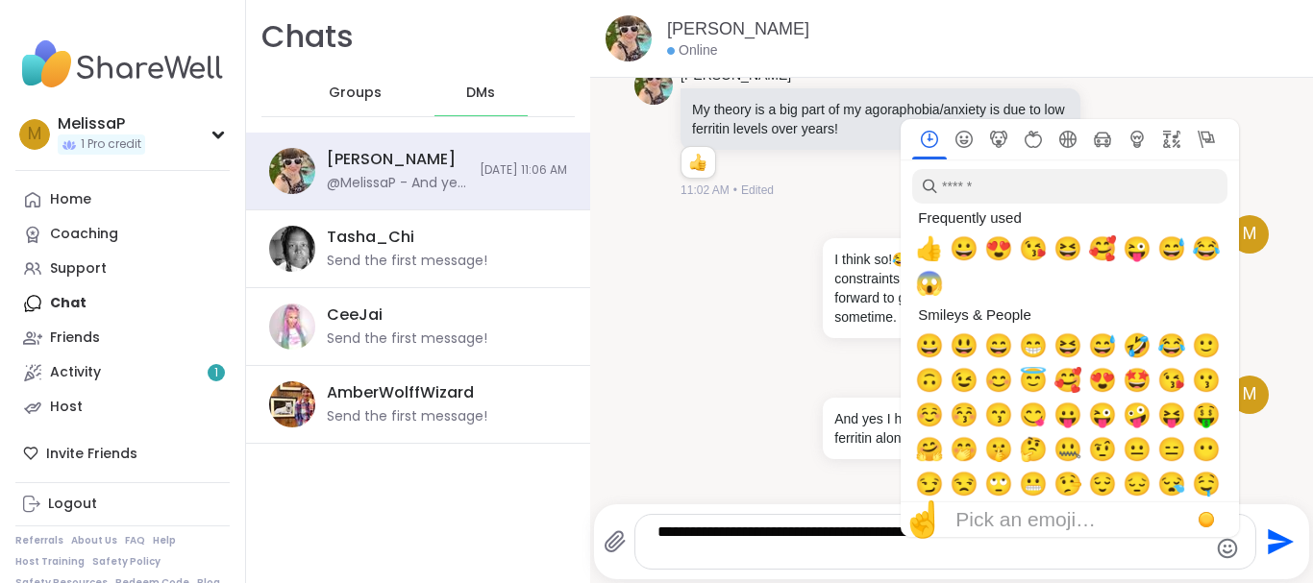
scroll to position [0, 0]
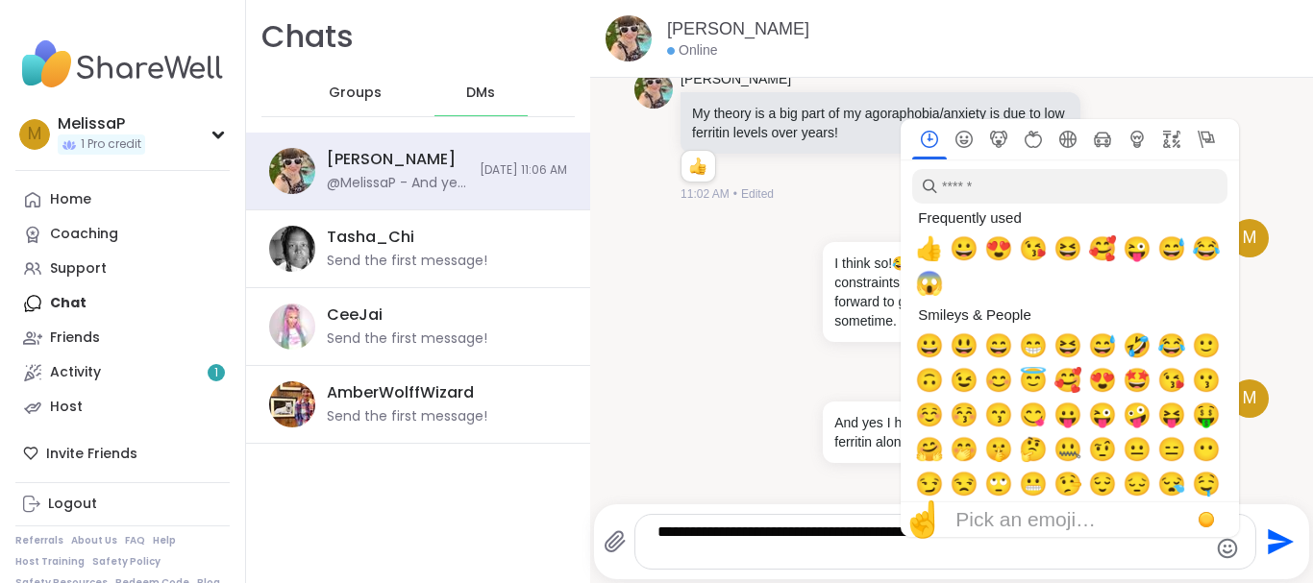
type textarea "**********"
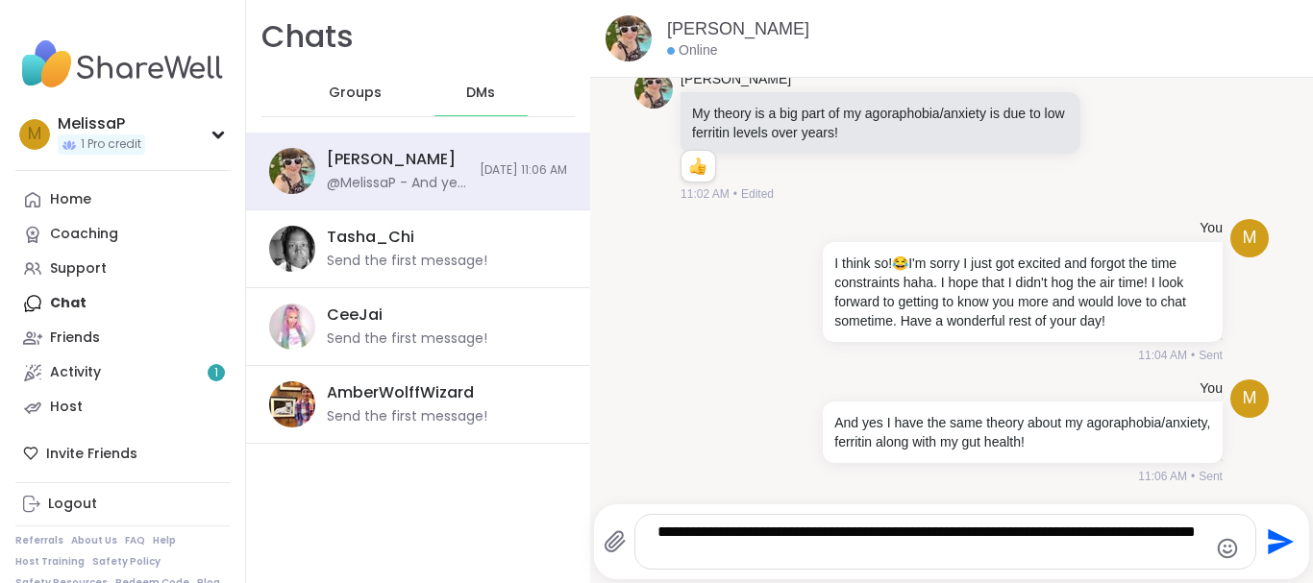
click at [1268, 549] on icon "Send" at bounding box center [1281, 543] width 26 height 26
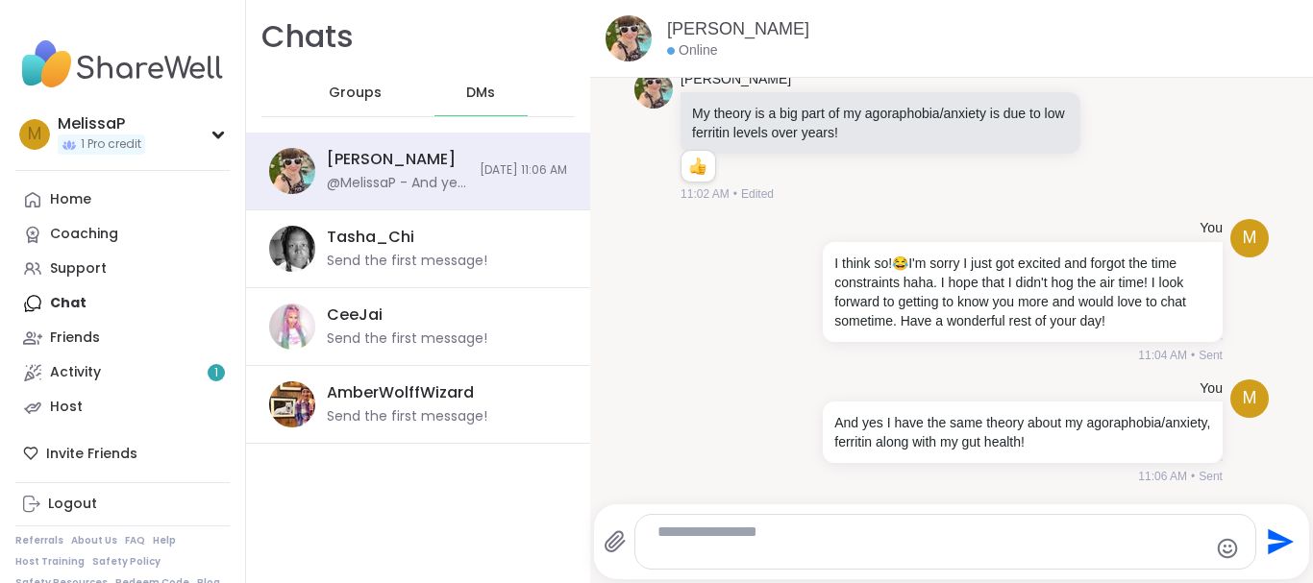
scroll to position [389, 0]
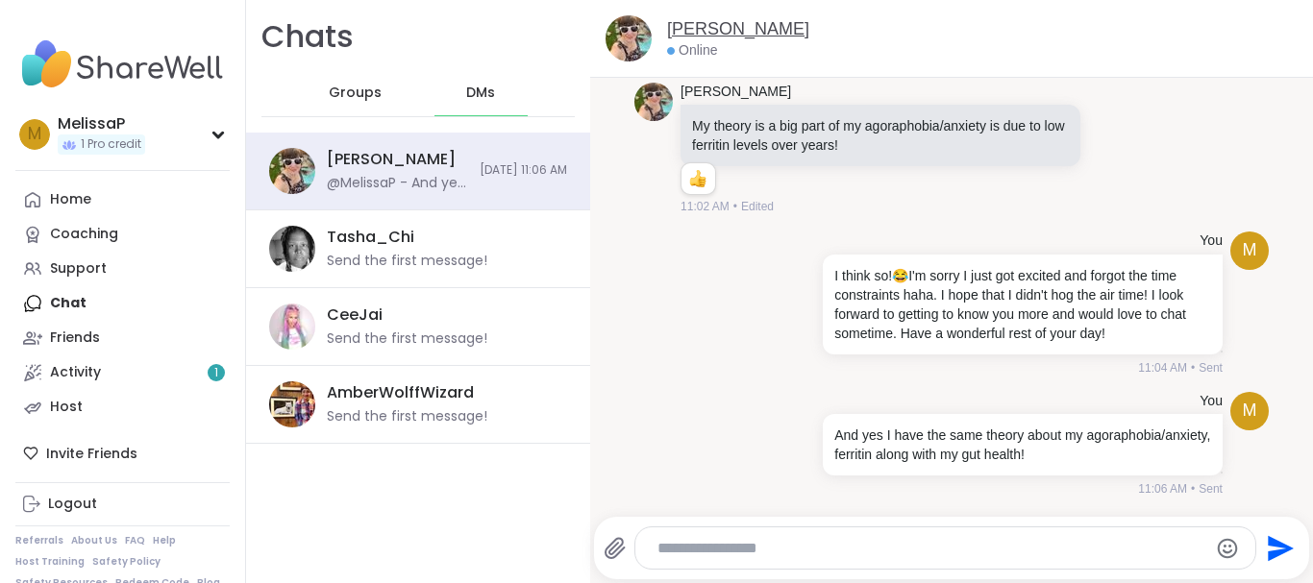
click at [809, 31] on link "[PERSON_NAME]" at bounding box center [738, 29] width 142 height 24
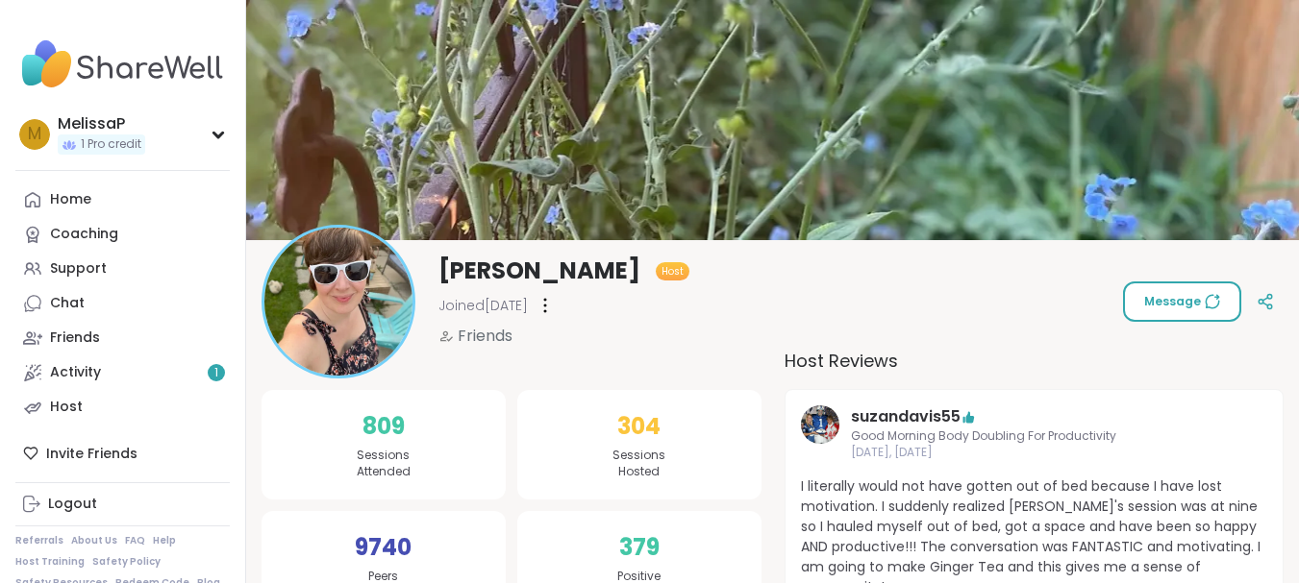
click at [1176, 294] on span "Message" at bounding box center [1182, 301] width 76 height 17
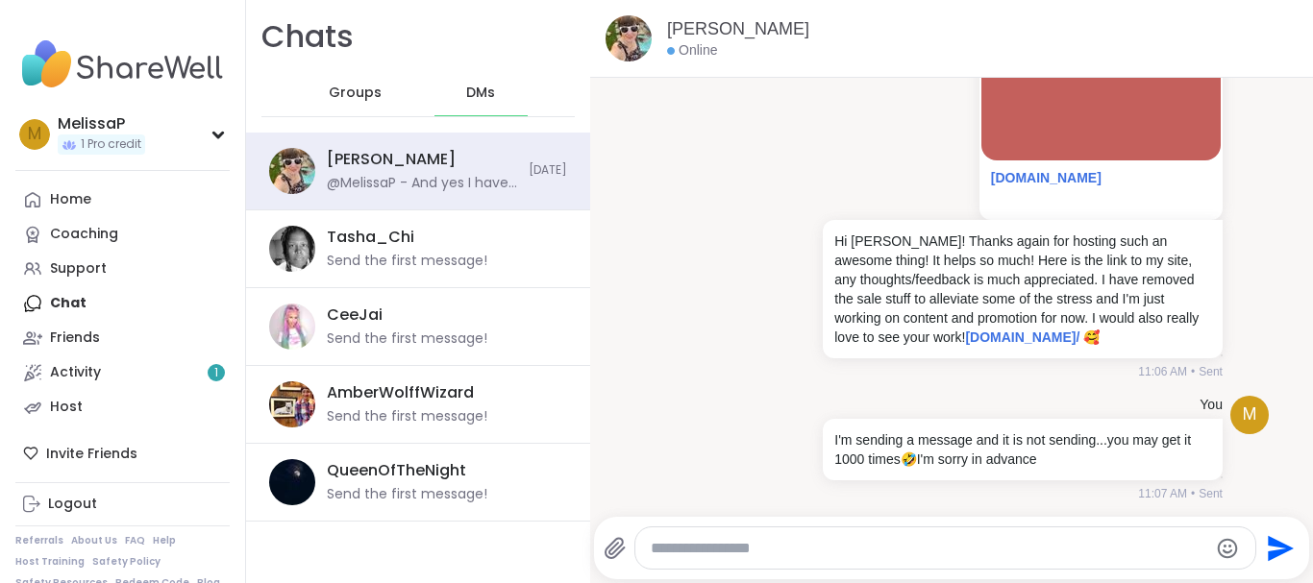
scroll to position [1748, 0]
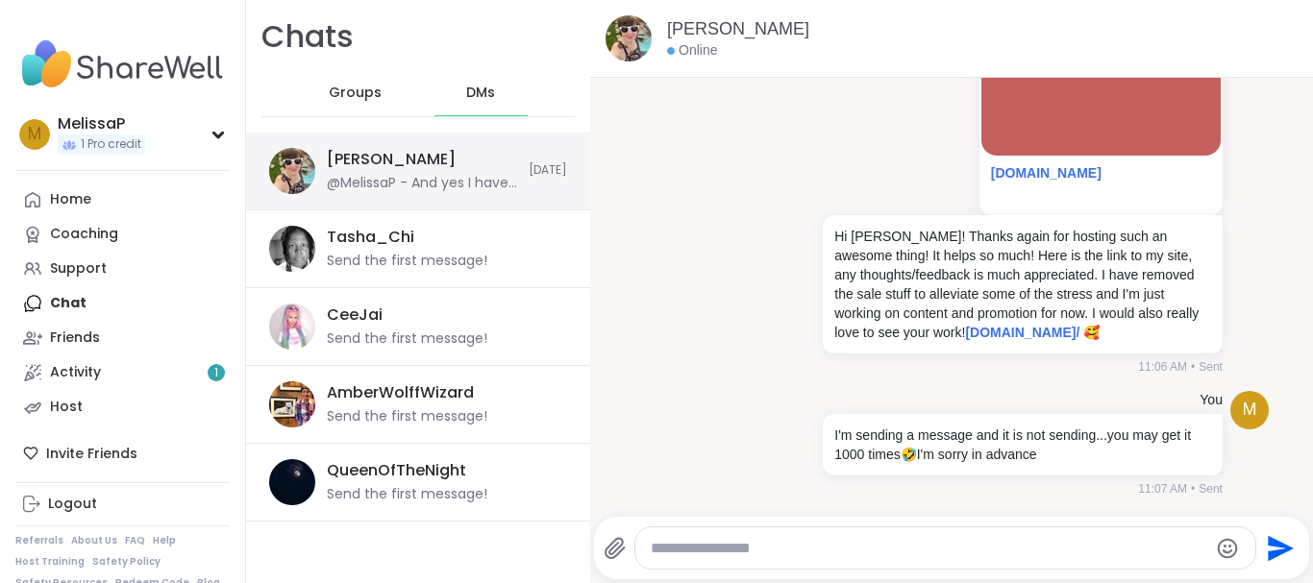
click at [447, 174] on div "@MelissaP - And yes I have the same theory about my agoraphobia/anxiety, ferrit…" at bounding box center [422, 183] width 190 height 19
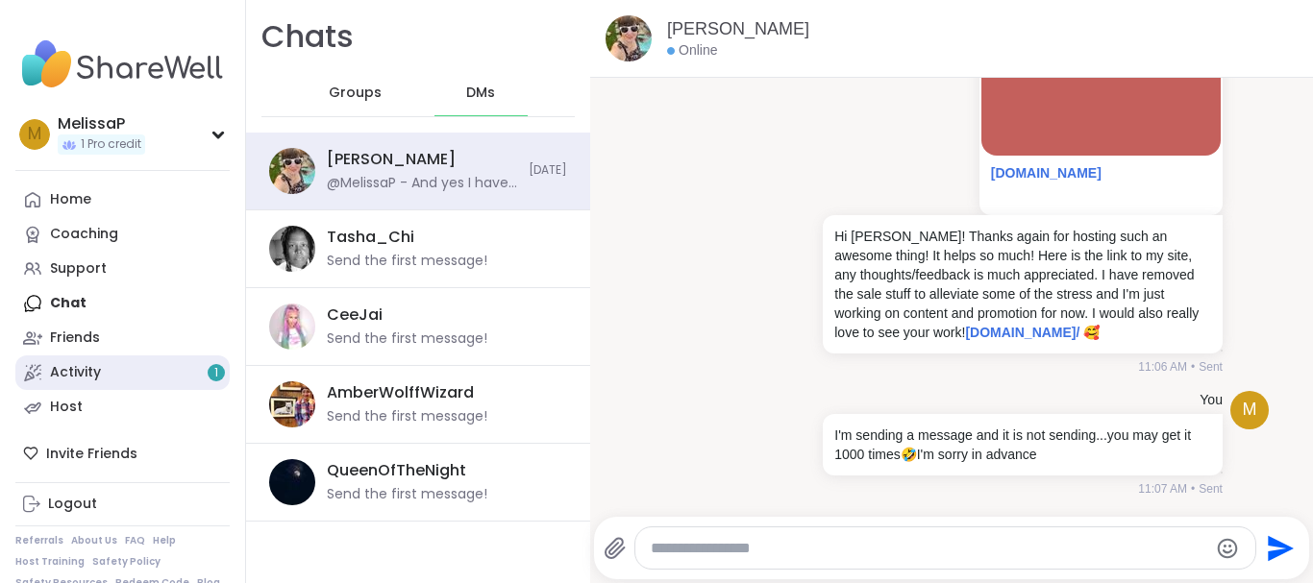
click at [76, 366] on div "Activity 1" at bounding box center [75, 372] width 51 height 19
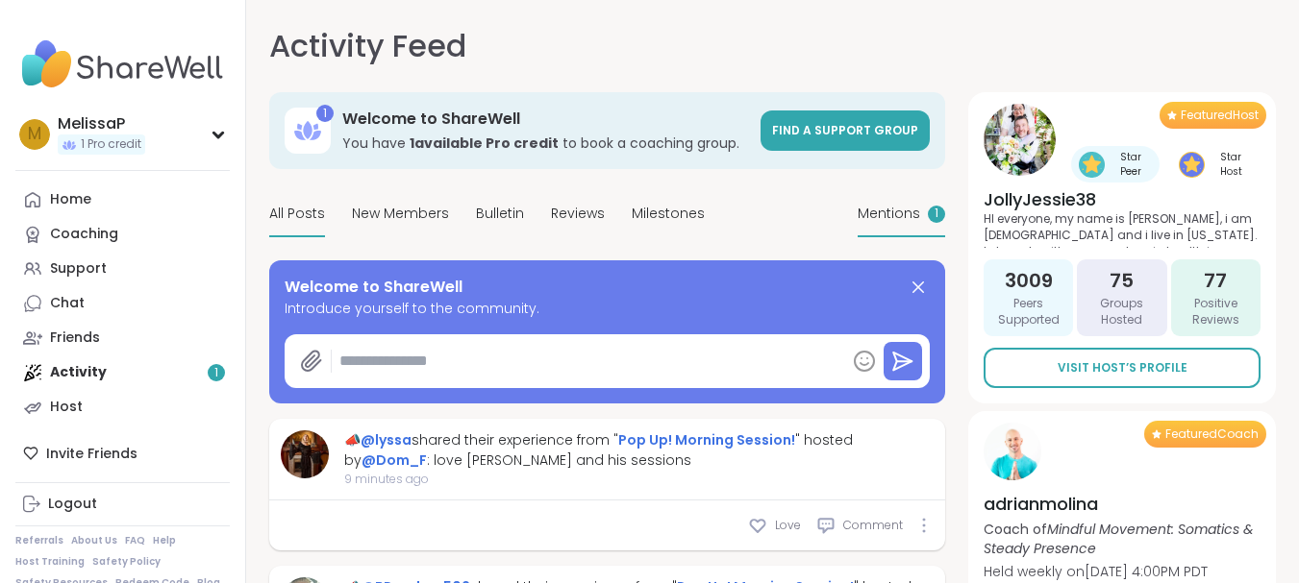
click at [896, 208] on span "Mentions" at bounding box center [888, 214] width 62 height 20
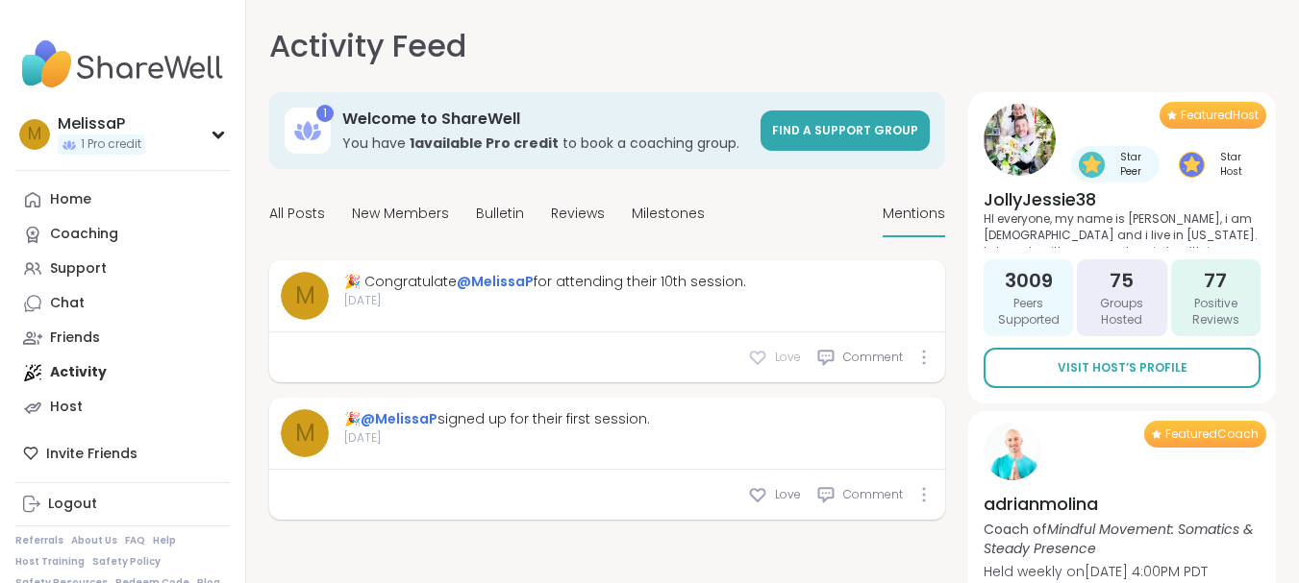
click at [774, 357] on div "Love" at bounding box center [774, 357] width 53 height 19
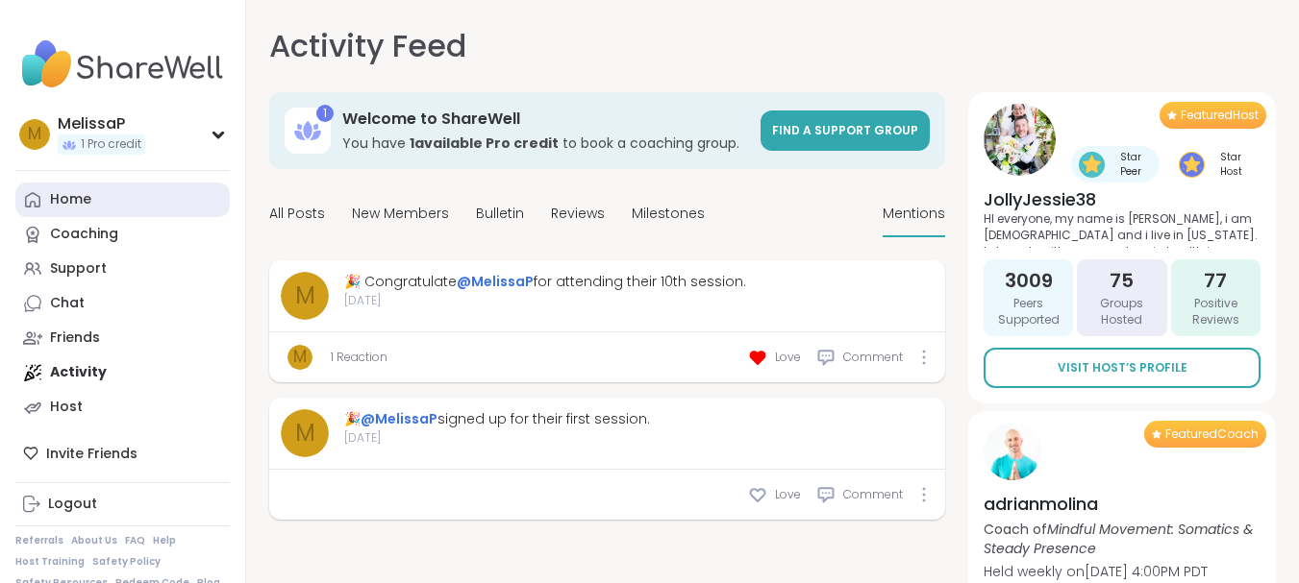
click at [66, 200] on div "Home" at bounding box center [70, 199] width 41 height 19
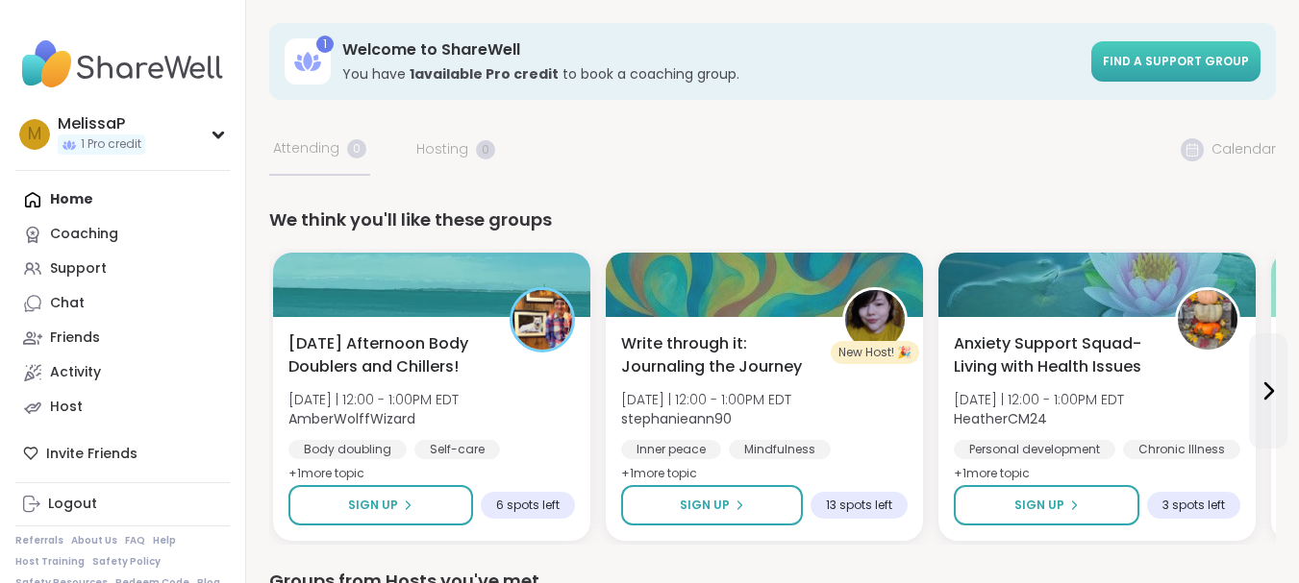
click at [1164, 58] on span "Find a support group" at bounding box center [1176, 61] width 146 height 16
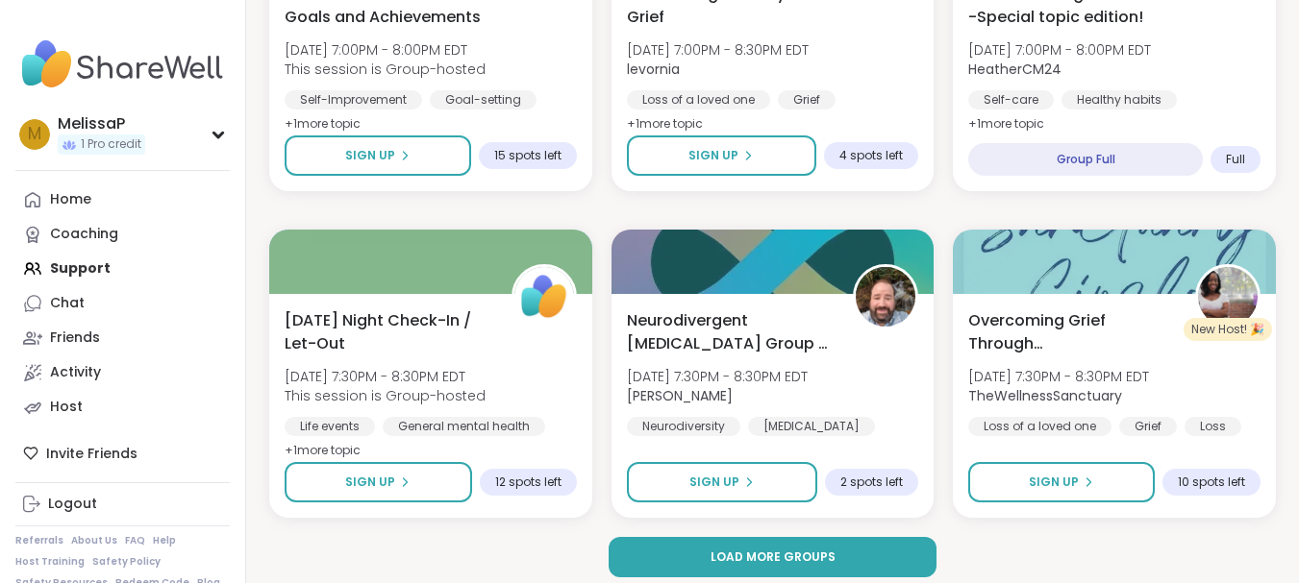
scroll to position [3751, 0]
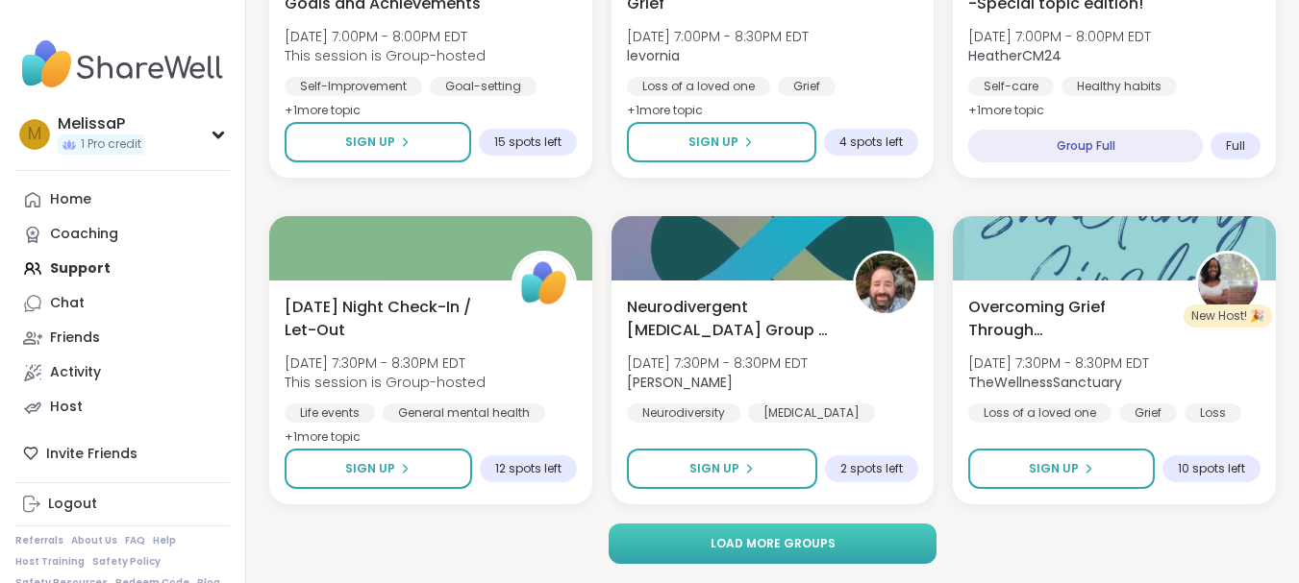
click at [905, 545] on button "Load more groups" at bounding box center [772, 544] width 328 height 40
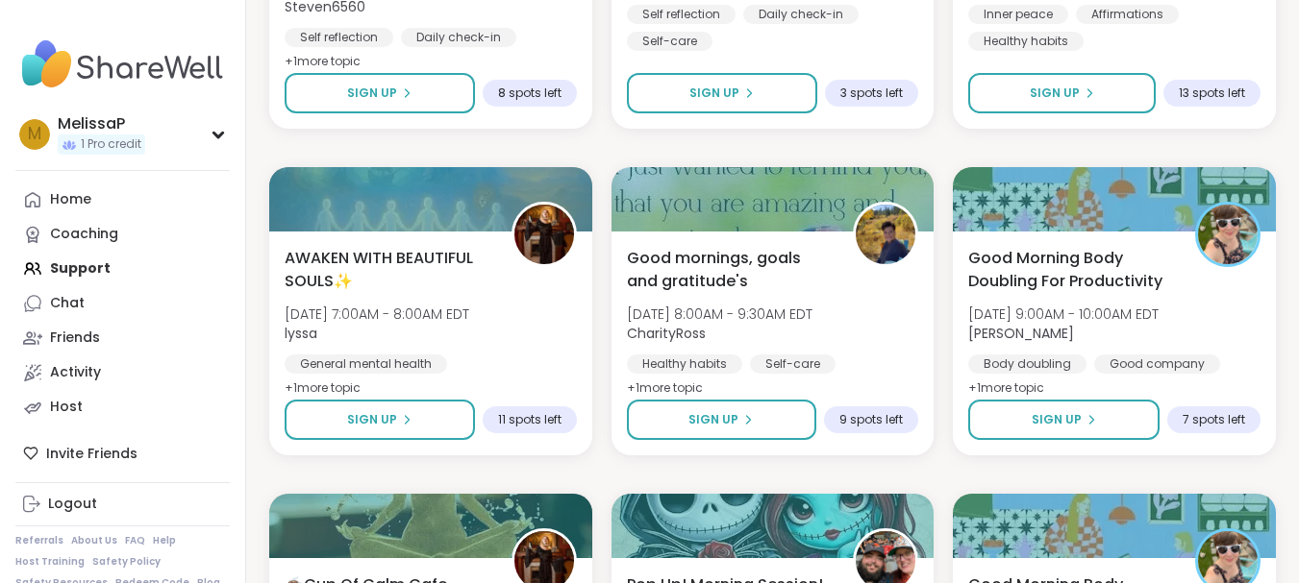
scroll to position [5849, 0]
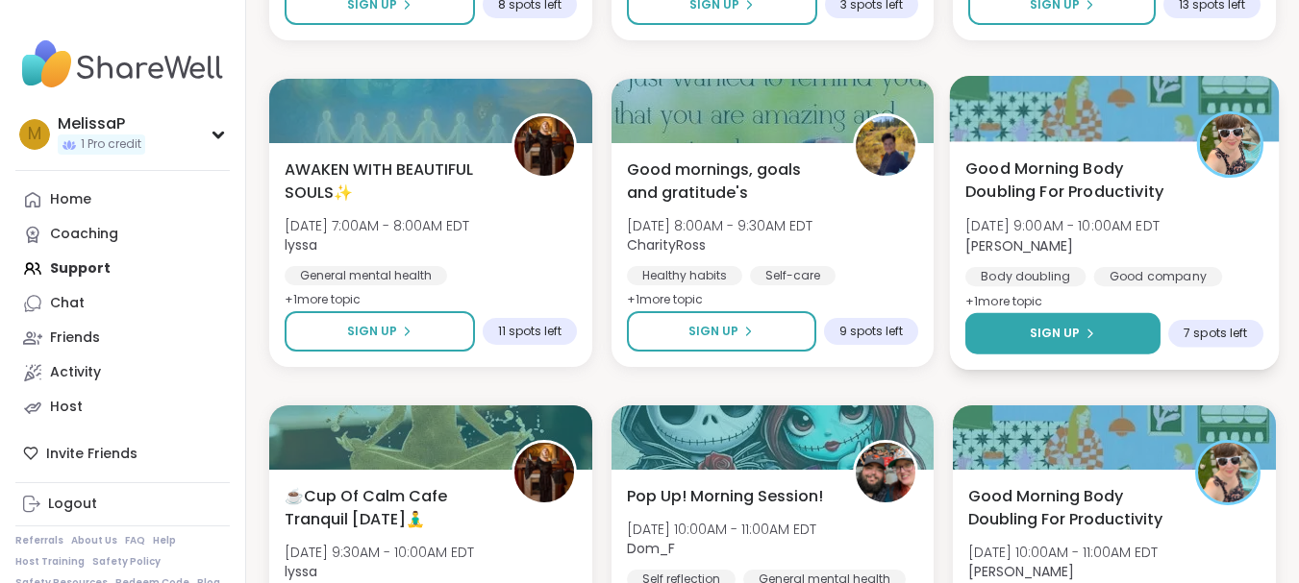
click at [1059, 325] on span "Sign Up" at bounding box center [1054, 333] width 51 height 17
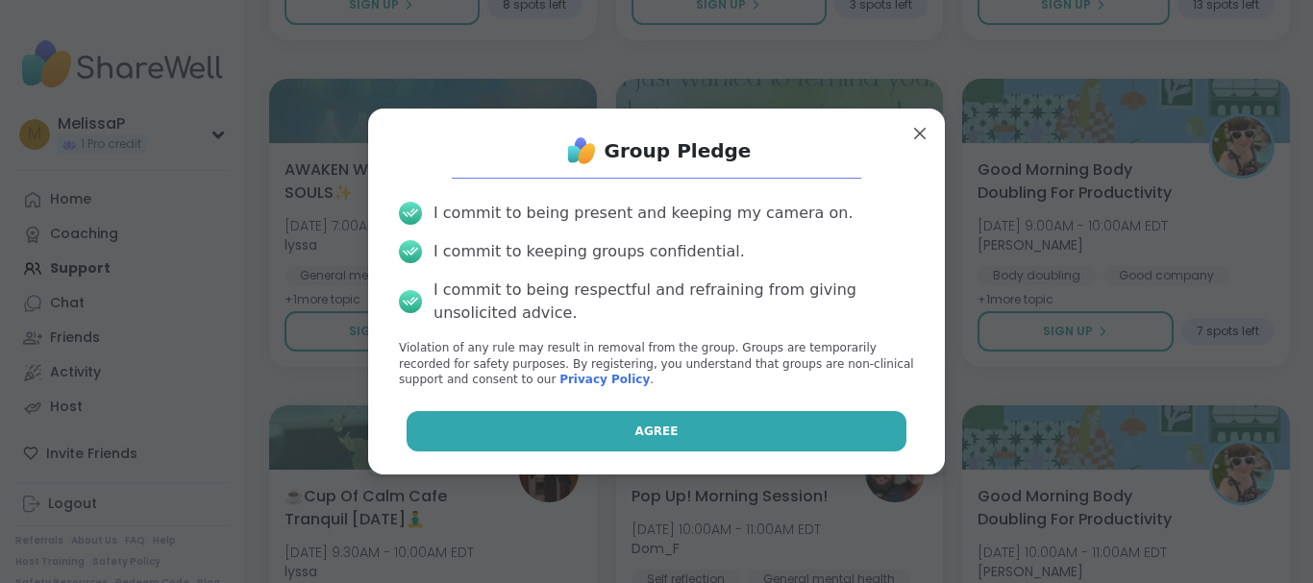
click at [695, 432] on button "Agree" at bounding box center [657, 431] width 501 height 40
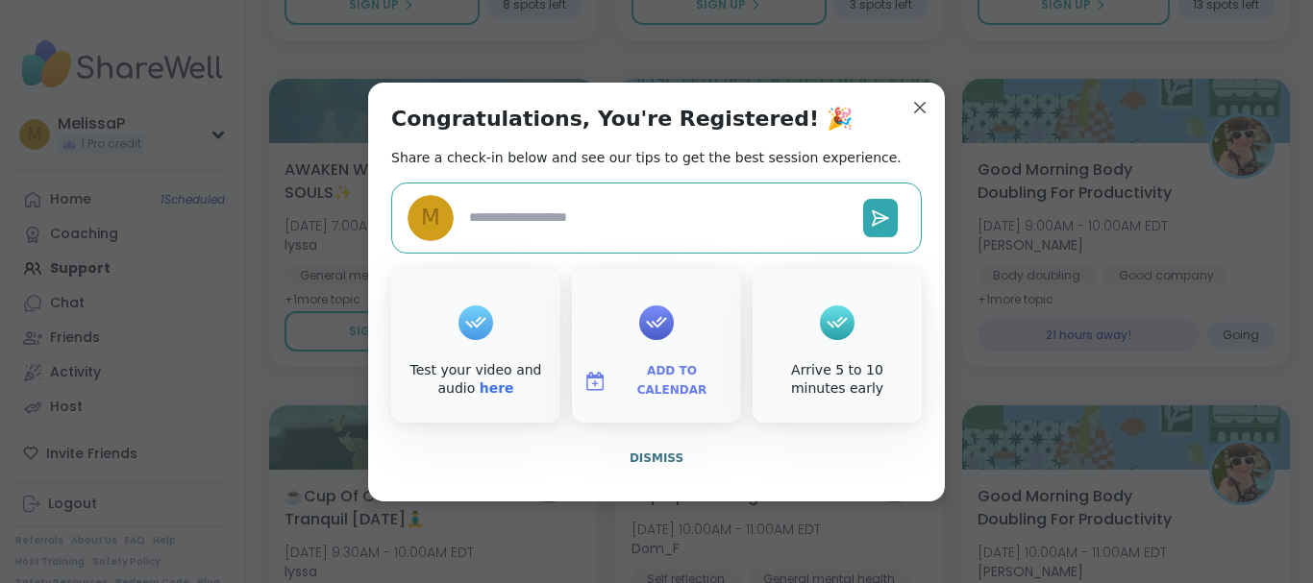
click at [654, 380] on span "Add to Calendar" at bounding box center [671, 380] width 115 height 37
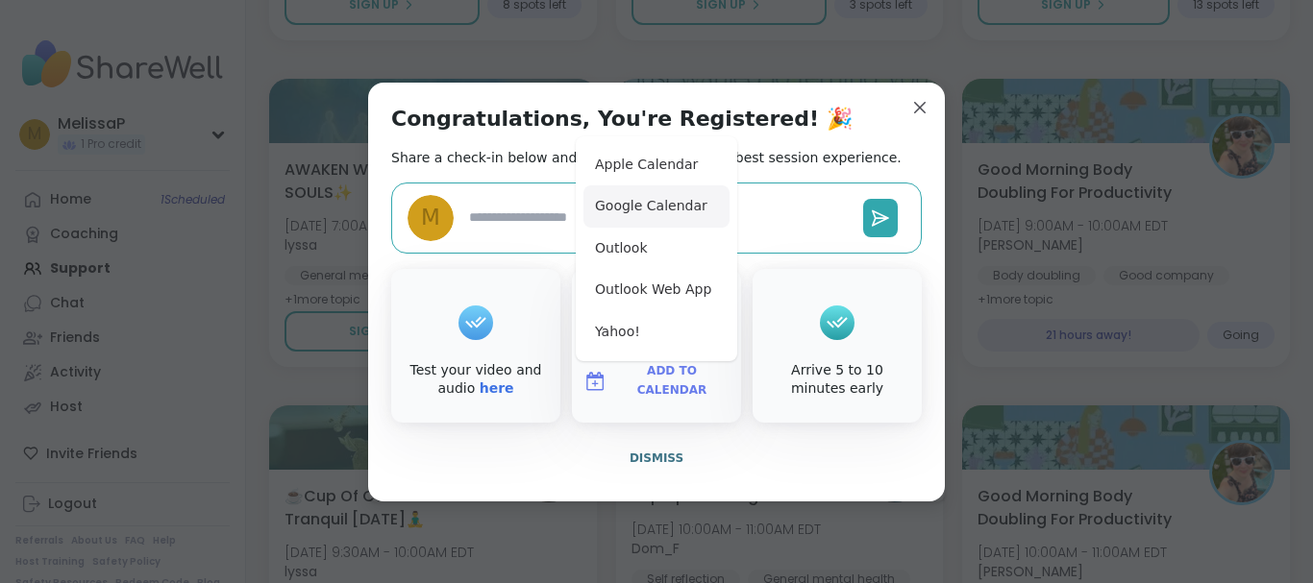
click at [654, 205] on button "Google Calendar" at bounding box center [656, 207] width 146 height 42
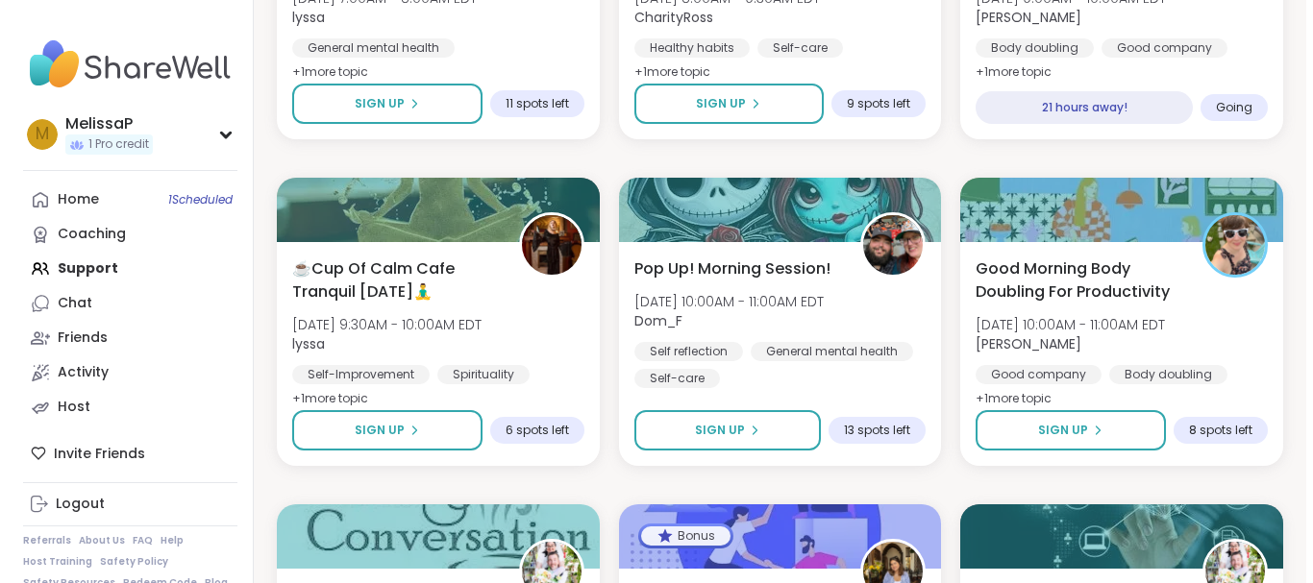
scroll to position [6080, 0]
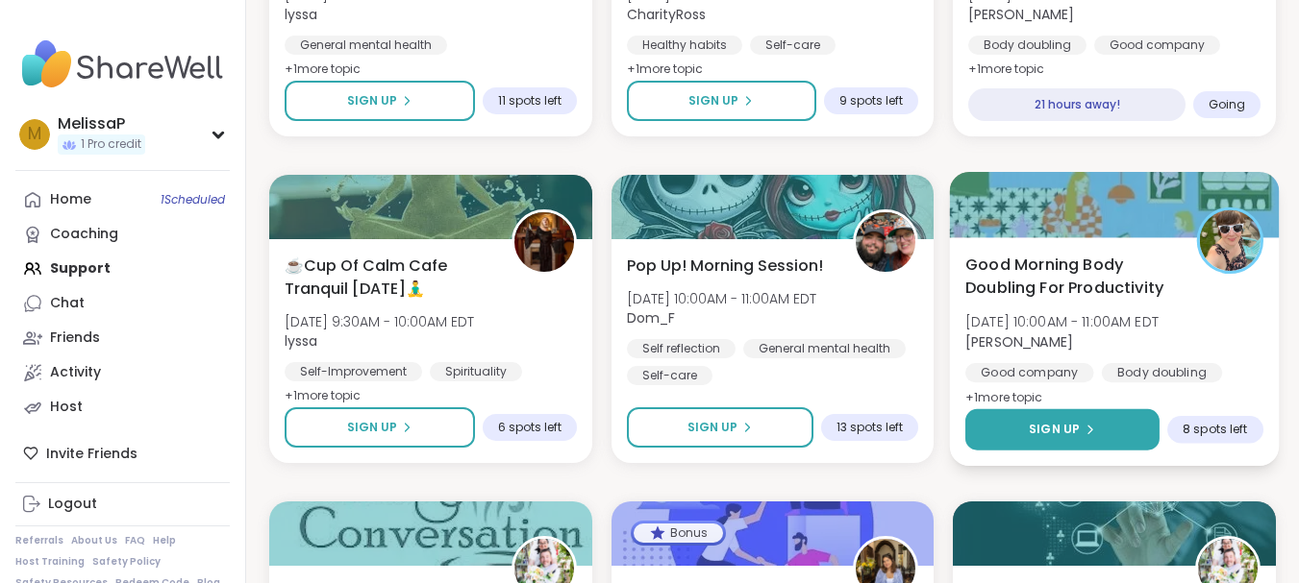
click at [1042, 421] on span "Sign Up" at bounding box center [1054, 429] width 51 height 17
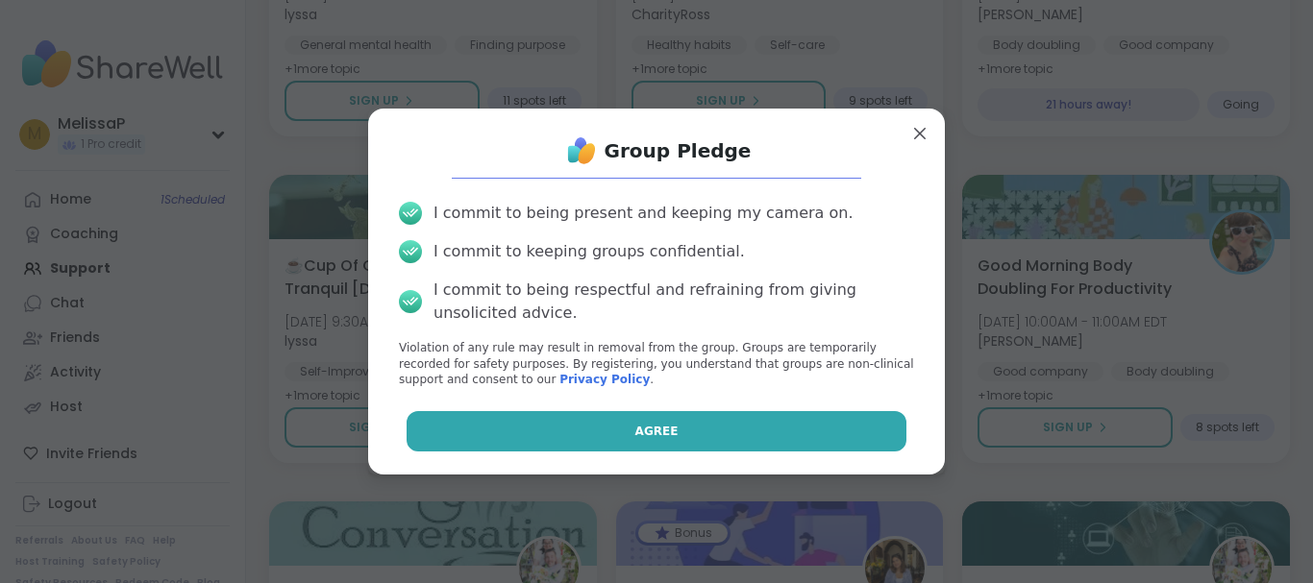
click at [754, 424] on button "Agree" at bounding box center [657, 431] width 501 height 40
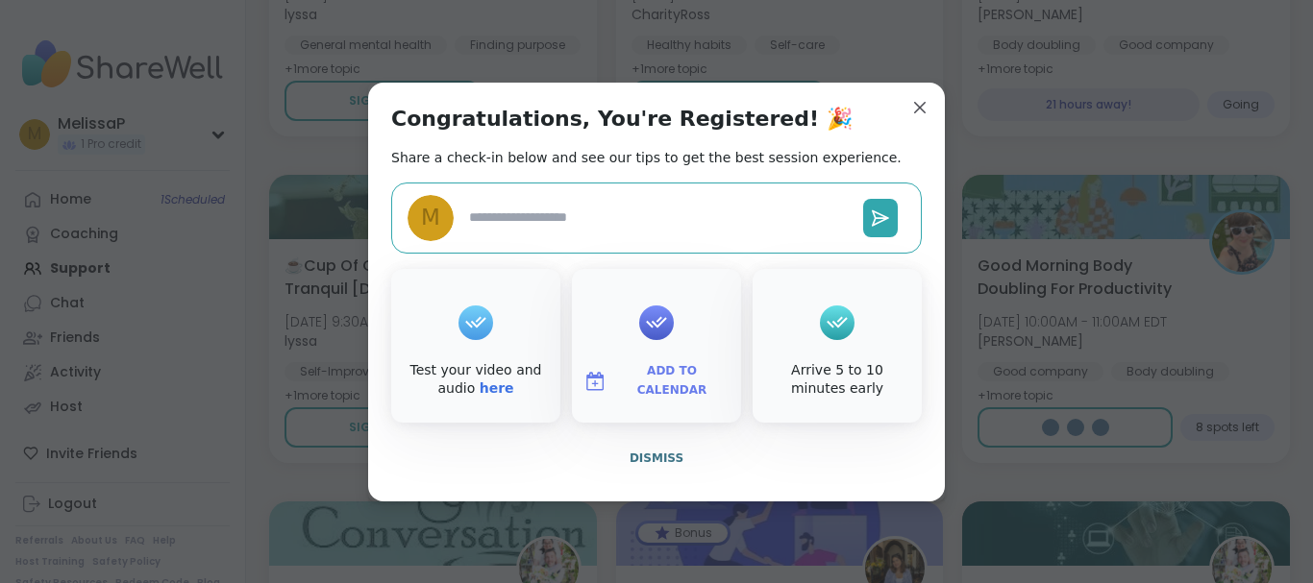
type textarea "*"
click at [654, 377] on span "Add to Calendar" at bounding box center [671, 380] width 115 height 37
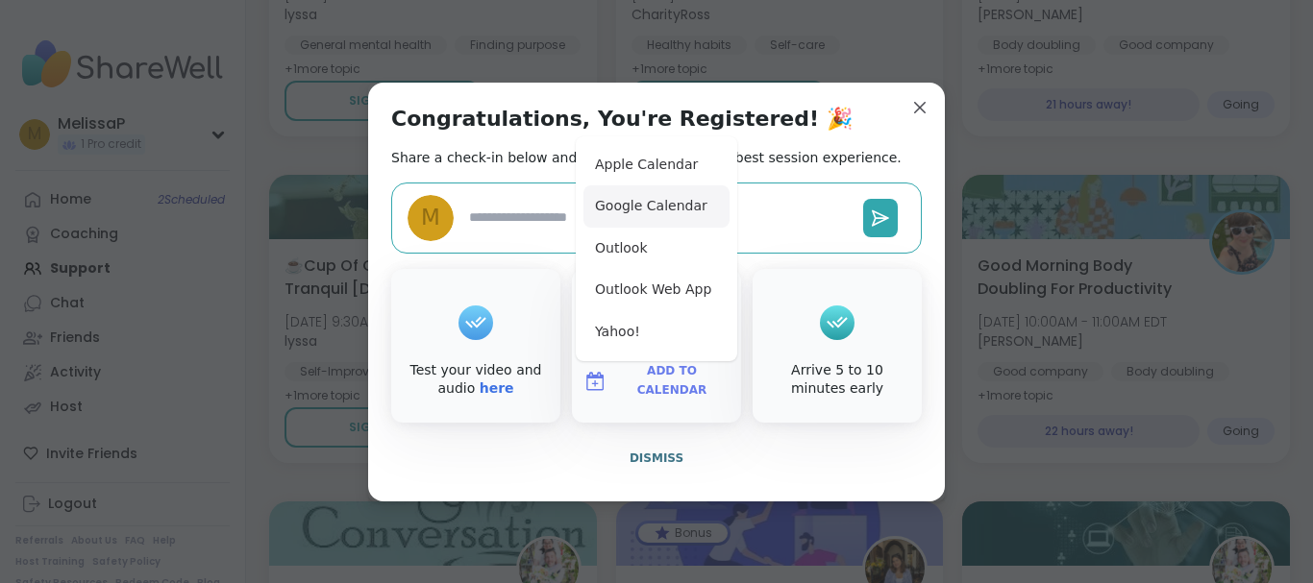
click at [658, 205] on button "Google Calendar" at bounding box center [656, 207] width 146 height 42
